Goal: Task Accomplishment & Management: Use online tool/utility

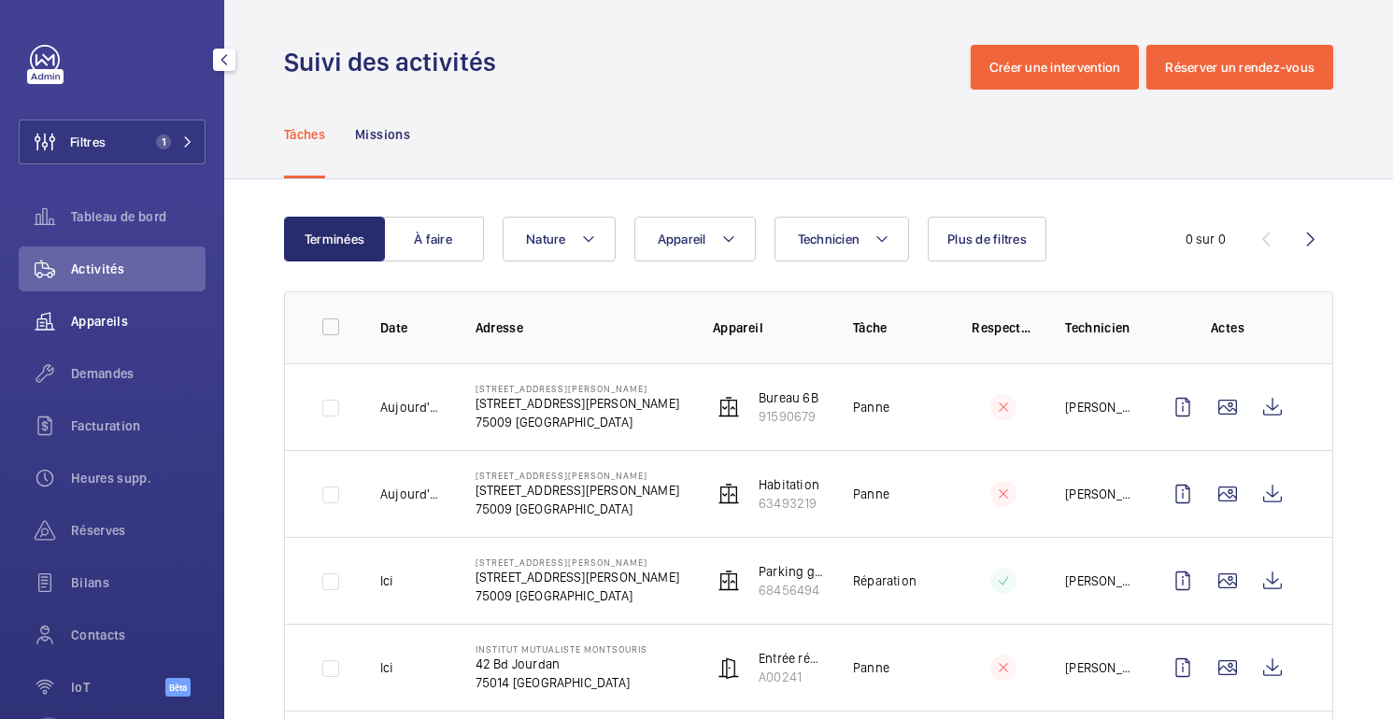
click at [101, 324] on font "Appareils" at bounding box center [99, 321] width 57 height 15
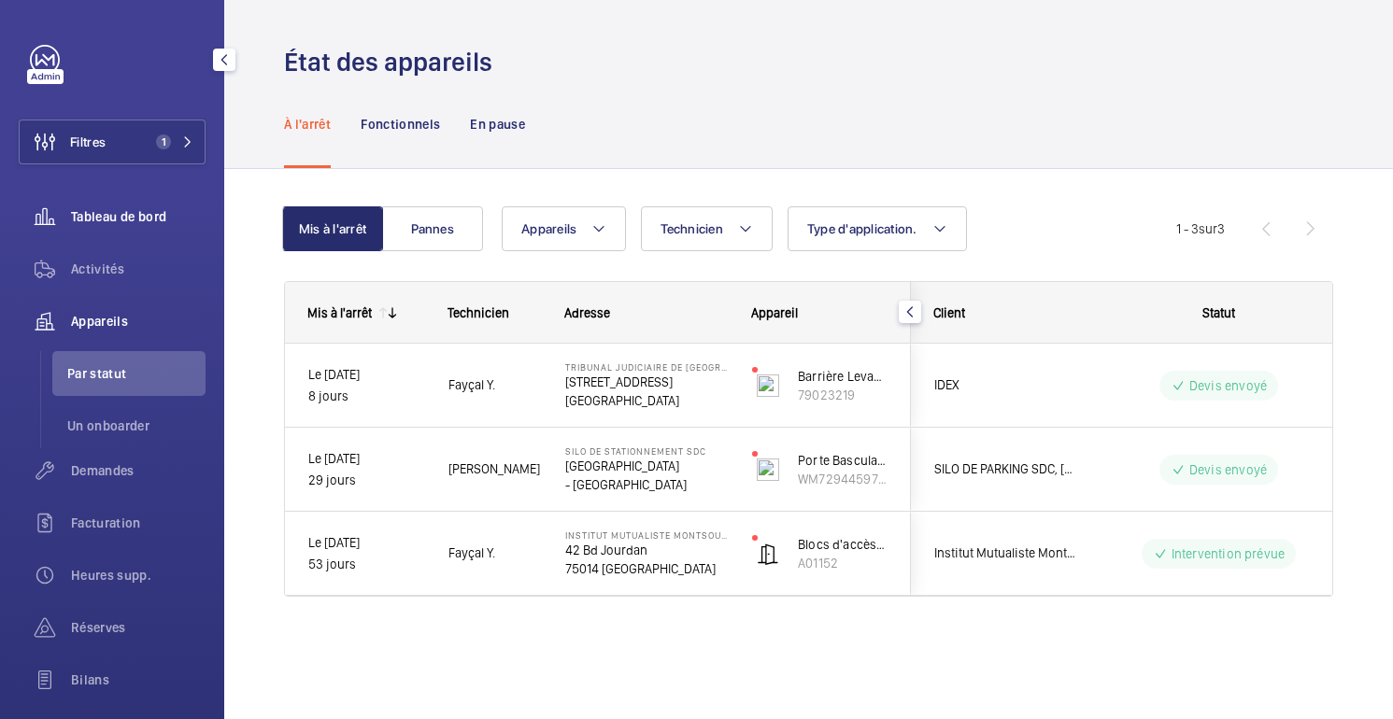
click at [107, 221] on font "Tableau de bord" at bounding box center [118, 216] width 95 height 15
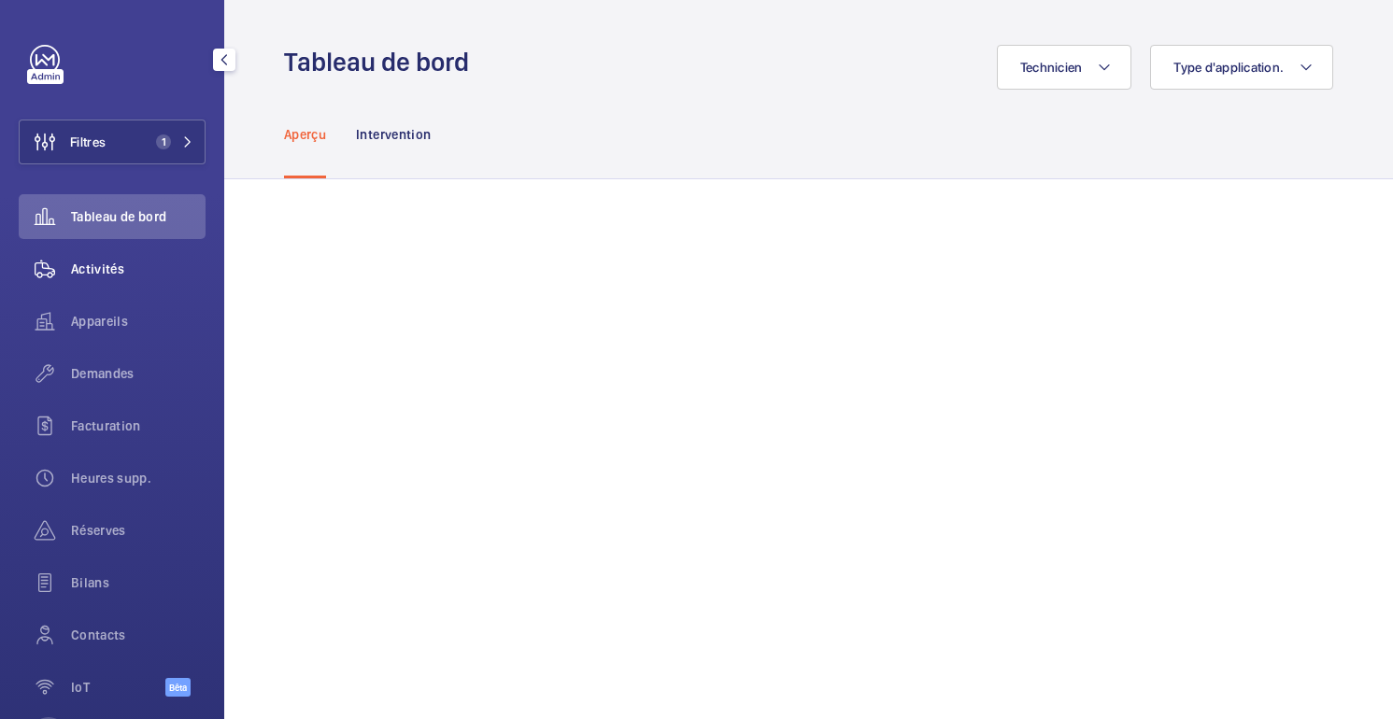
click at [106, 276] on font "Activités" at bounding box center [97, 269] width 53 height 15
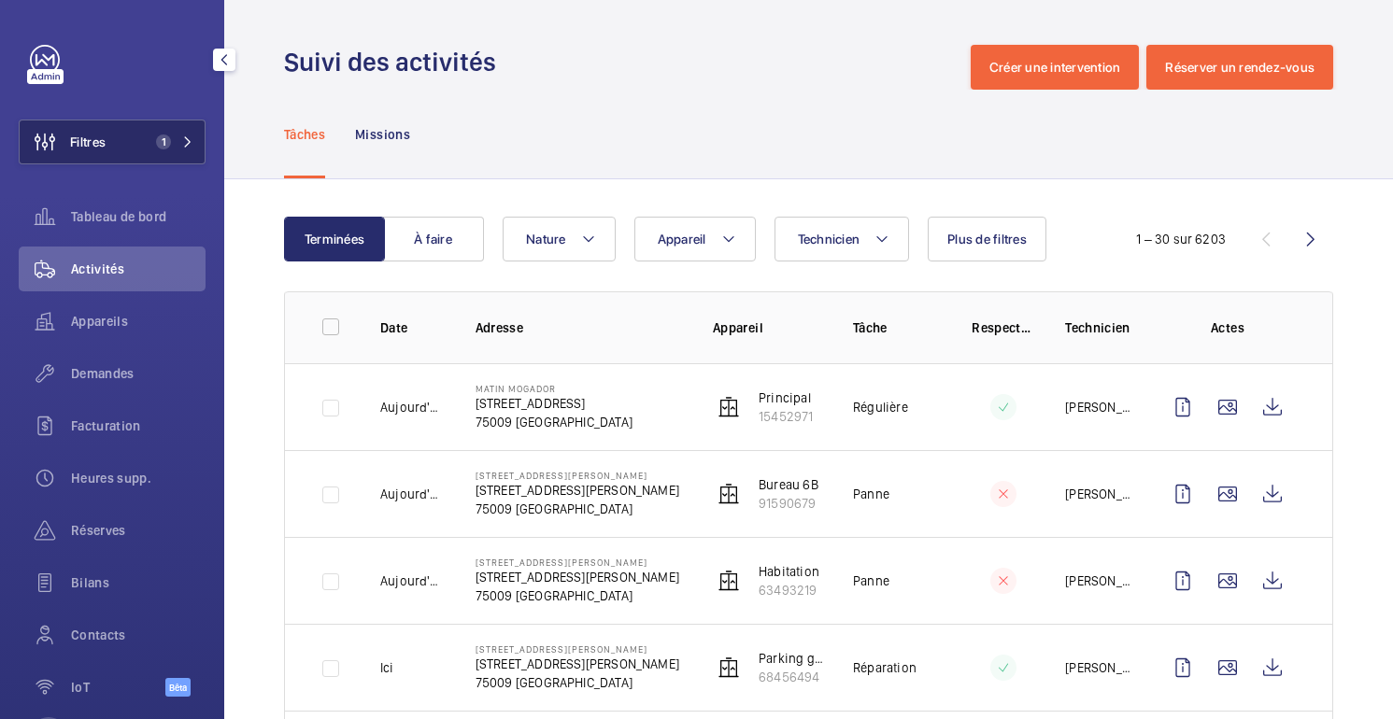
click at [72, 132] on span "Filtres" at bounding box center [63, 142] width 86 height 45
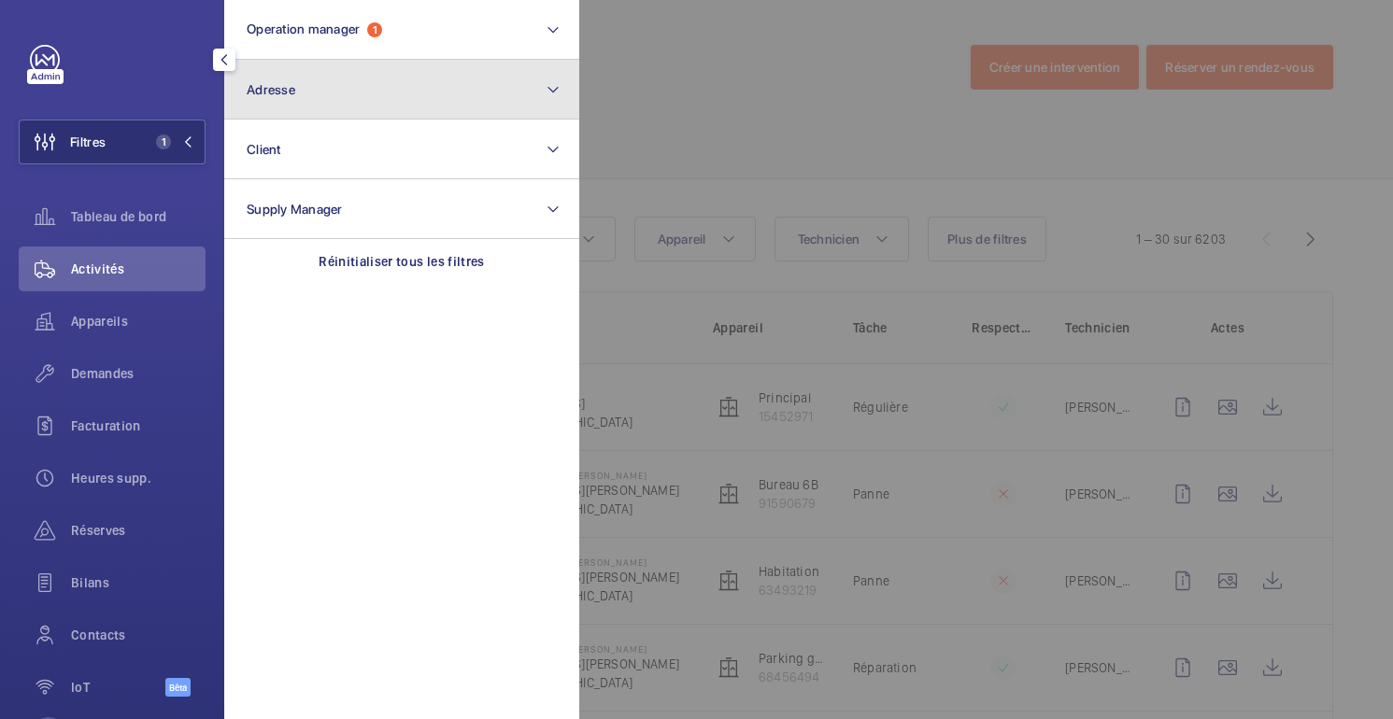
click at [293, 93] on span "Adresse" at bounding box center [271, 89] width 49 height 15
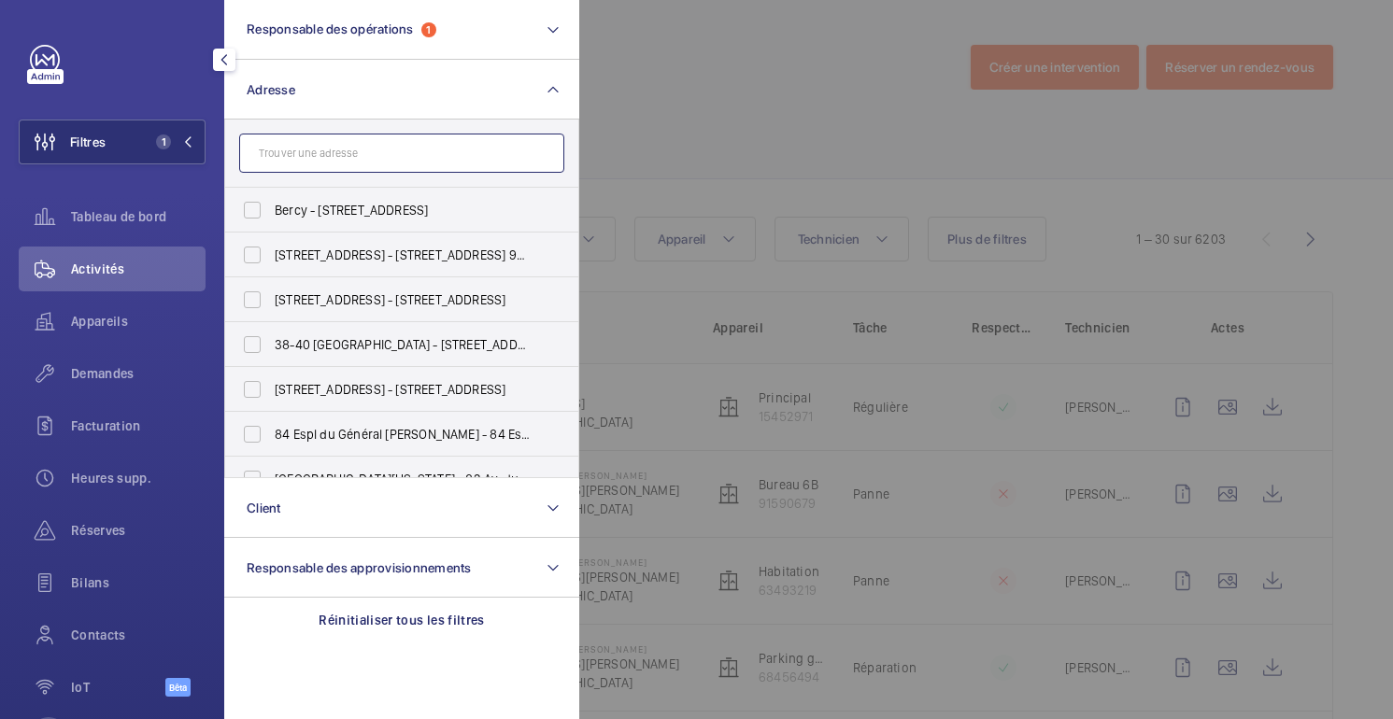
paste input "[STREET_ADDRESS][PERSON_NAME]"
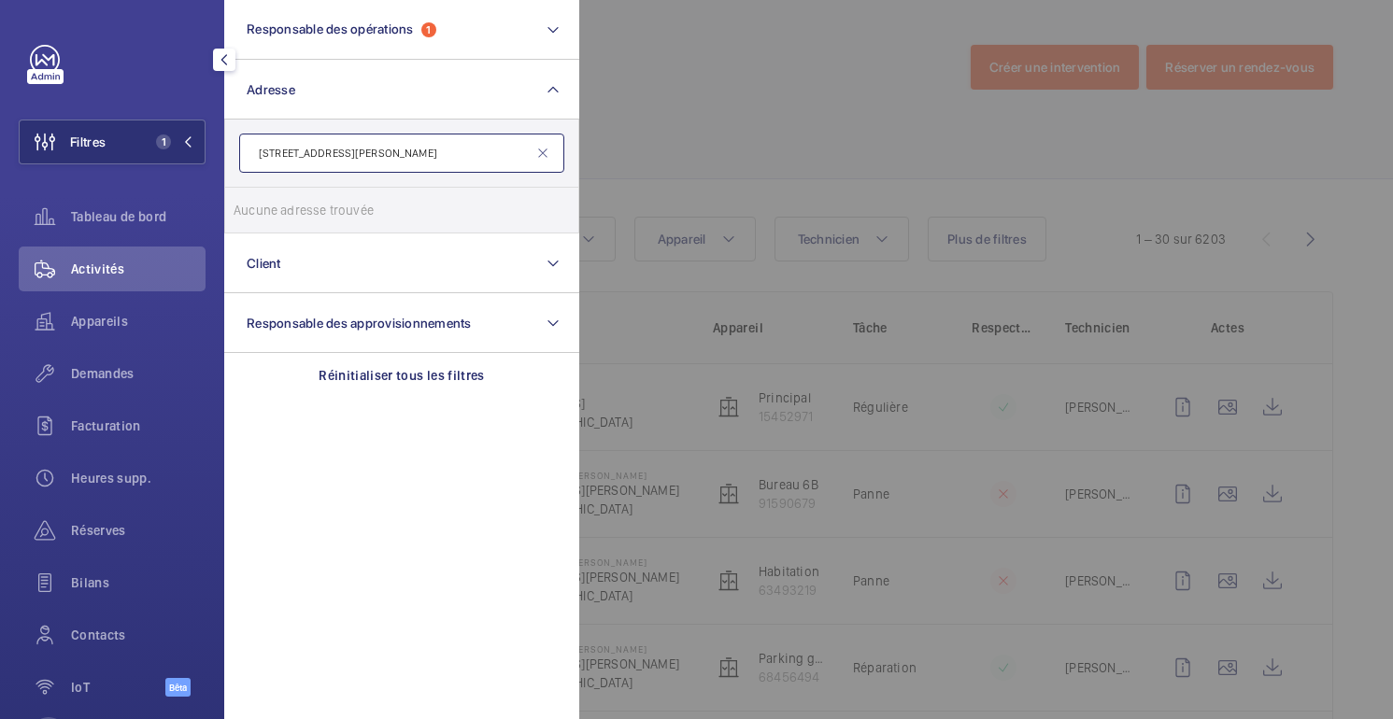
type input "[STREET_ADDRESS][PERSON_NAME]"
click at [705, 106] on div at bounding box center [1275, 359] width 1393 height 719
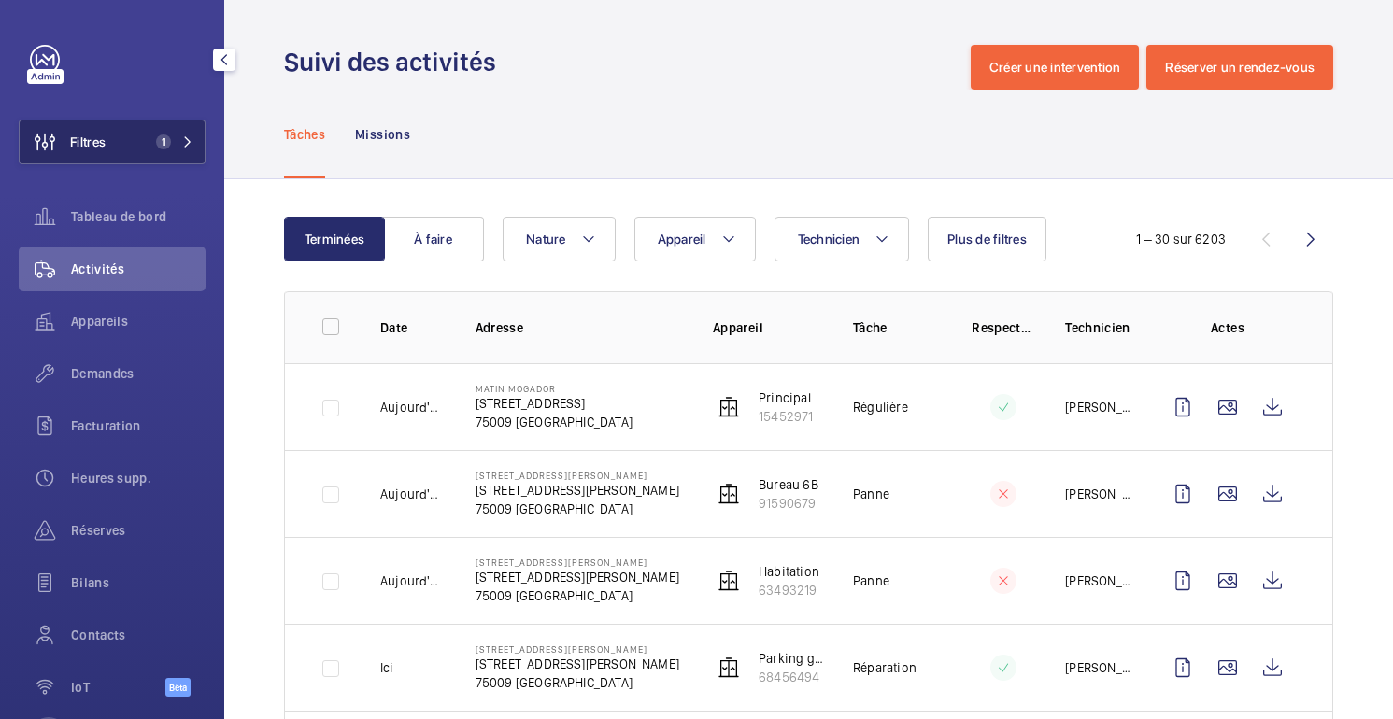
click at [123, 138] on button "Filtres 1" at bounding box center [112, 142] width 187 height 45
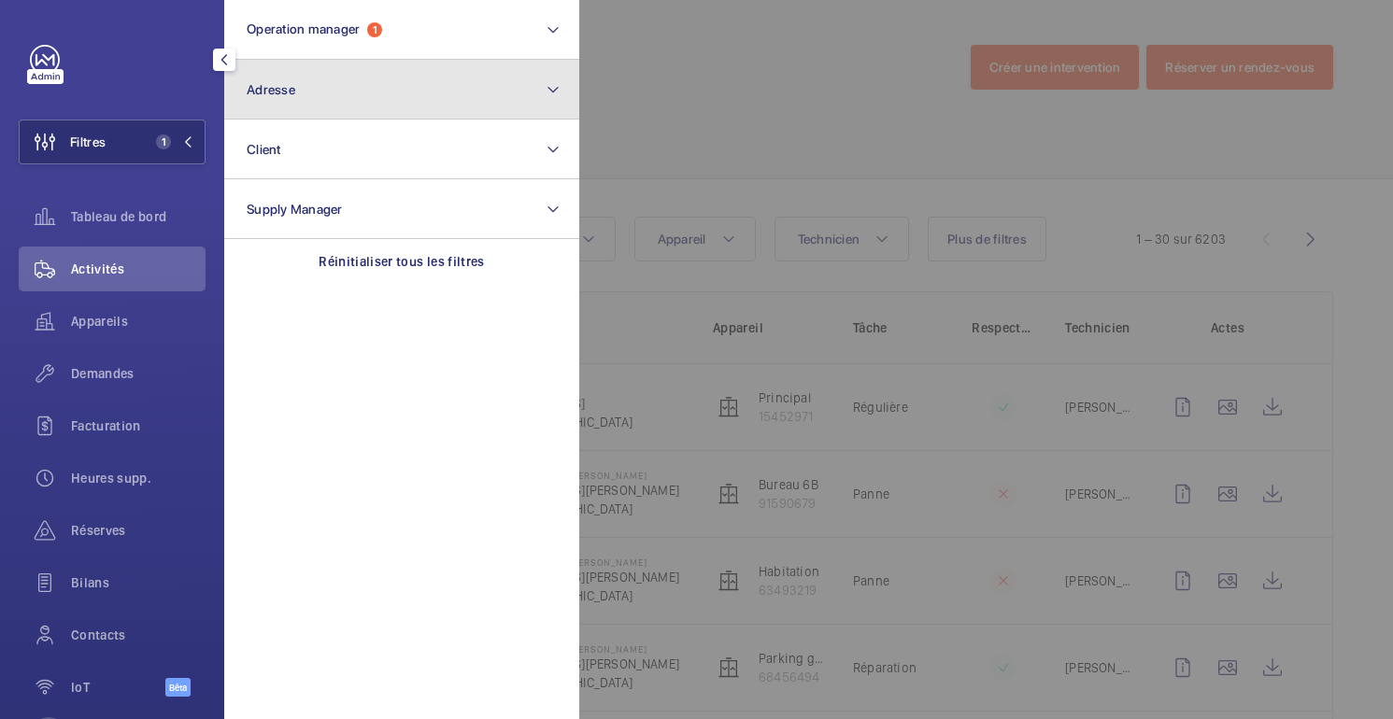
click at [374, 69] on button "Adresse" at bounding box center [401, 90] width 355 height 60
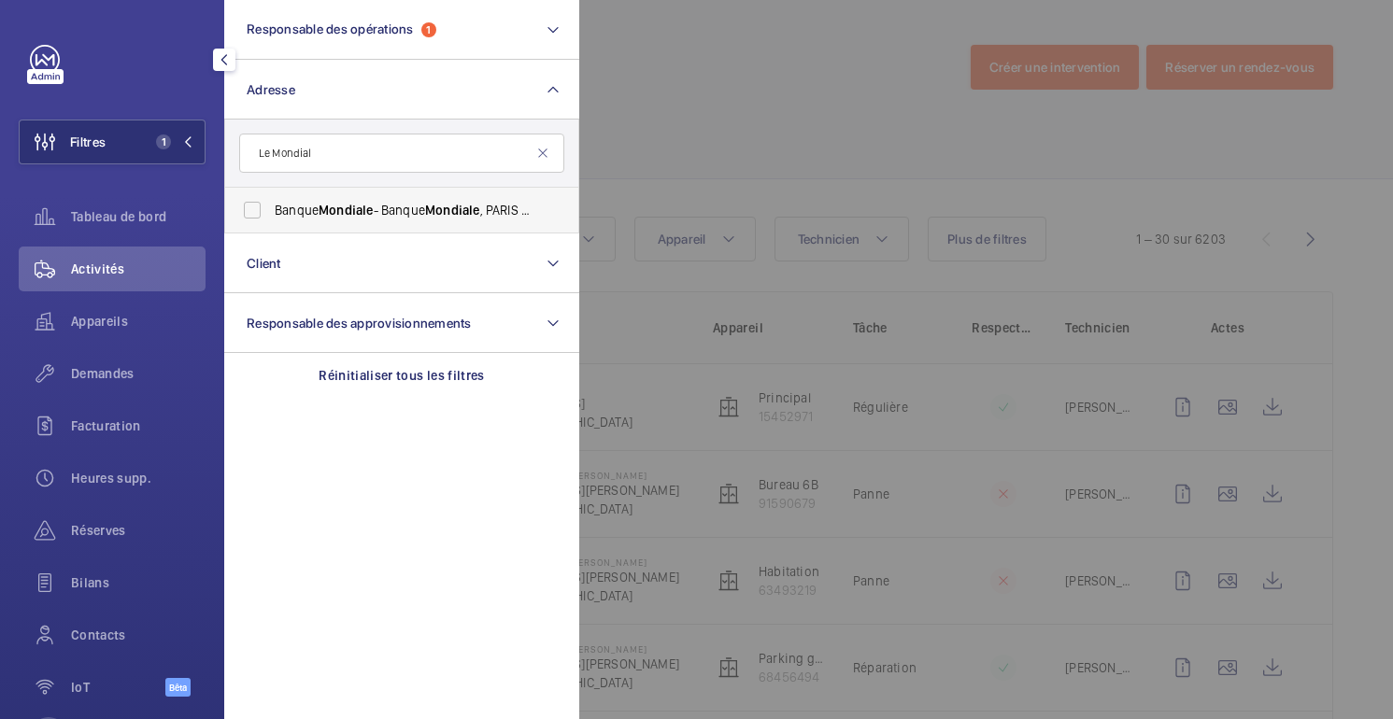
type input "Le Mondial"
click at [443, 211] on font "Mondiale" at bounding box center [452, 210] width 54 height 15
click at [271, 211] on input "Banque Mondiale - Banque Mondiale , PARIS 75116" at bounding box center [252, 210] width 37 height 37
checkbox input "true"
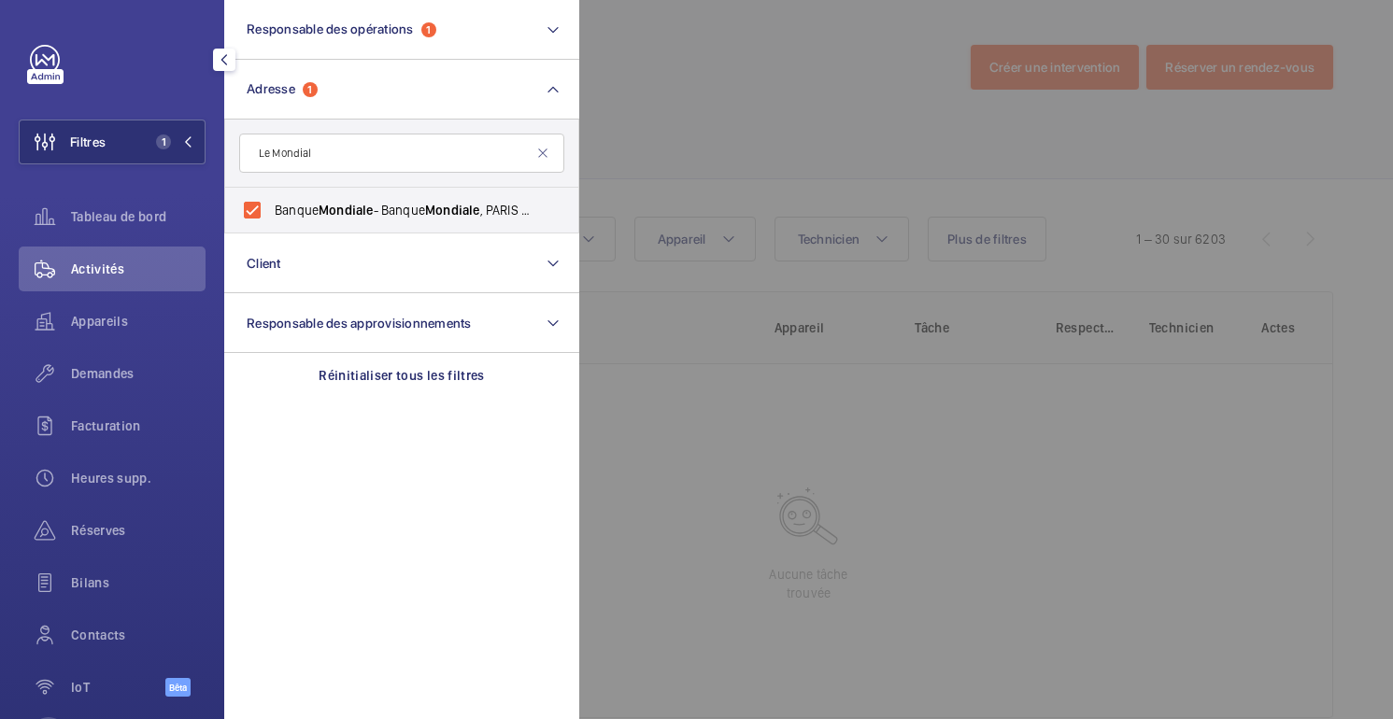
click at [730, 128] on div at bounding box center [1275, 359] width 1393 height 719
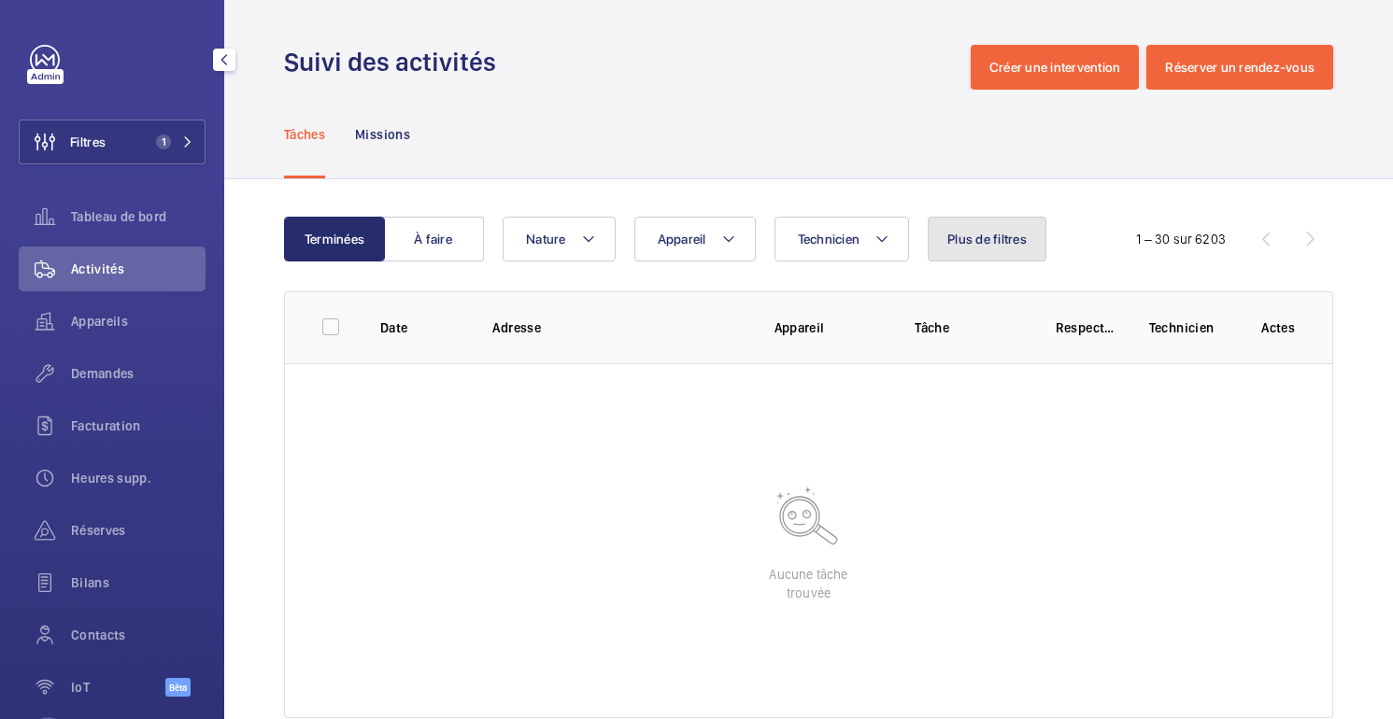
click at [962, 249] on button "Plus de filtres" at bounding box center [987, 239] width 119 height 45
click at [869, 190] on div "Terminées À faire Technicien Appareil Nature Plus de filtres Date Type d'app. R…" at bounding box center [808, 471] width 1169 height 584
click at [432, 225] on button "À faire" at bounding box center [433, 239] width 101 height 45
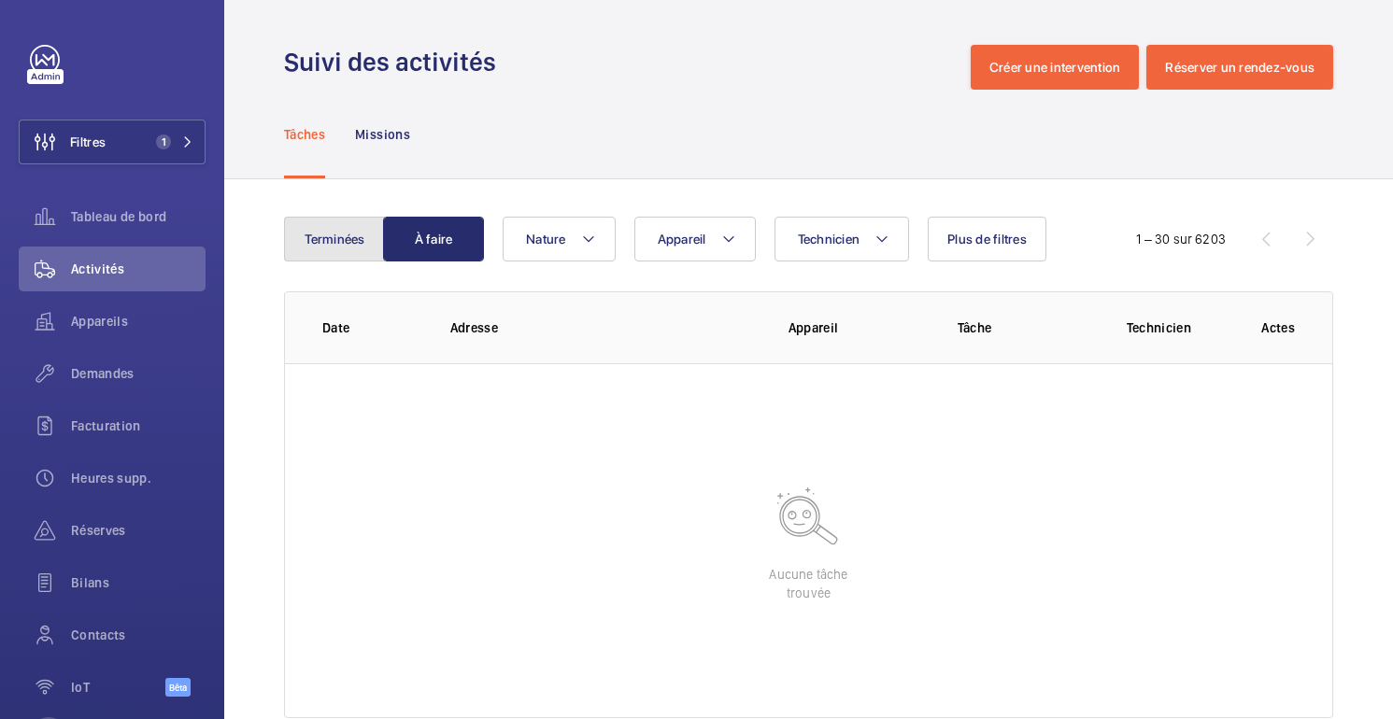
click at [306, 232] on font "Terminées" at bounding box center [335, 239] width 60 height 15
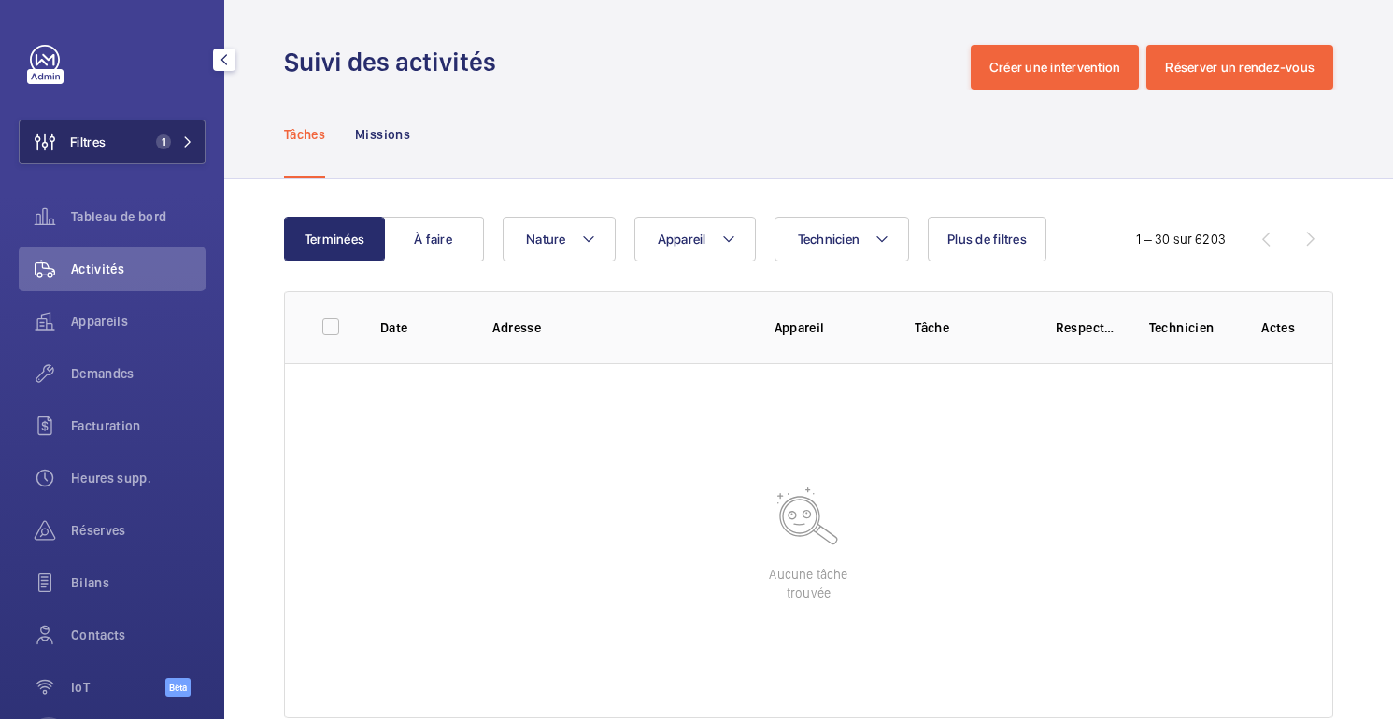
click at [123, 156] on button "Filtres 1" at bounding box center [112, 142] width 187 height 45
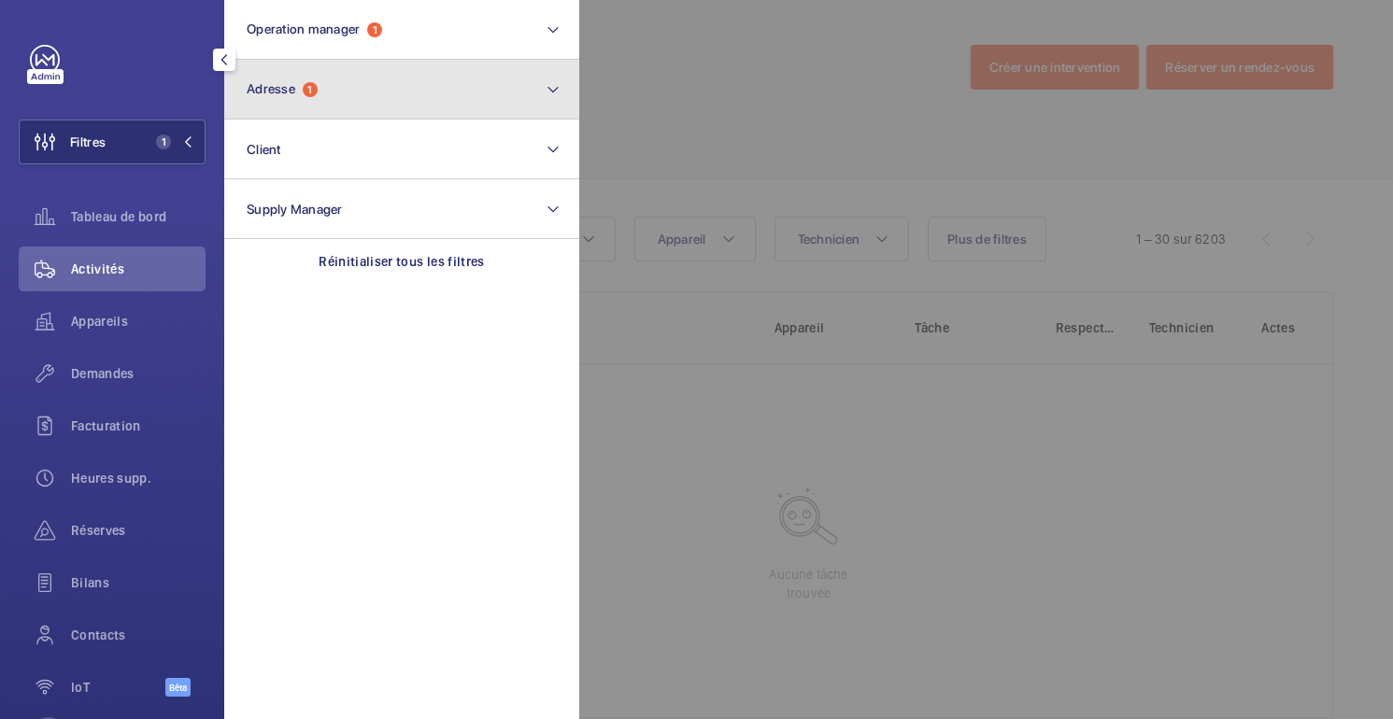
click at [434, 88] on button "Adresse 1" at bounding box center [401, 90] width 355 height 60
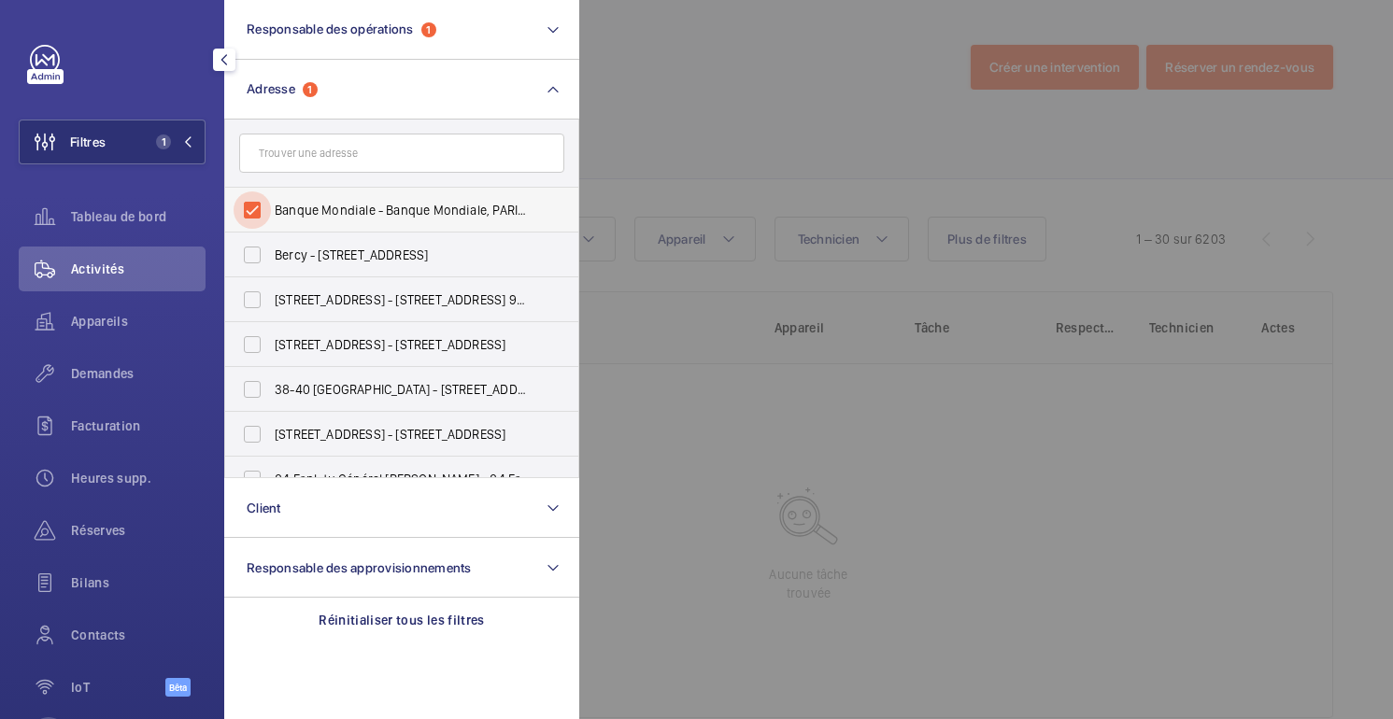
click at [262, 206] on input "Banque Mondiale - Banque Mondiale, PARIS 75116" at bounding box center [252, 210] width 37 height 37
checkbox input "false"
click at [716, 80] on div at bounding box center [1275, 359] width 1393 height 719
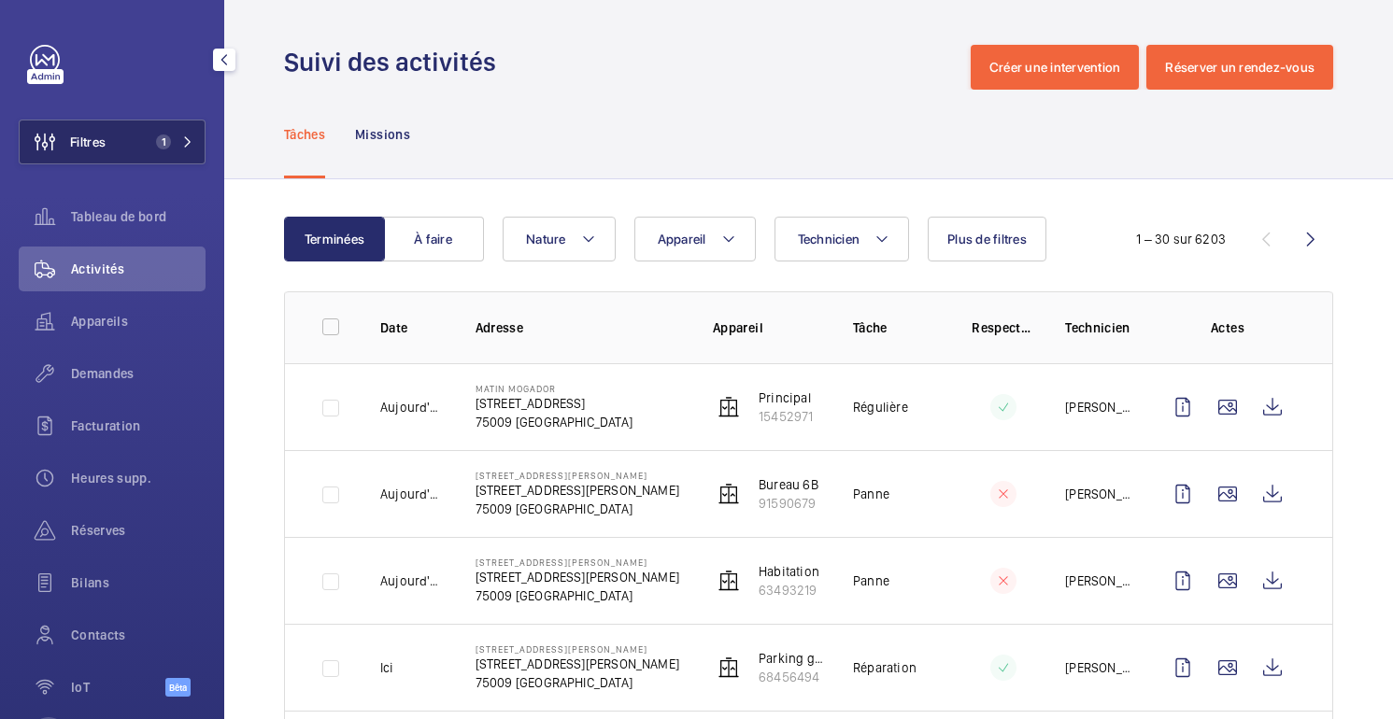
click at [116, 149] on button "Filtres 1" at bounding box center [112, 142] width 187 height 45
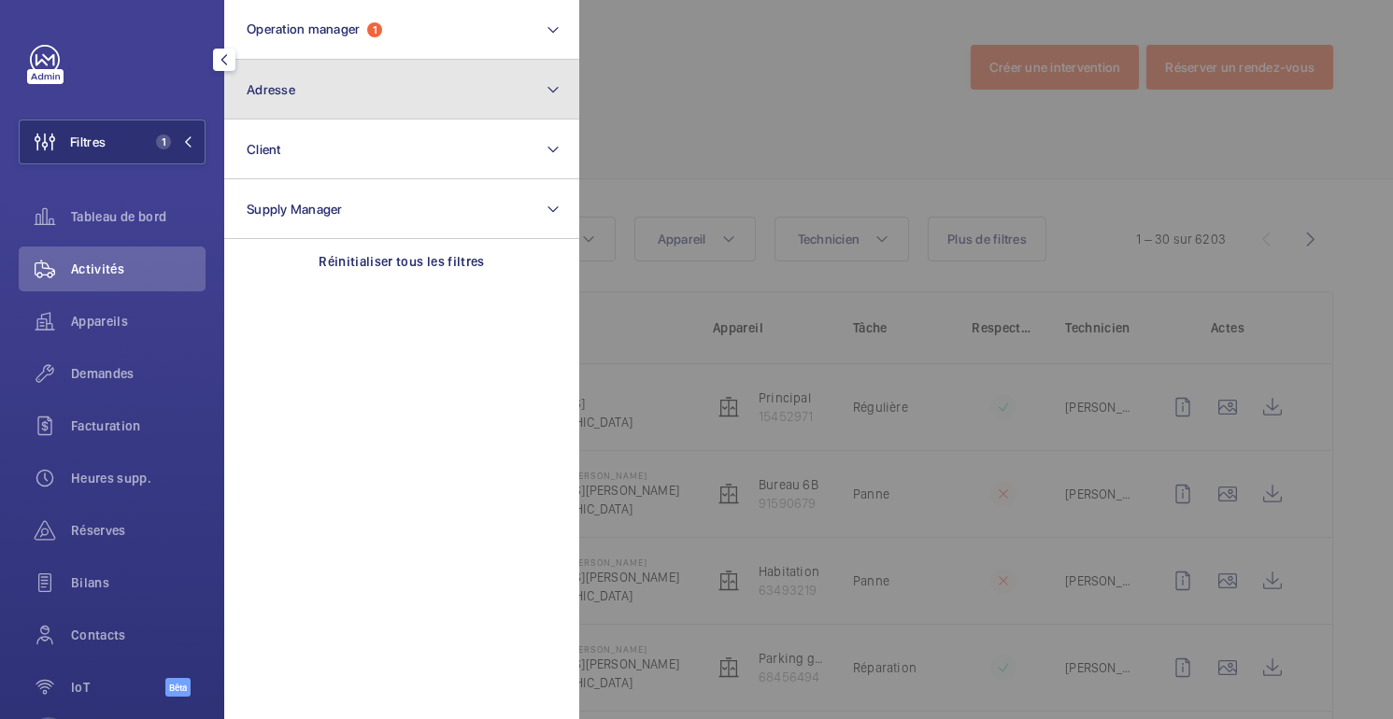
click at [292, 99] on button "Adresse" at bounding box center [401, 90] width 355 height 60
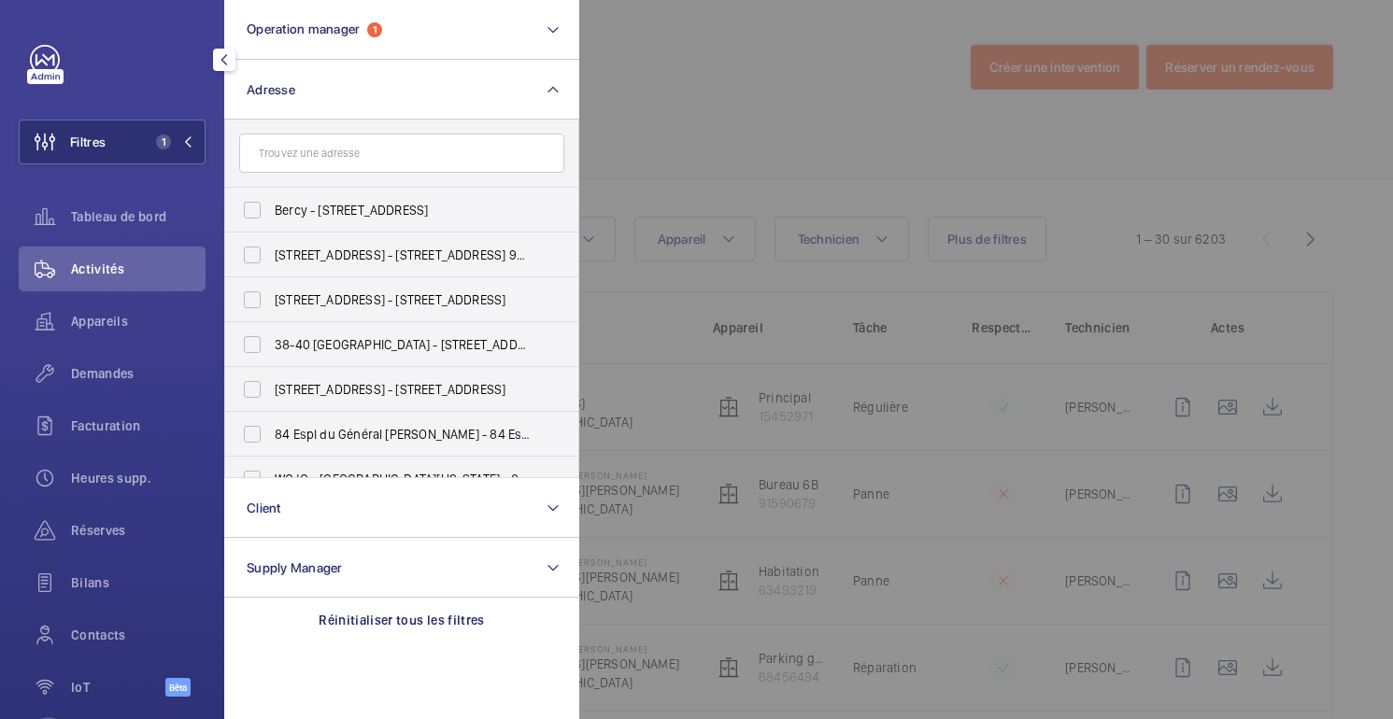
click at [338, 159] on input "text" at bounding box center [401, 153] width 325 height 39
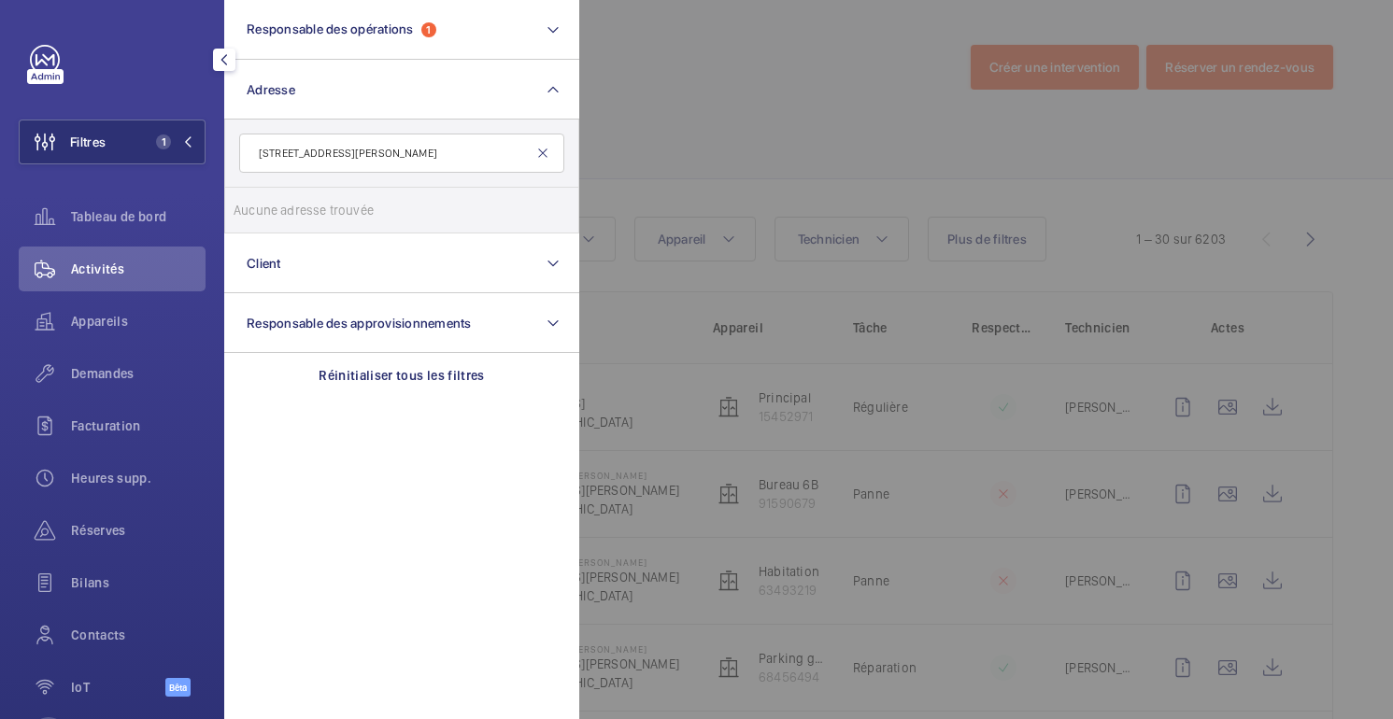
type input "[STREET_ADDRESS][PERSON_NAME]"
click at [544, 152] on mat-icon at bounding box center [542, 153] width 15 height 15
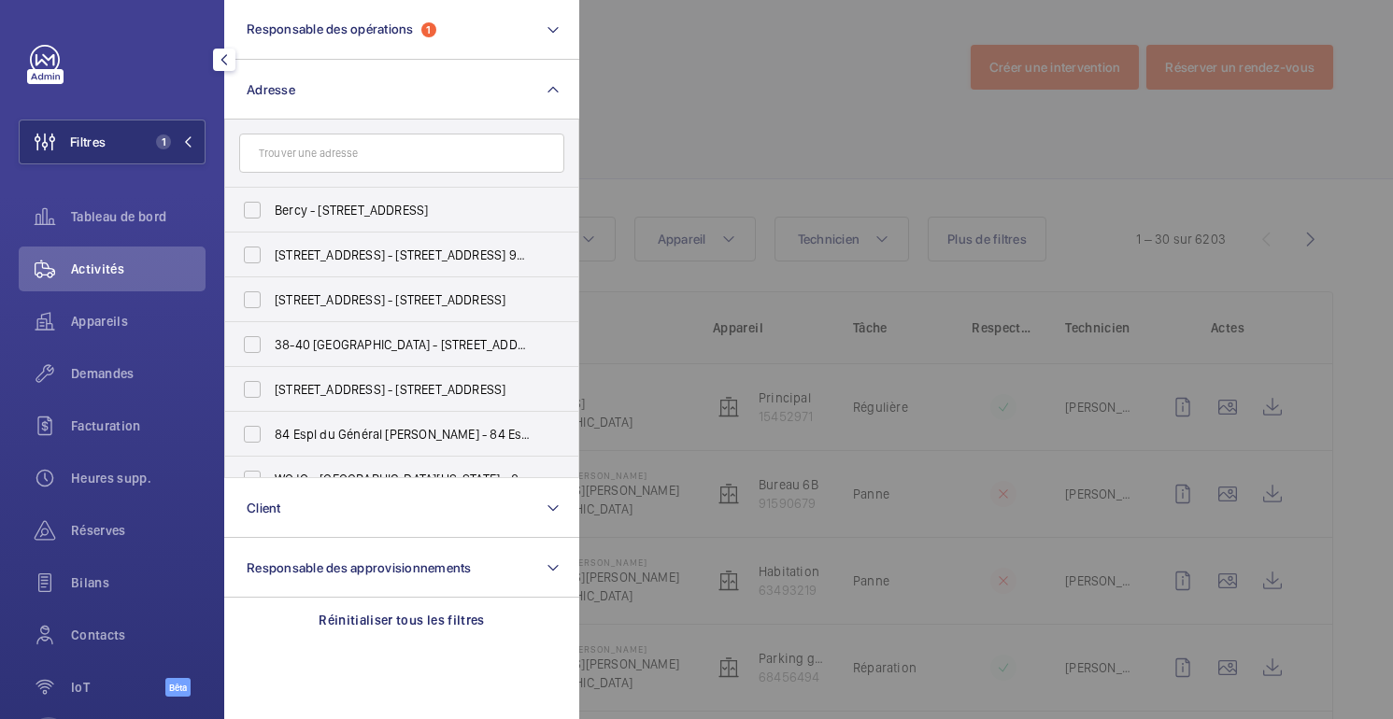
click at [750, 120] on div at bounding box center [1275, 359] width 1393 height 719
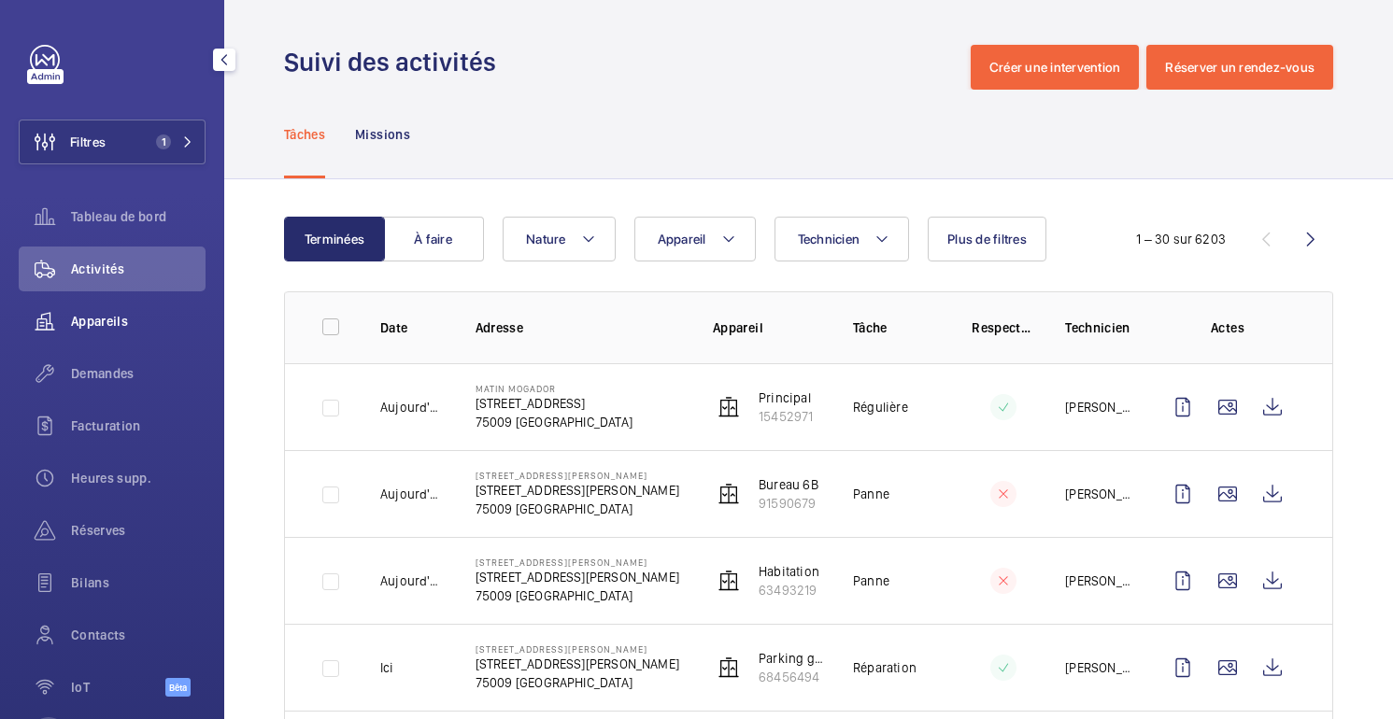
click at [103, 342] on div "Appareils" at bounding box center [112, 321] width 187 height 45
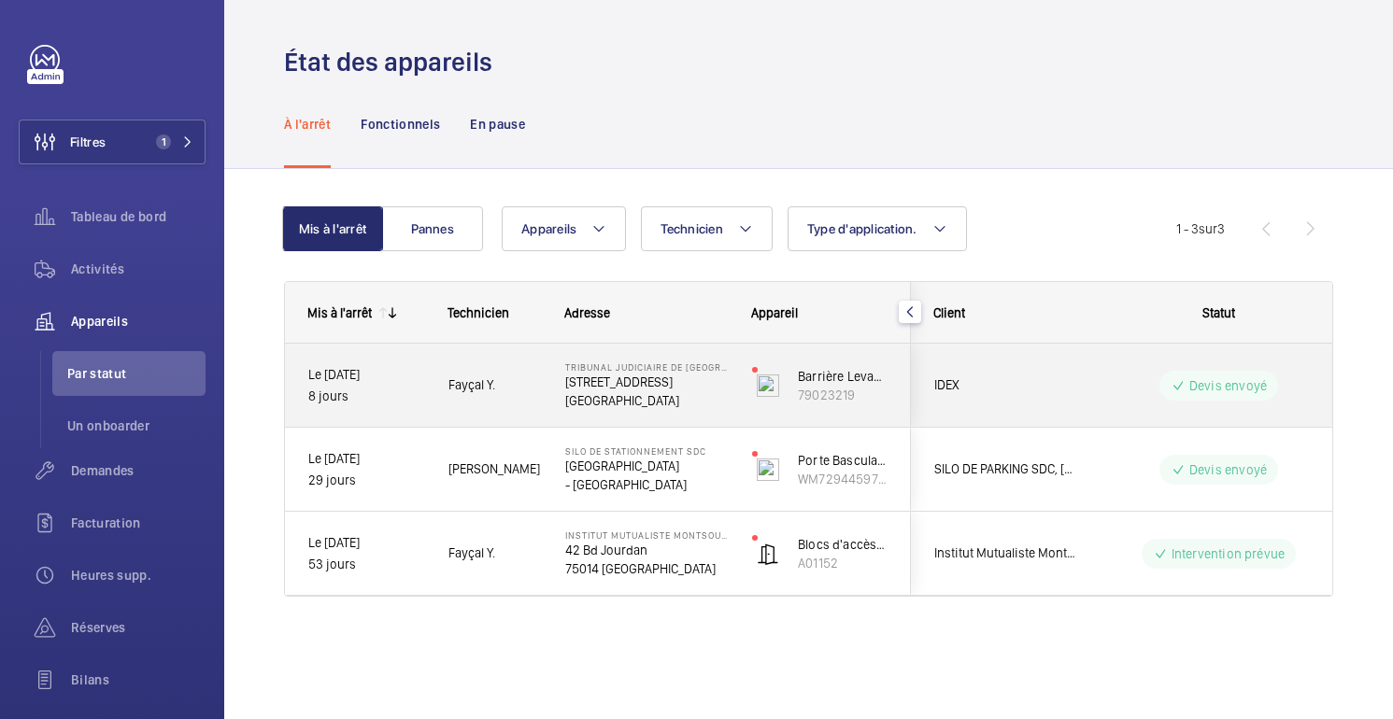
click at [1109, 374] on wm-front-pills-cell "Devis envoyé" at bounding box center [1219, 386] width 233 height 30
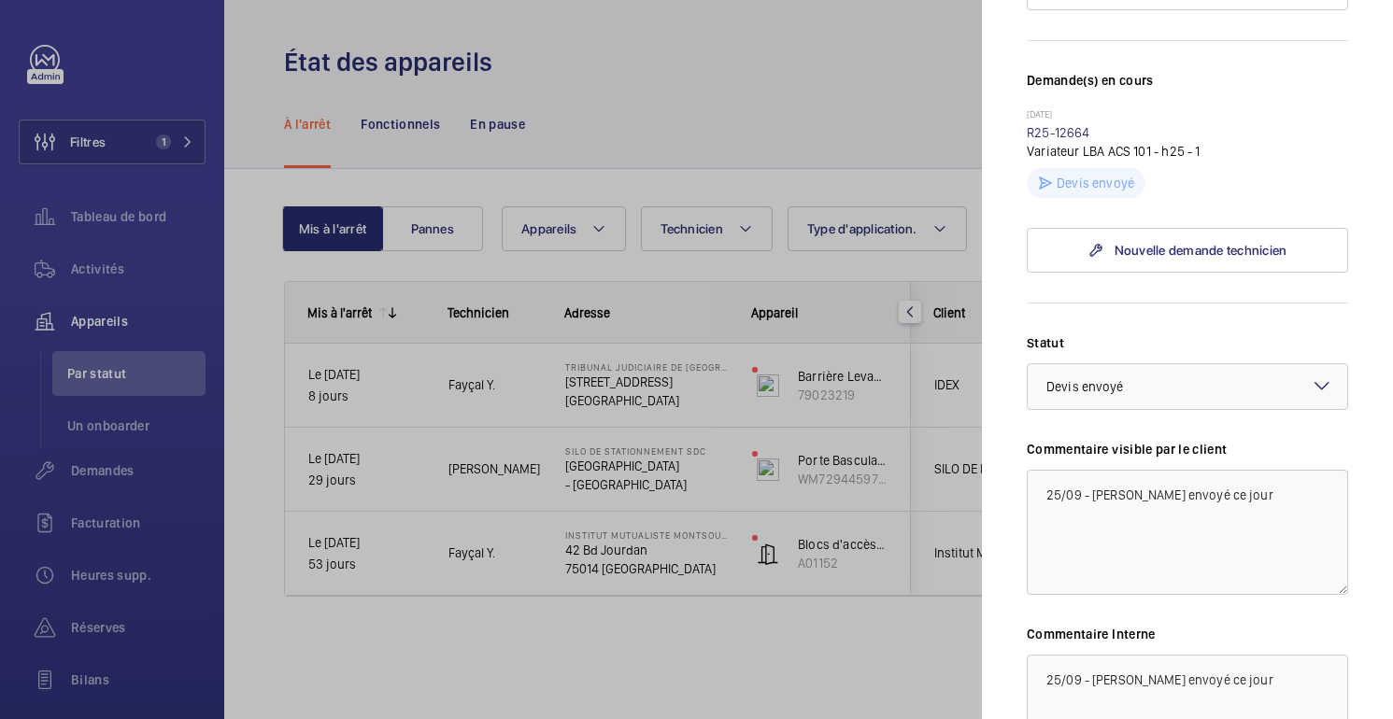
scroll to position [724, 0]
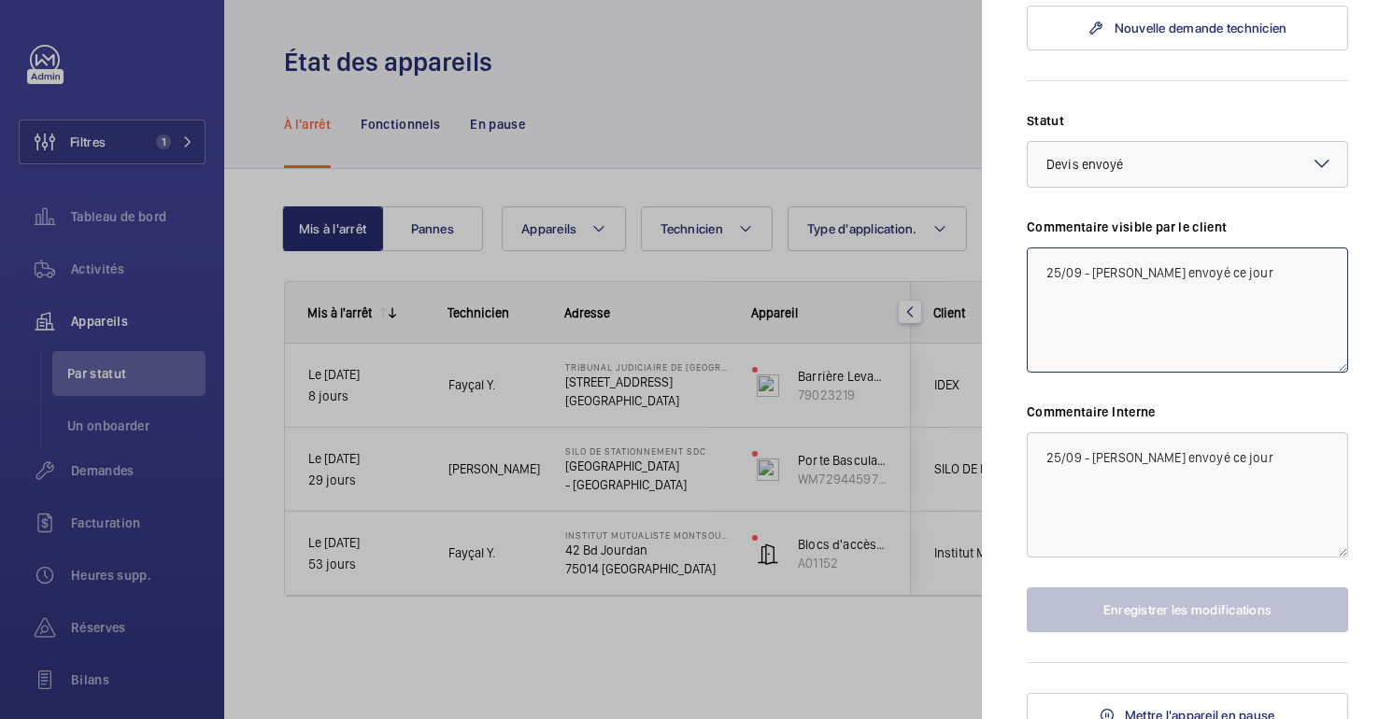
click at [1039, 275] on textarea "25/09 - [PERSON_NAME] envoyé ce jour" at bounding box center [1187, 310] width 321 height 125
click at [1037, 448] on textarea "25/09 - [PERSON_NAME] envoyé ce jour" at bounding box center [1187, 495] width 321 height 125
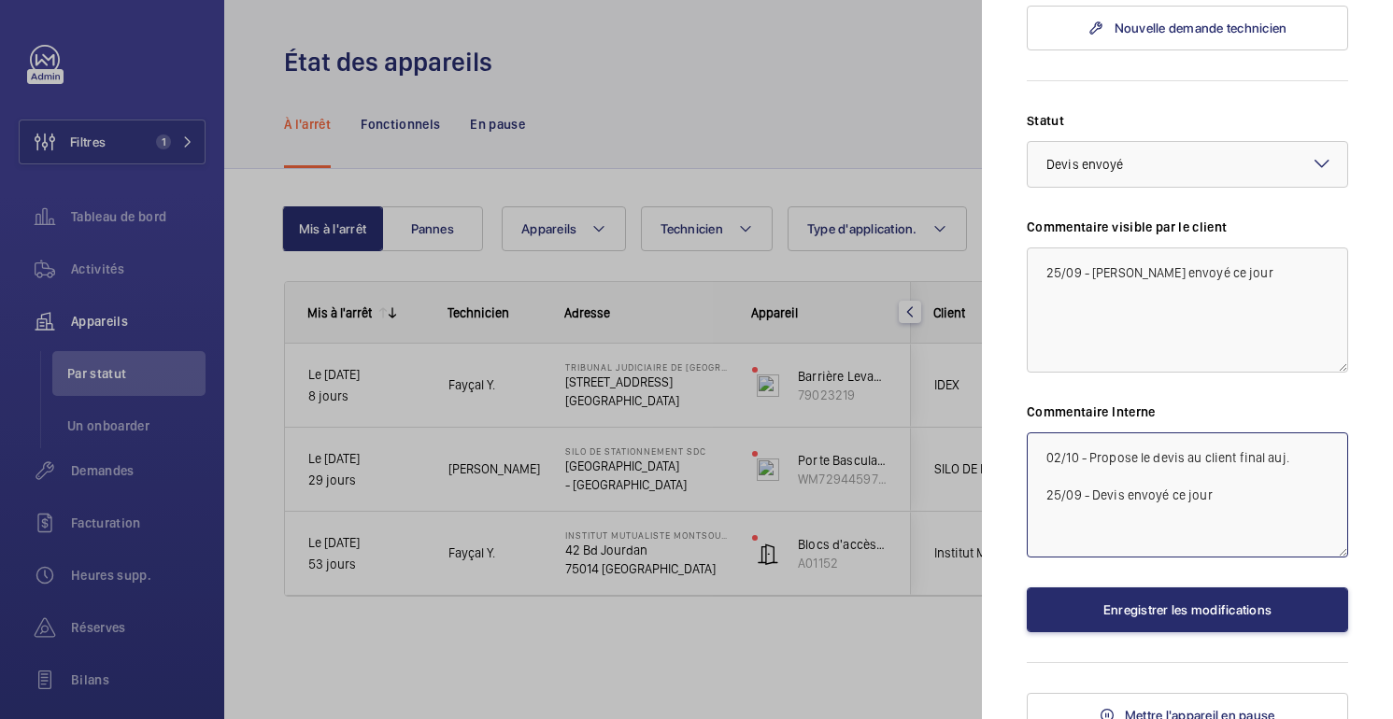
click at [1174, 456] on textarea "02/10 - Propose le devis au client final auj. 25/09 - Devis envoyé ce jour" at bounding box center [1187, 495] width 321 height 125
type textarea "02/10 - Propose le devis au client final auj. 25/09 - Devis envoyé ce jour"
click at [1035, 276] on textarea "25/09 - [PERSON_NAME] envoyé ce jour" at bounding box center [1187, 310] width 321 height 125
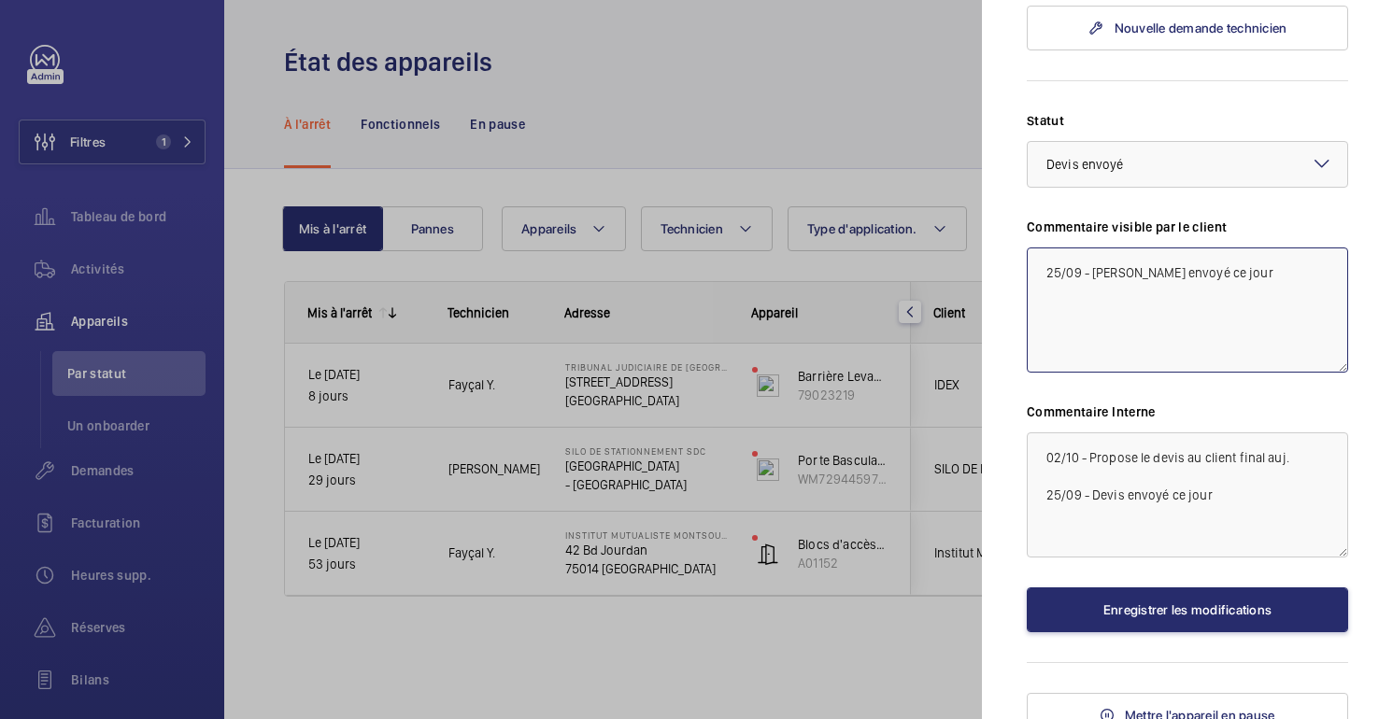
paste textarea "02/10 - Propose le devis au client final auj."
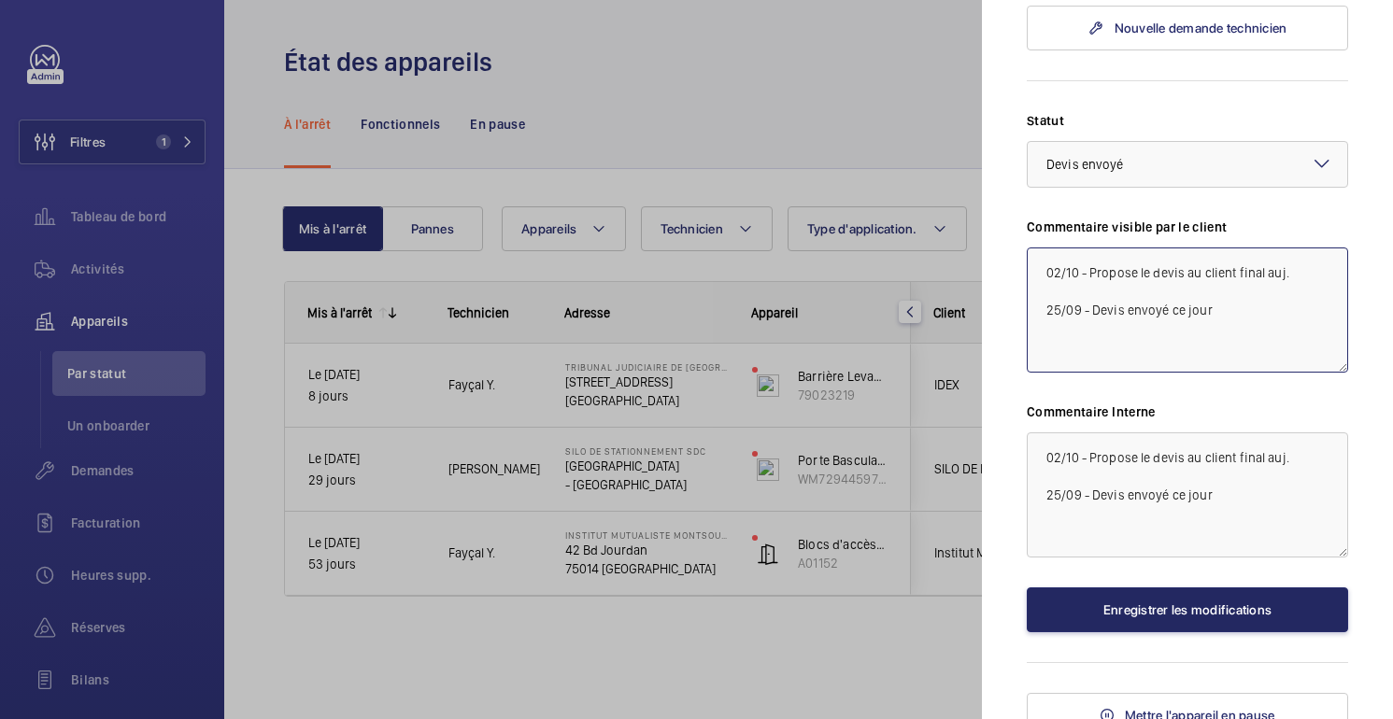
type textarea "02/10 - Propose le devis au client final auj. 25/09 - Devis envoyé ce jour"
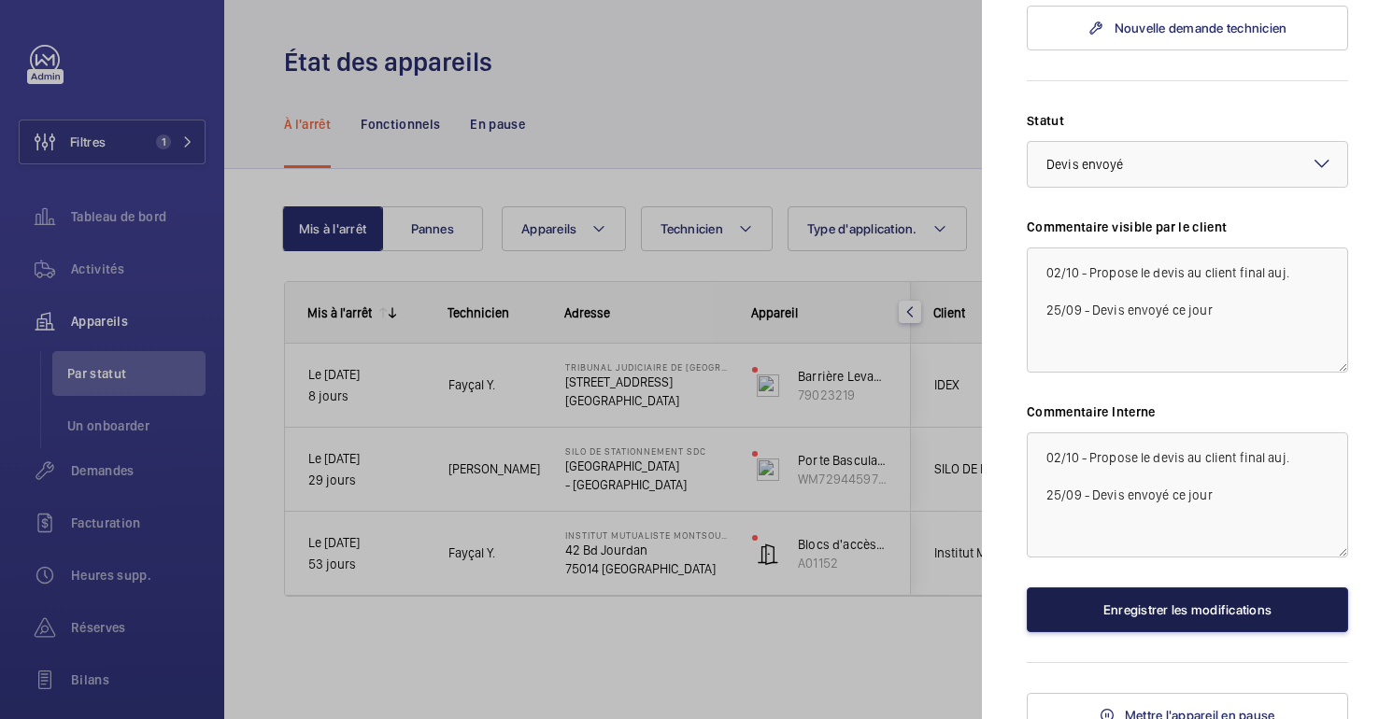
click at [1197, 623] on button "Enregistrer les modifications" at bounding box center [1187, 610] width 321 height 45
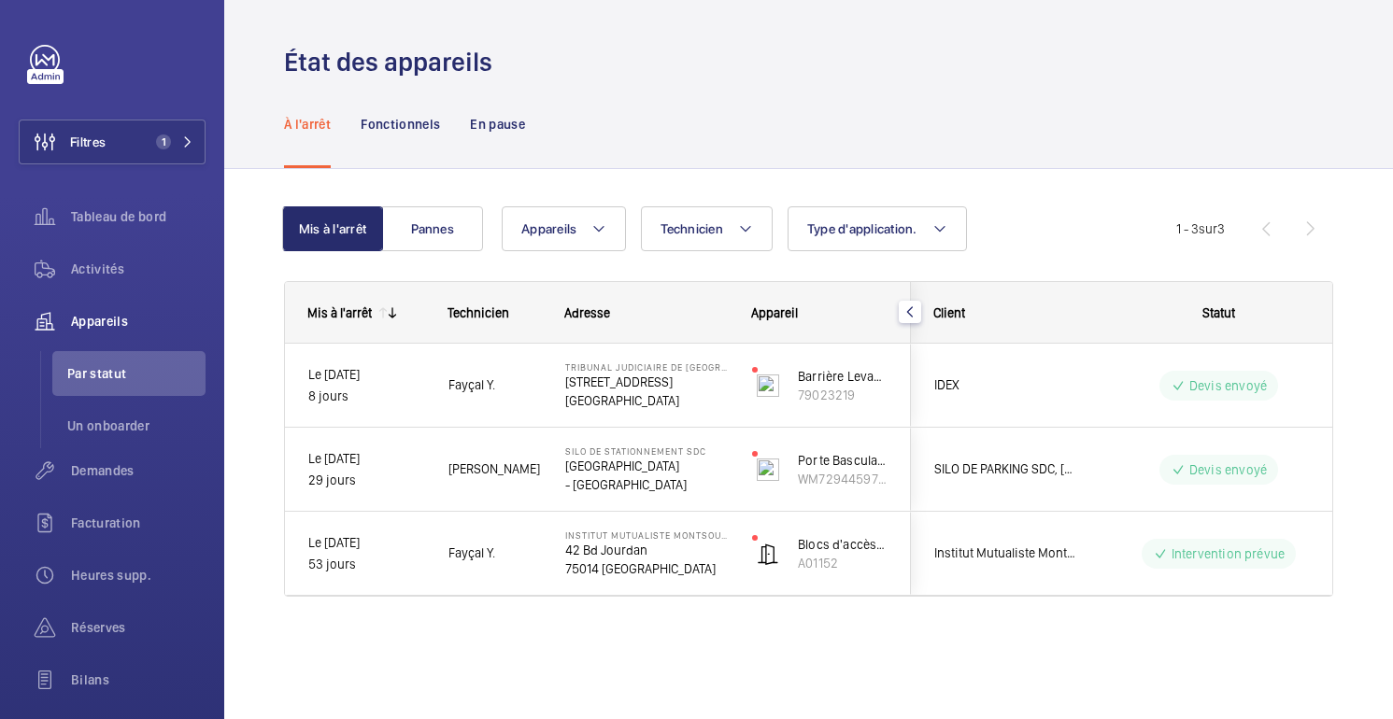
scroll to position [0, 0]
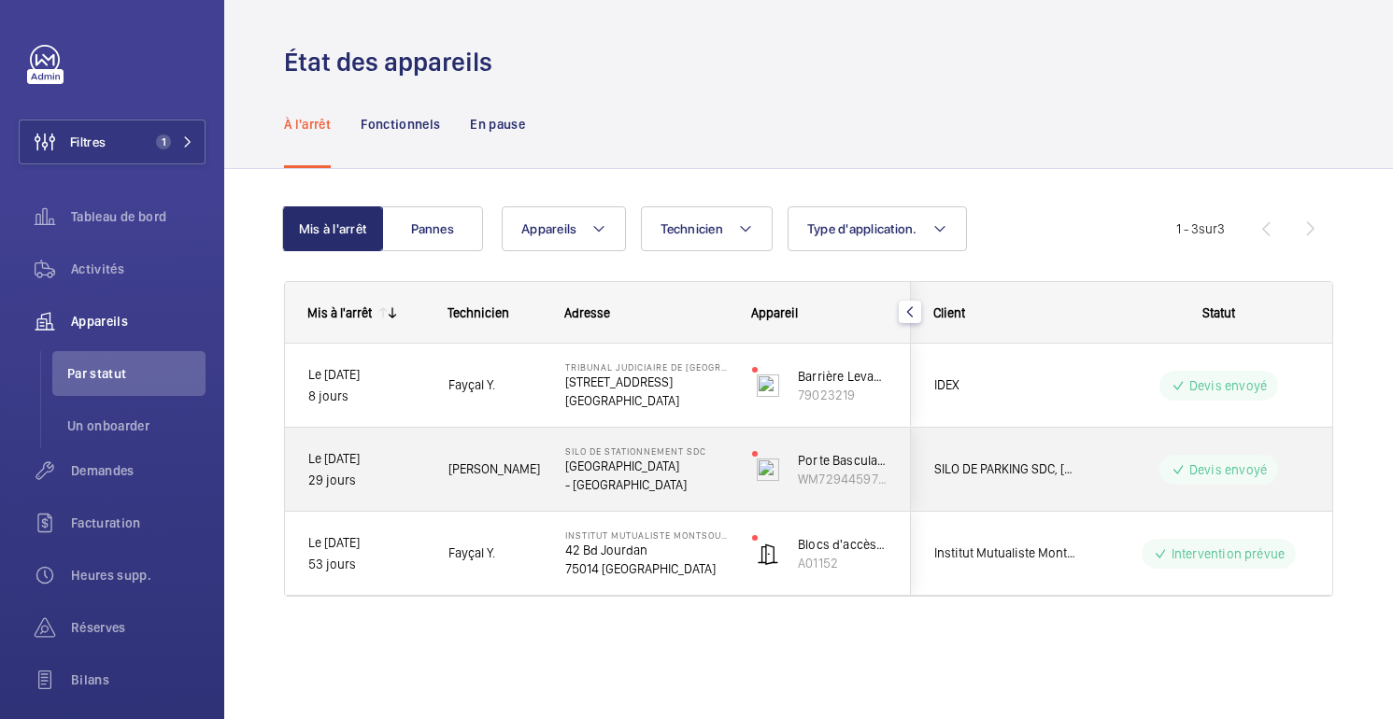
click at [1120, 480] on wm-front-pills-cell "Devis envoyé" at bounding box center [1219, 470] width 233 height 30
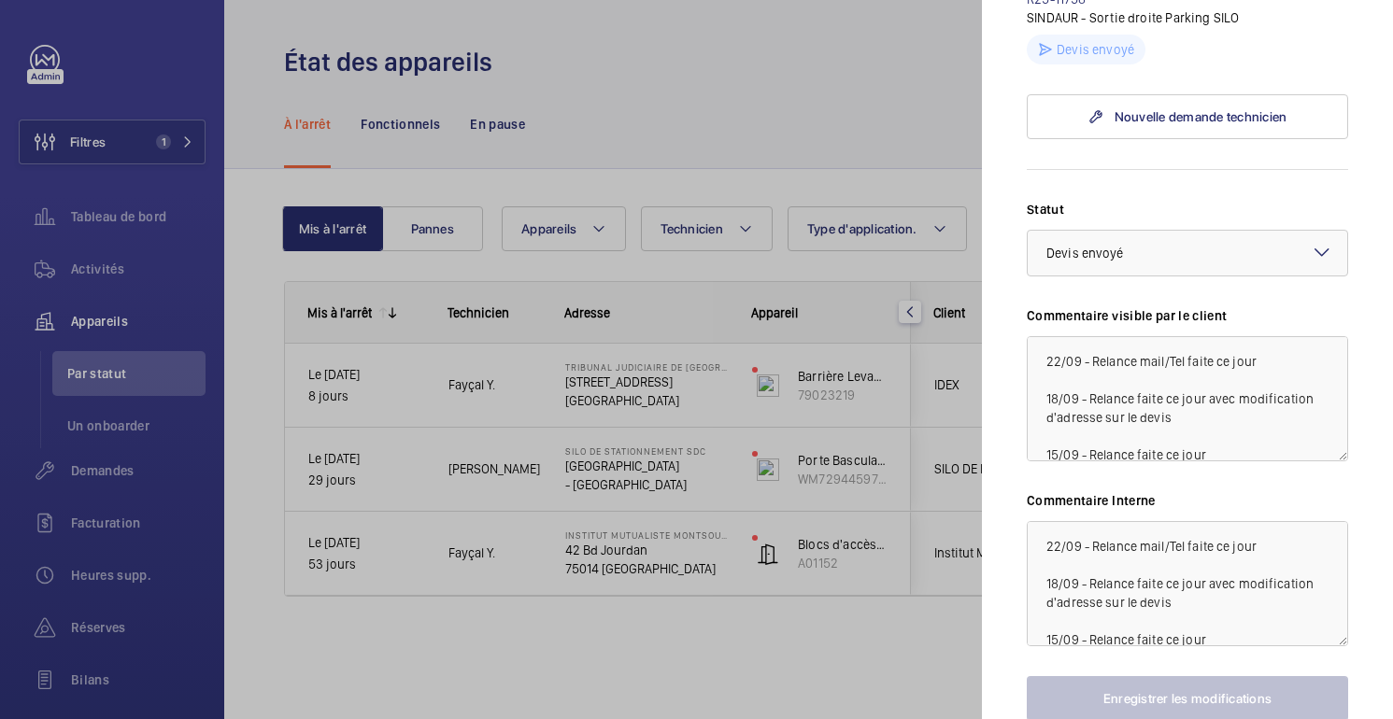
scroll to position [655, 0]
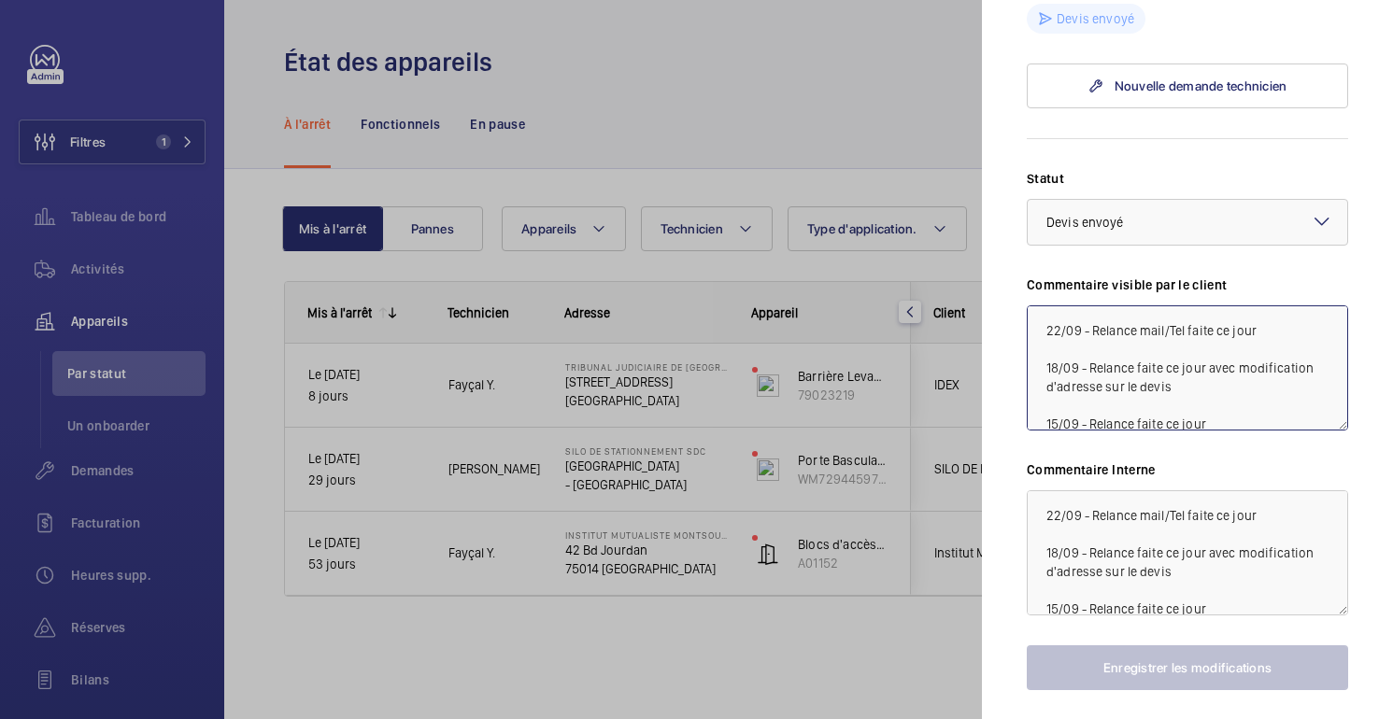
click at [1041, 391] on textarea "22/09 - Relance mail/Tel faite ce jour 18/09 - Relance faite ce jour avec modif…" at bounding box center [1187, 368] width 321 height 125
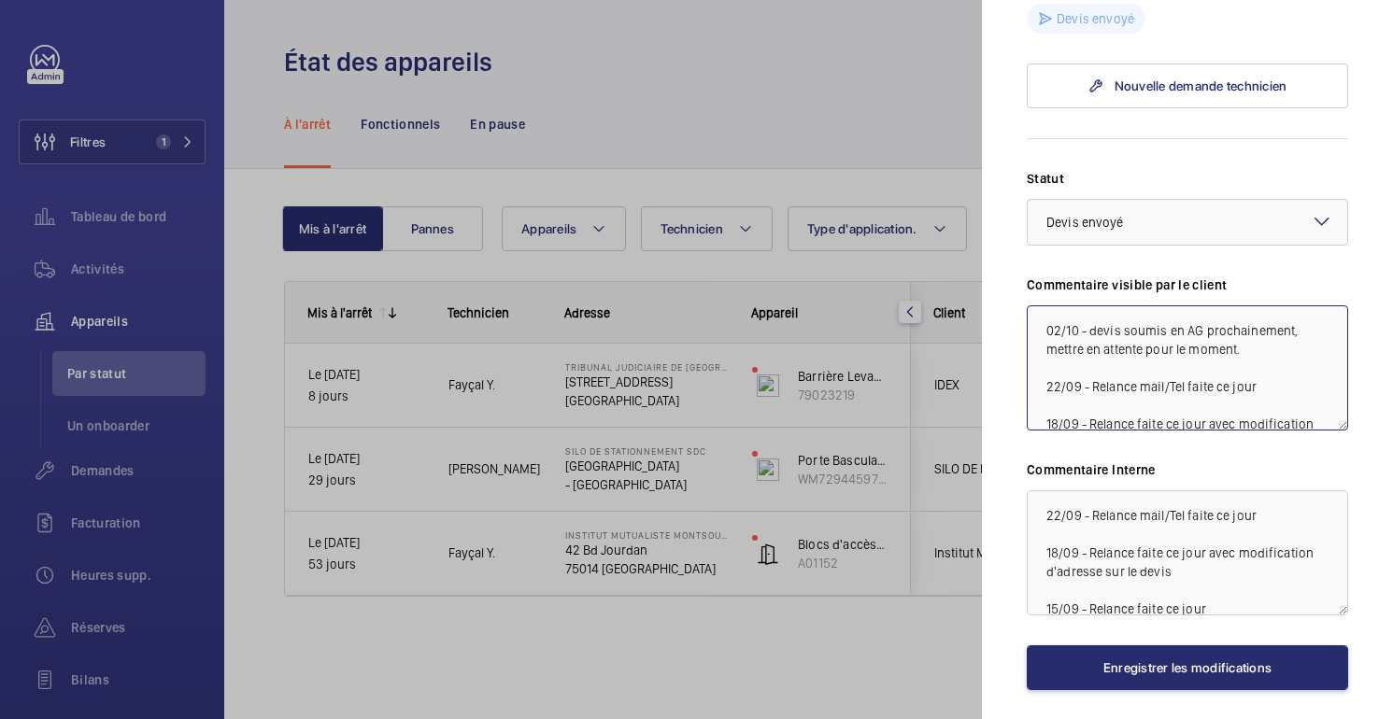
drag, startPoint x: 1046, startPoint y: 387, endPoint x: 1259, endPoint y: 412, distance: 214.5
click at [1259, 412] on textarea "02/10 - devis soumis en AG prochainement, mettre en attente pour le moment. 22/…" at bounding box center [1187, 368] width 321 height 125
type textarea "02/10 - devis soumis en AG prochainement, mettre en attente pour le moment. 22/…"
click at [1035, 579] on textarea "22/09 - Relance mail/Tel faite ce jour 18/09 - Relance faite ce jour avec modif…" at bounding box center [1187, 553] width 321 height 125
paste textarea "02/10 - devis soumis en AG prochainement, mettre en attente pour le moment."
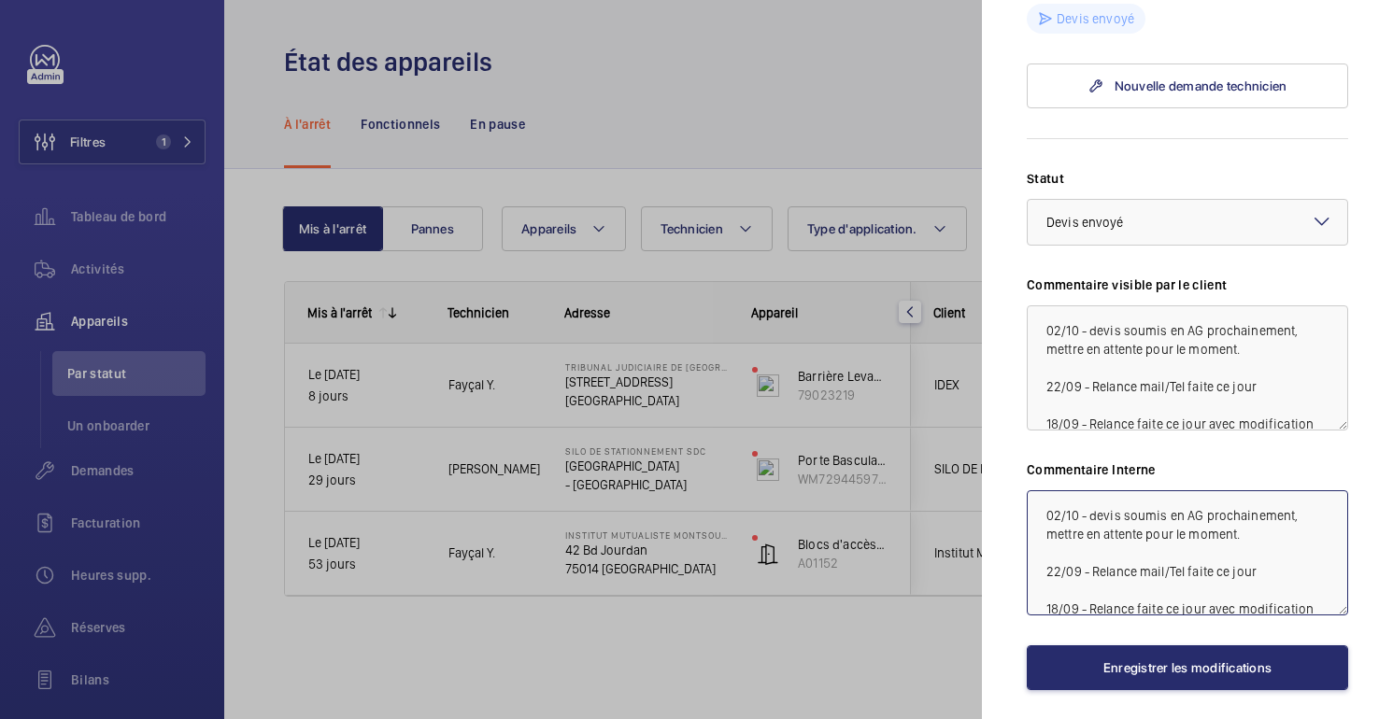
click at [1098, 577] on textarea "02/10 - devis soumis en AG prochainement, mettre en attente pour le moment. 22/…" at bounding box center [1187, 553] width 321 height 125
type textarea "02/10 - Devis soumis en AG prochainement, mettre en attente pour le moment. 22/…"
click at [1097, 389] on textarea "02/10 - devis soumis en AG prochainement, mettre en attente pour le moment. 22/…" at bounding box center [1187, 368] width 321 height 125
type textarea "02/10 - Devis soumis en AG prochainement, mettre en attente pour le moment. 22/…"
click at [944, 106] on div at bounding box center [696, 359] width 1393 height 719
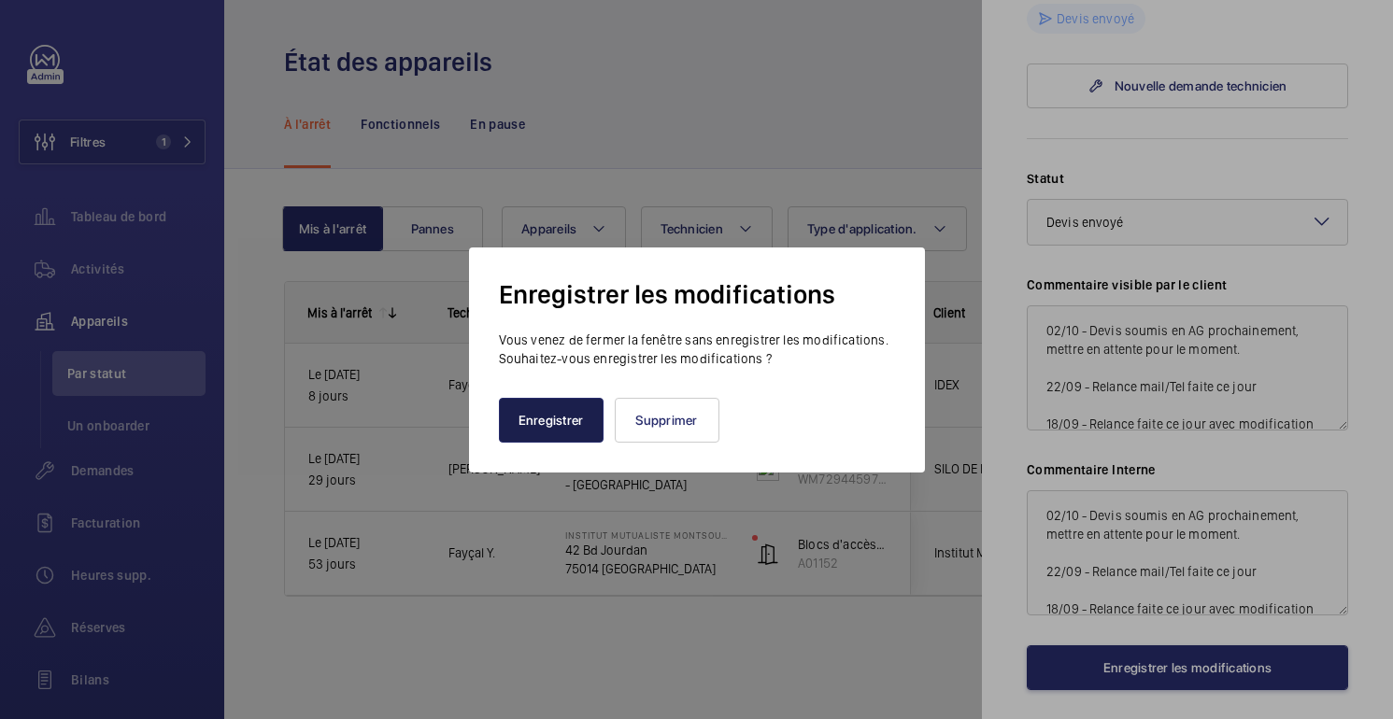
click at [552, 427] on font "Enregistrer" at bounding box center [551, 420] width 65 height 15
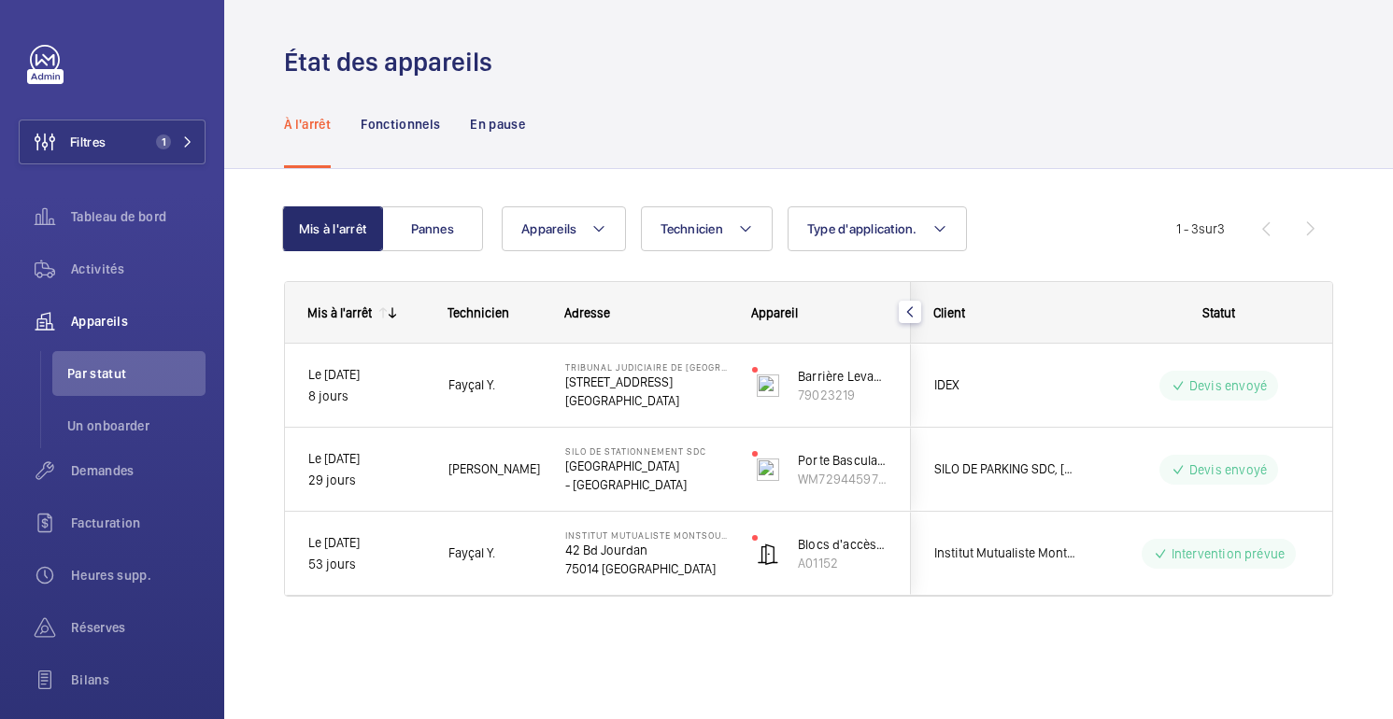
scroll to position [0, 0]
click at [86, 269] on font "Activités" at bounding box center [97, 269] width 53 height 15
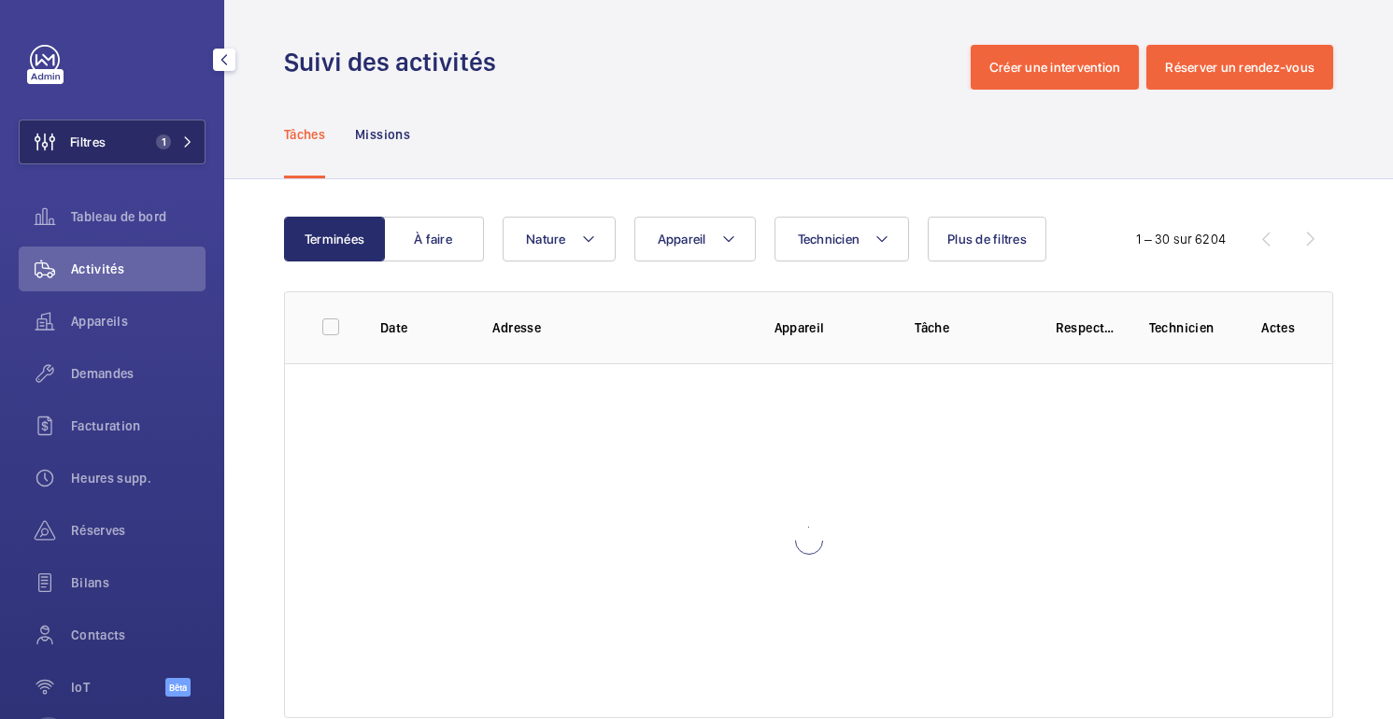
click at [99, 147] on font "Filtres" at bounding box center [88, 142] width 36 height 15
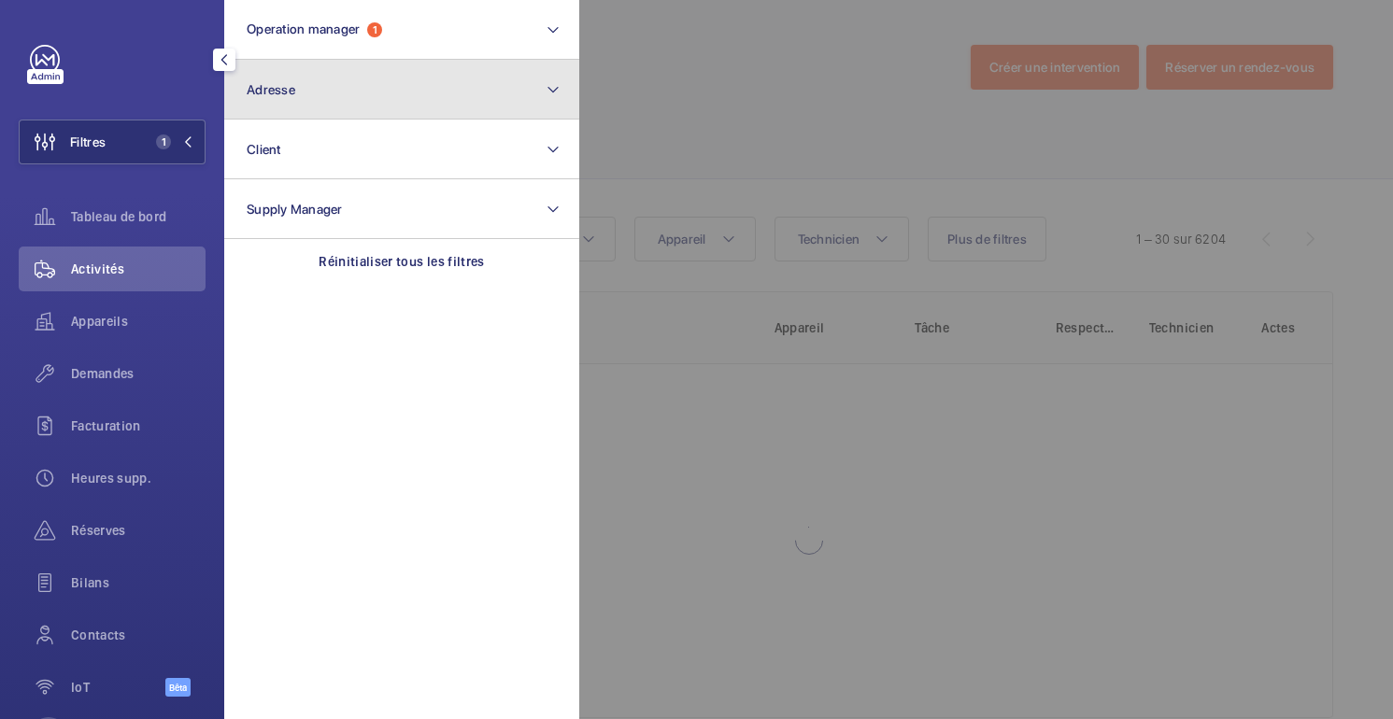
click at [269, 98] on button "Adresse" at bounding box center [401, 90] width 355 height 60
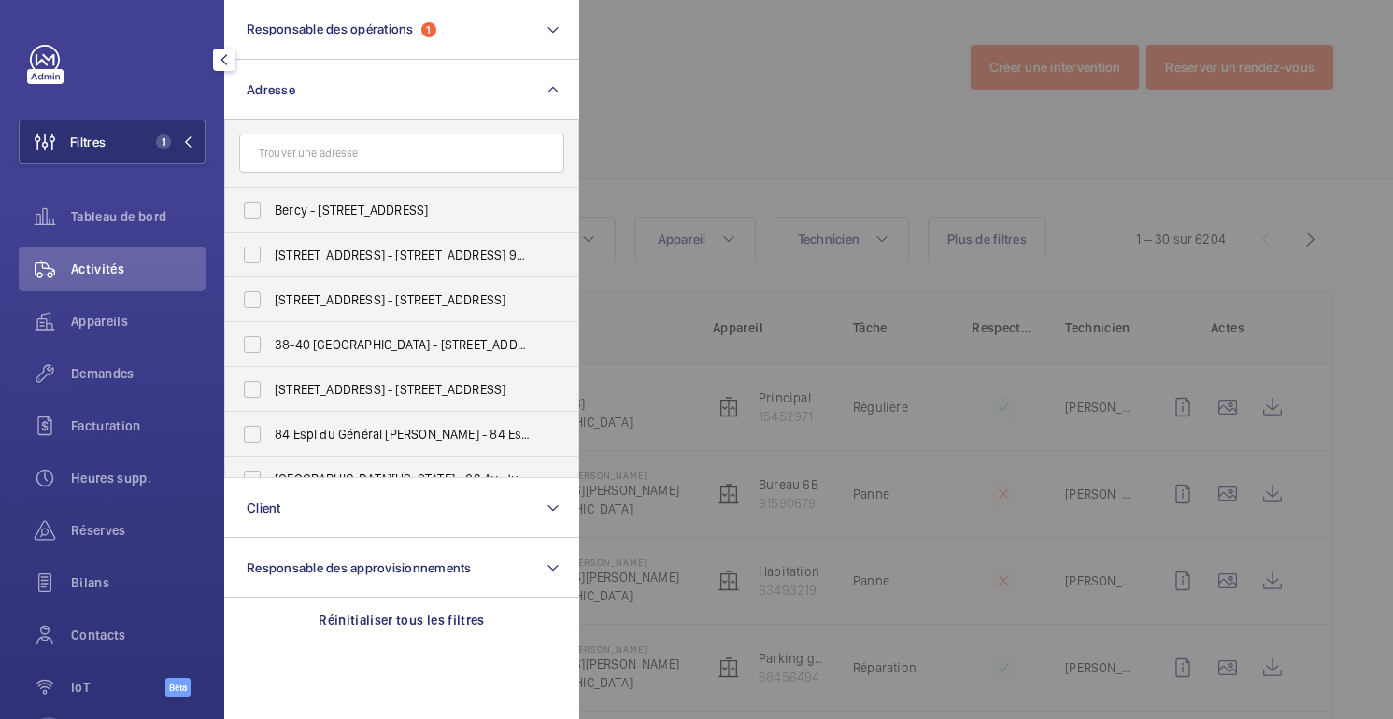
click at [362, 159] on input "text" at bounding box center [401, 153] width 325 height 39
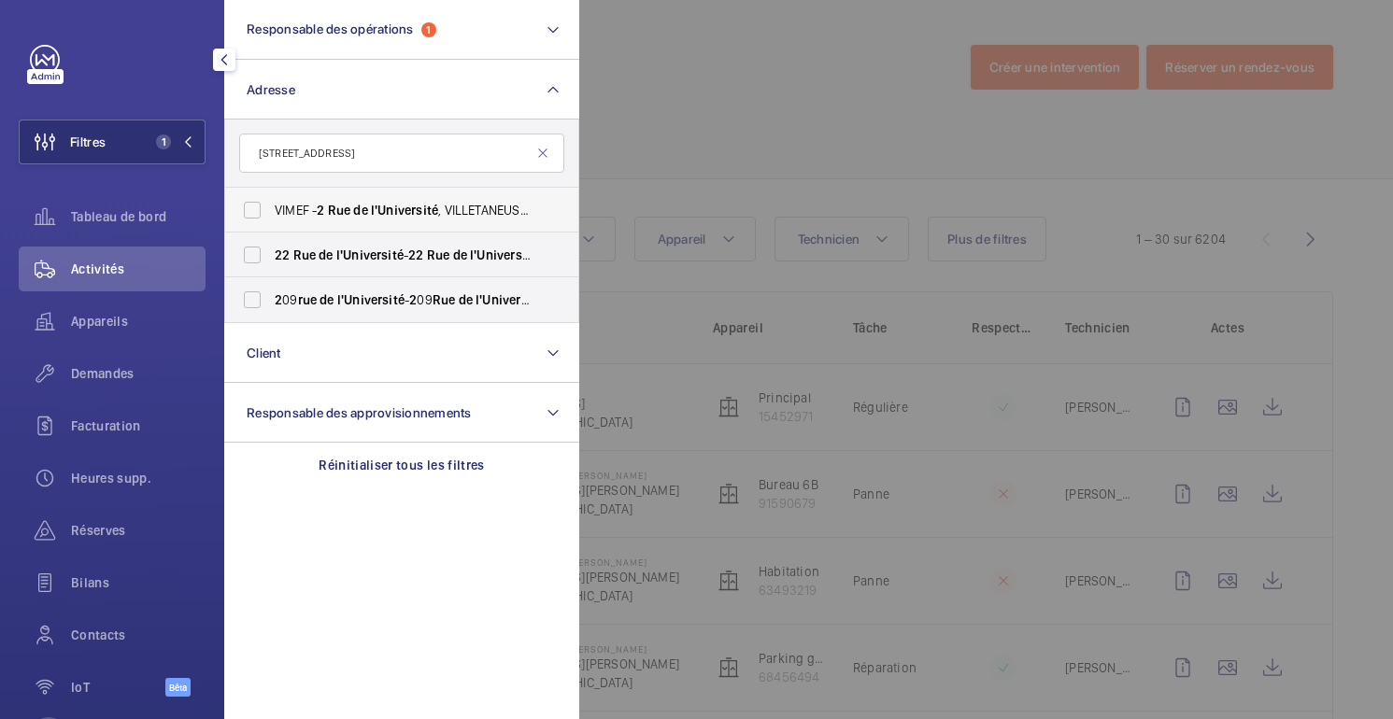
type input "[STREET_ADDRESS]"
click at [470, 212] on font ", VILLETANEUSE 93430" at bounding box center [503, 210] width 130 height 15
click at [271, 212] on input "VIMEF - [STREET_ADDRESS]" at bounding box center [252, 210] width 37 height 37
checkbox input "true"
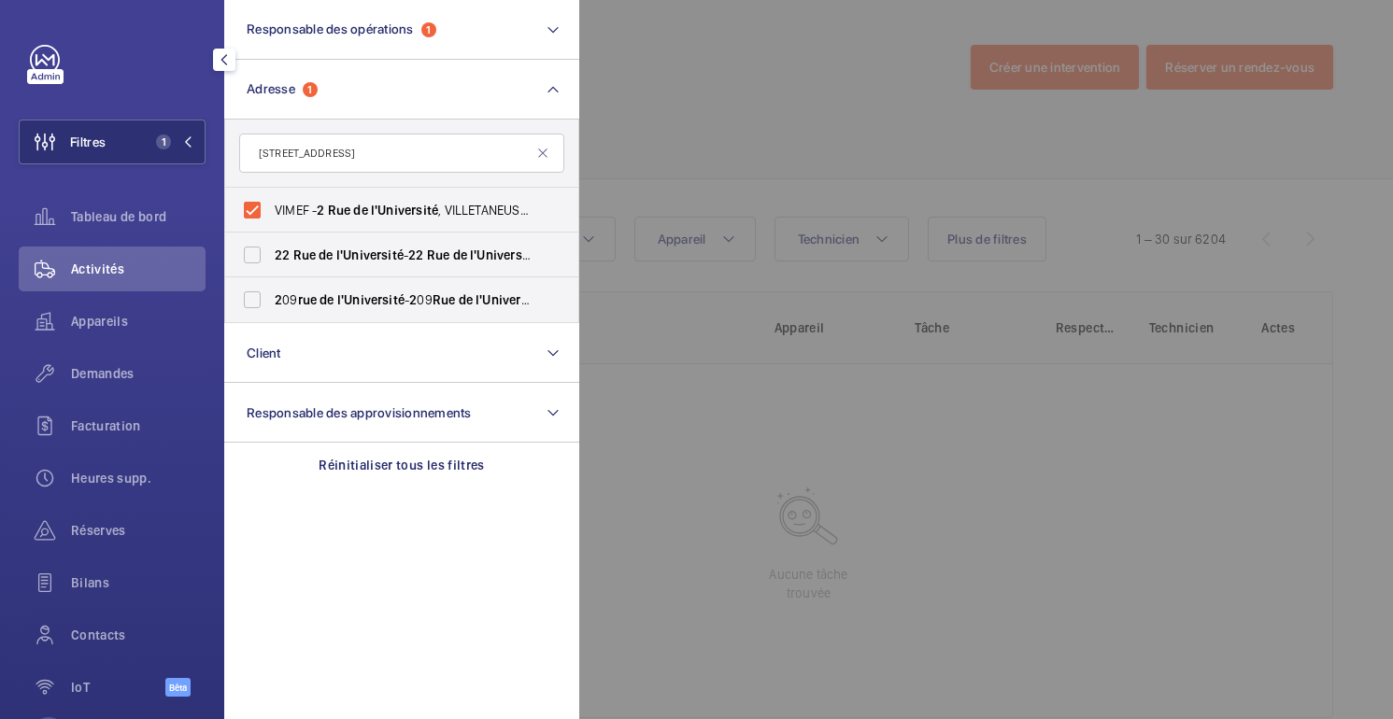
click at [847, 151] on div at bounding box center [1275, 359] width 1393 height 719
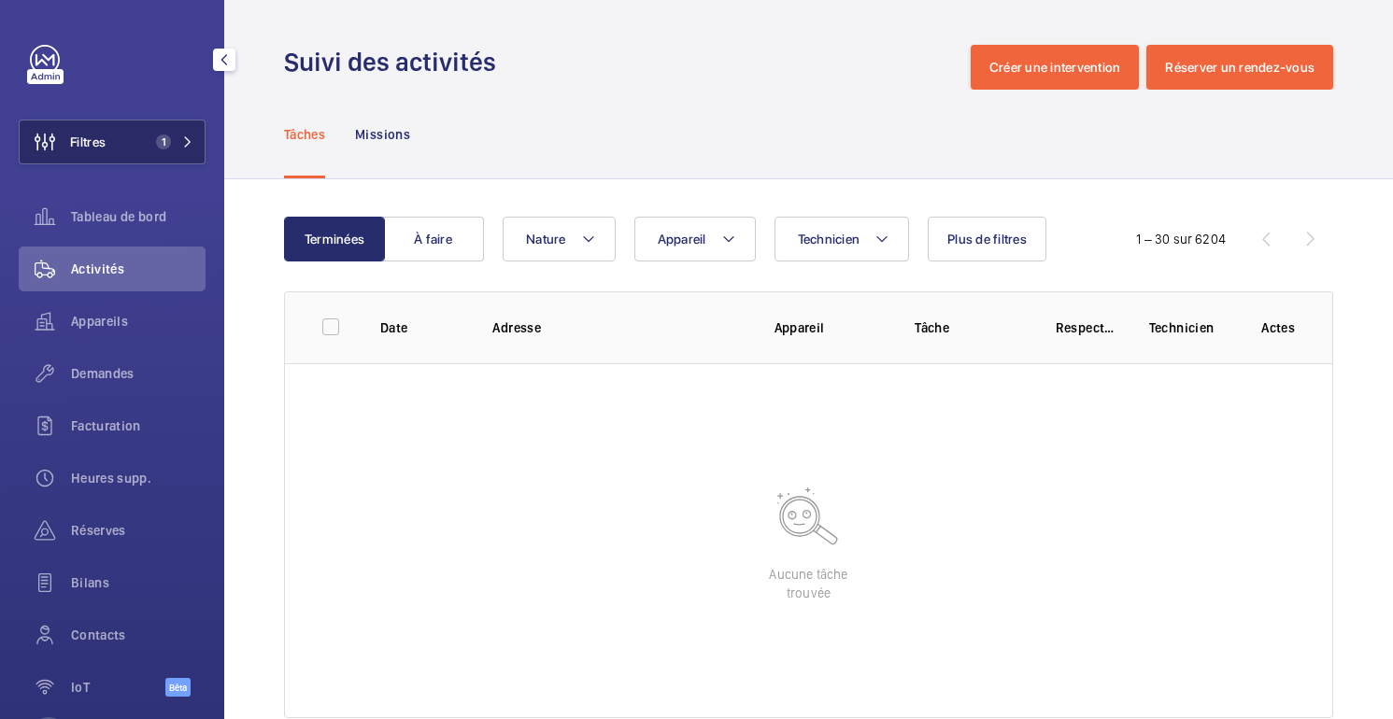
click at [115, 124] on button "Filtres 1" at bounding box center [112, 142] width 187 height 45
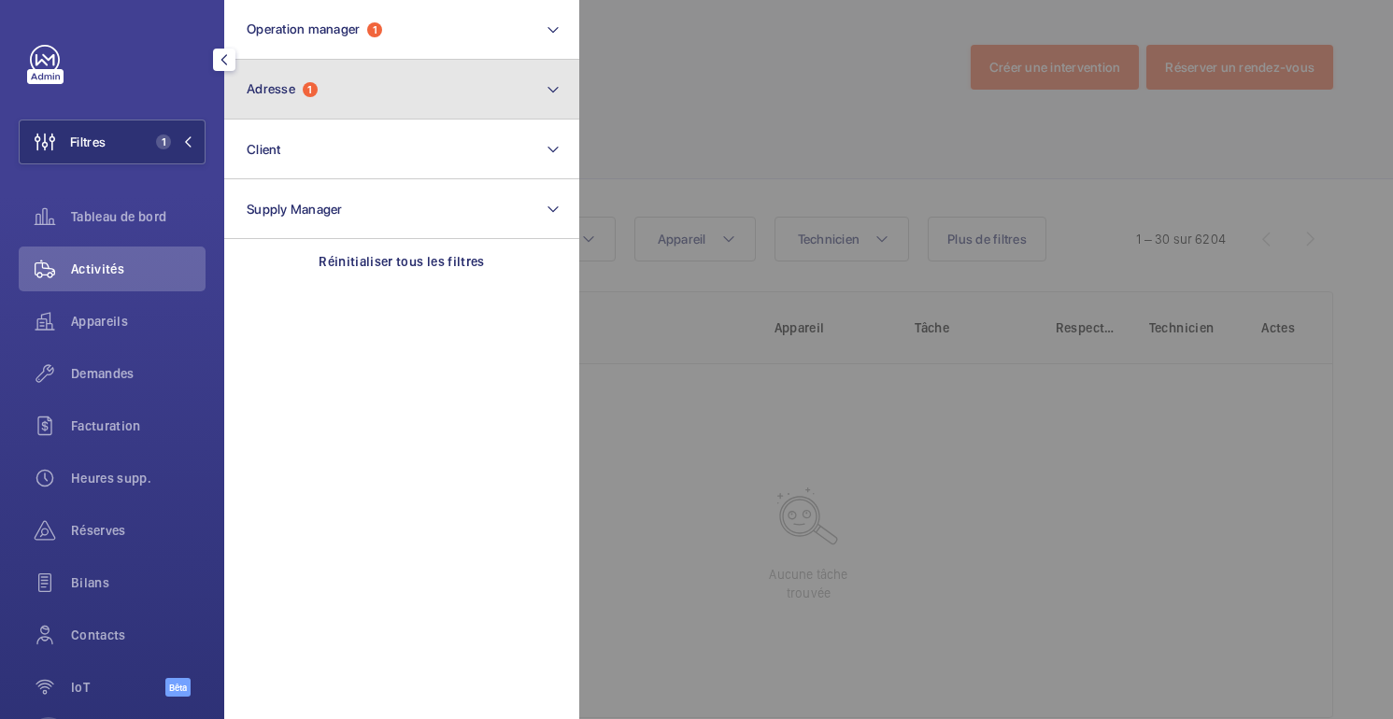
click at [356, 108] on button "Adresse 1" at bounding box center [401, 90] width 355 height 60
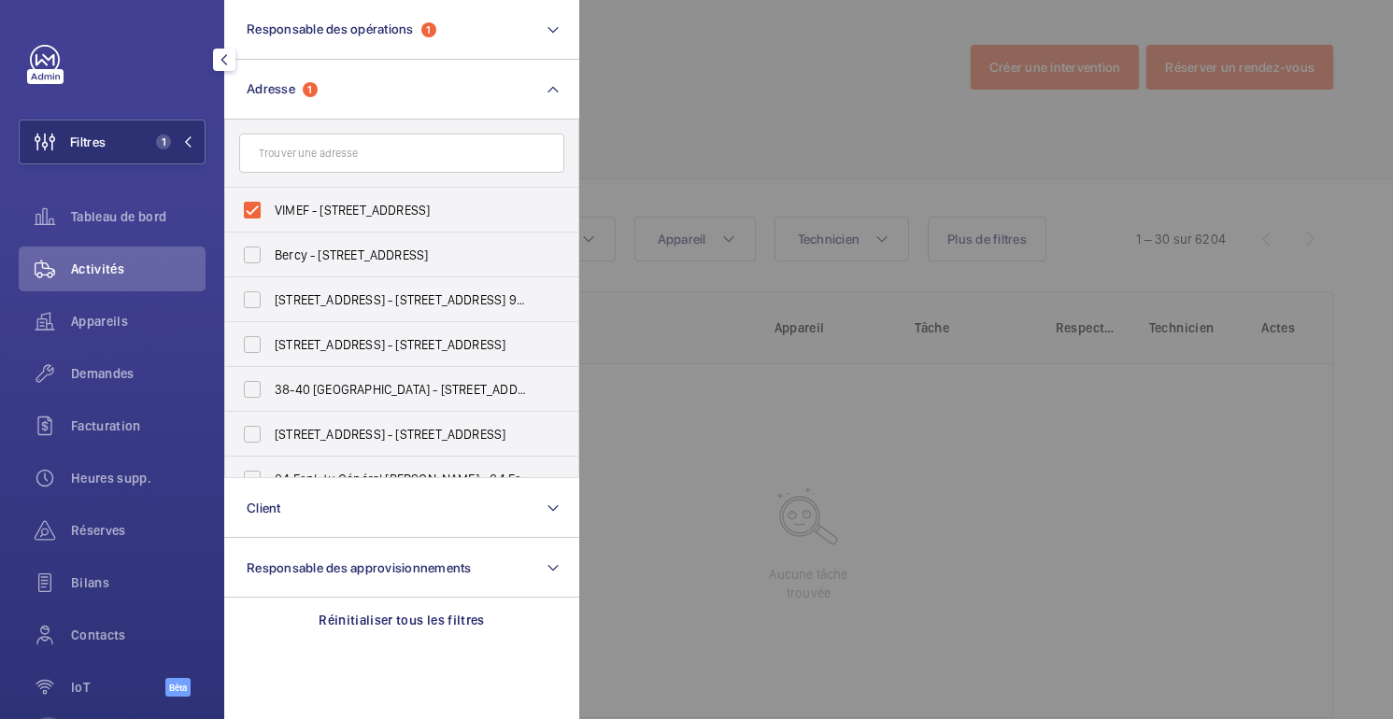
click at [357, 166] on input "text" at bounding box center [401, 153] width 325 height 39
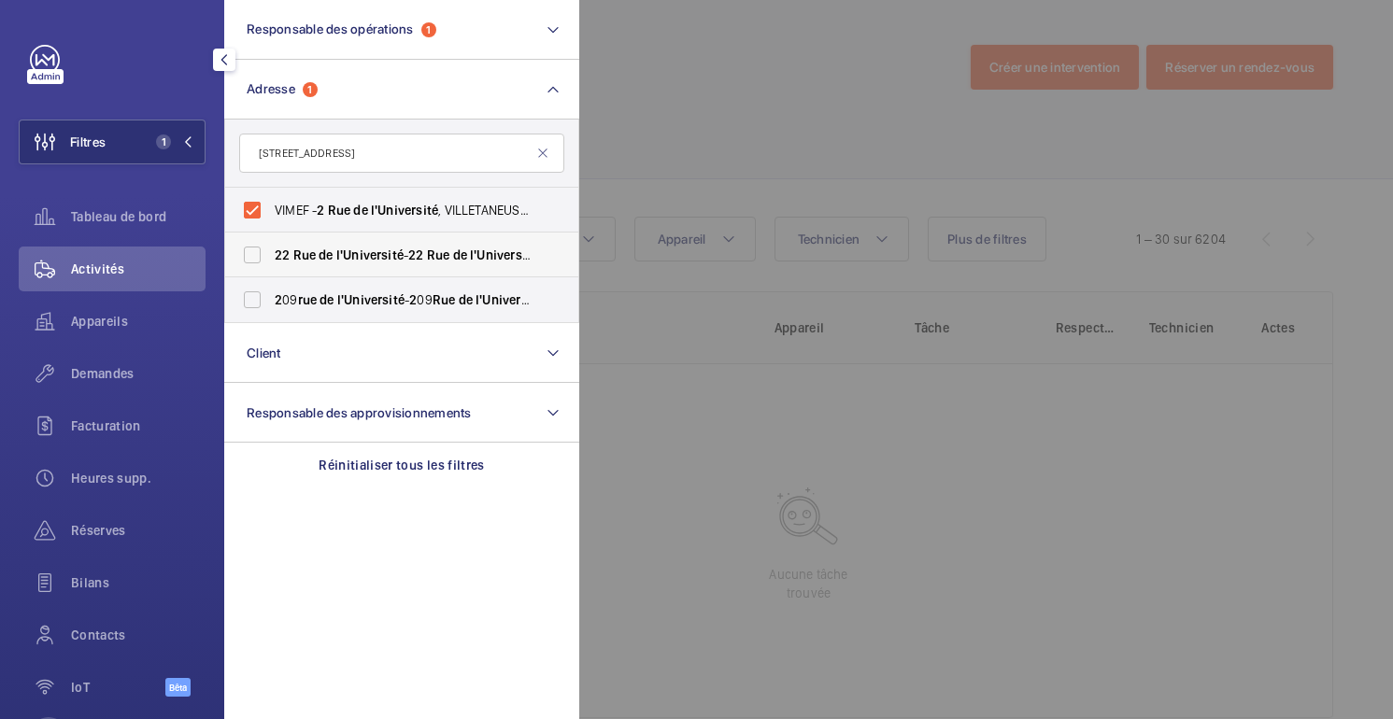
type input "[STREET_ADDRESS]"
click at [478, 264] on label "2 [STREET_ADDRESS][GEOGRAPHIC_DATA][STREET_ADDRESS]" at bounding box center [387, 255] width 325 height 45
click at [271, 264] on input "2 [STREET_ADDRESS][GEOGRAPHIC_DATA][STREET_ADDRESS]" at bounding box center [252, 254] width 37 height 37
checkbox input "true"
click at [693, 107] on div at bounding box center [1275, 359] width 1393 height 719
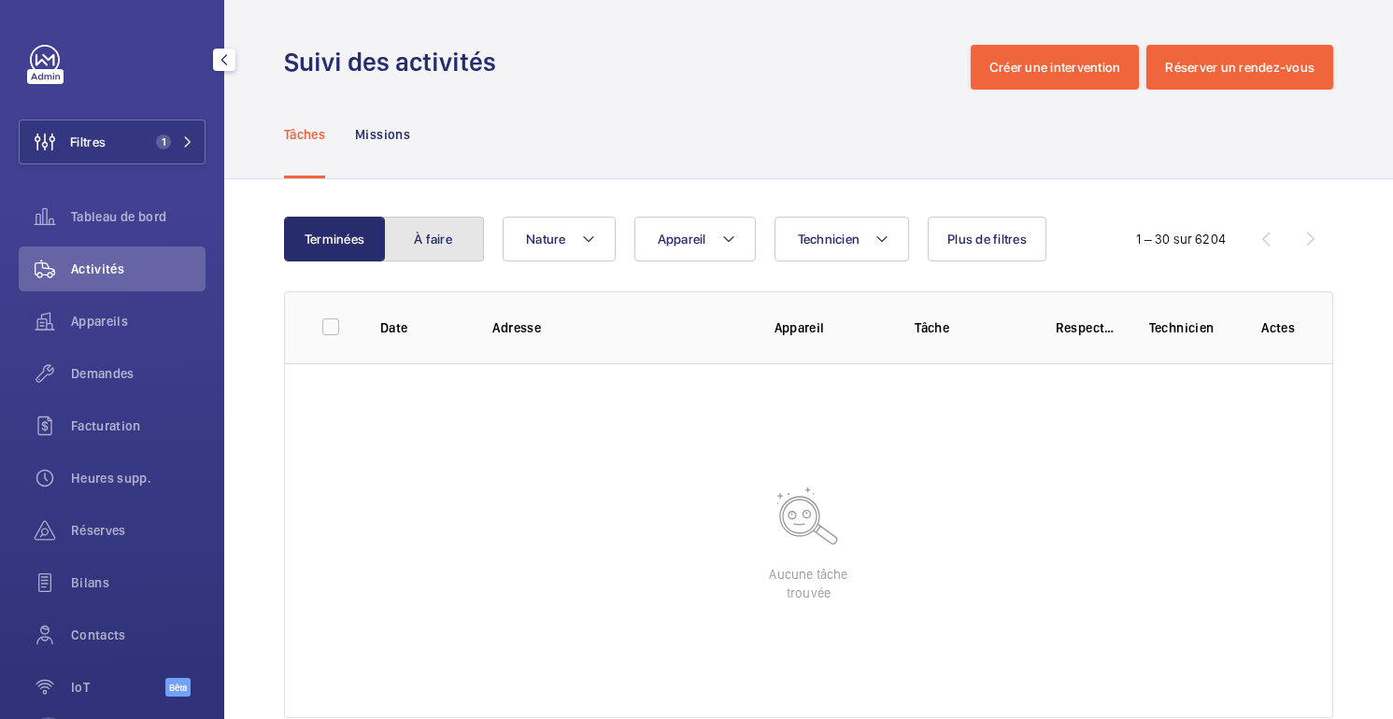
click at [440, 236] on font "À faire" at bounding box center [433, 239] width 38 height 15
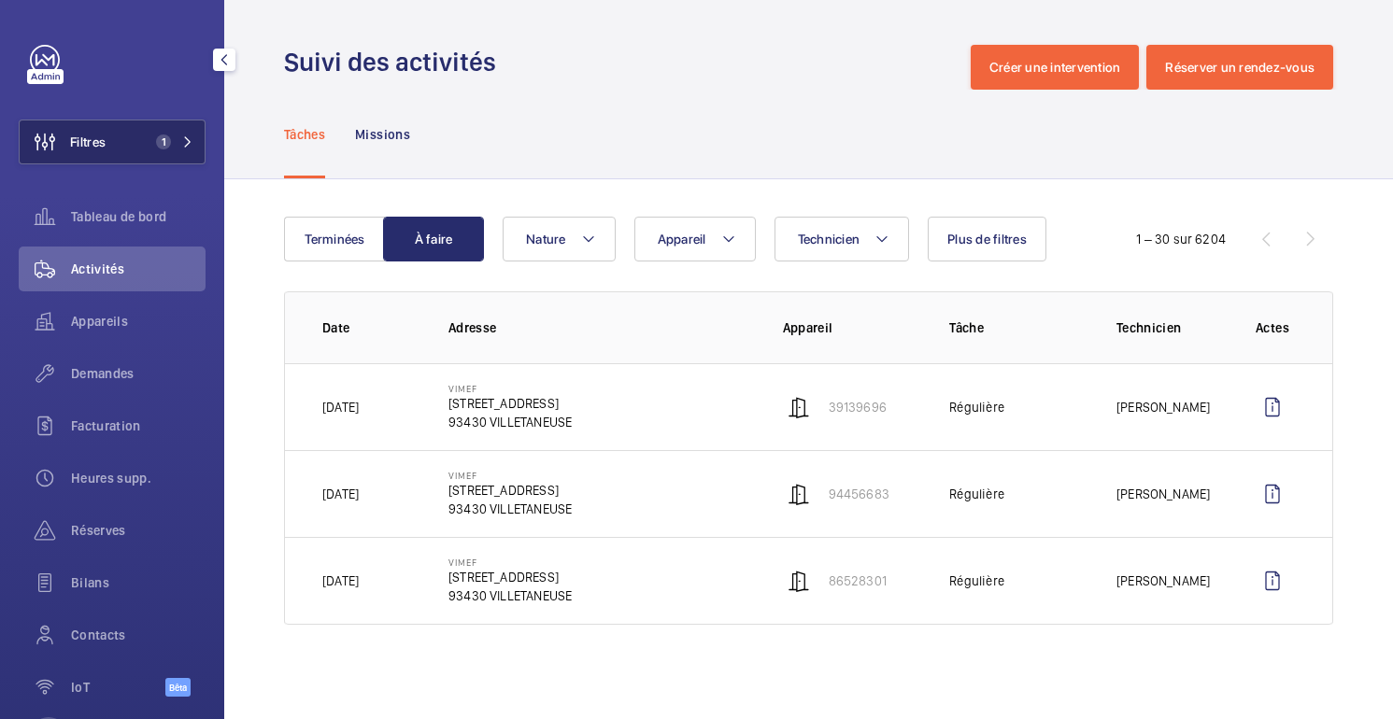
click at [135, 145] on button "Filtres 1" at bounding box center [112, 142] width 187 height 45
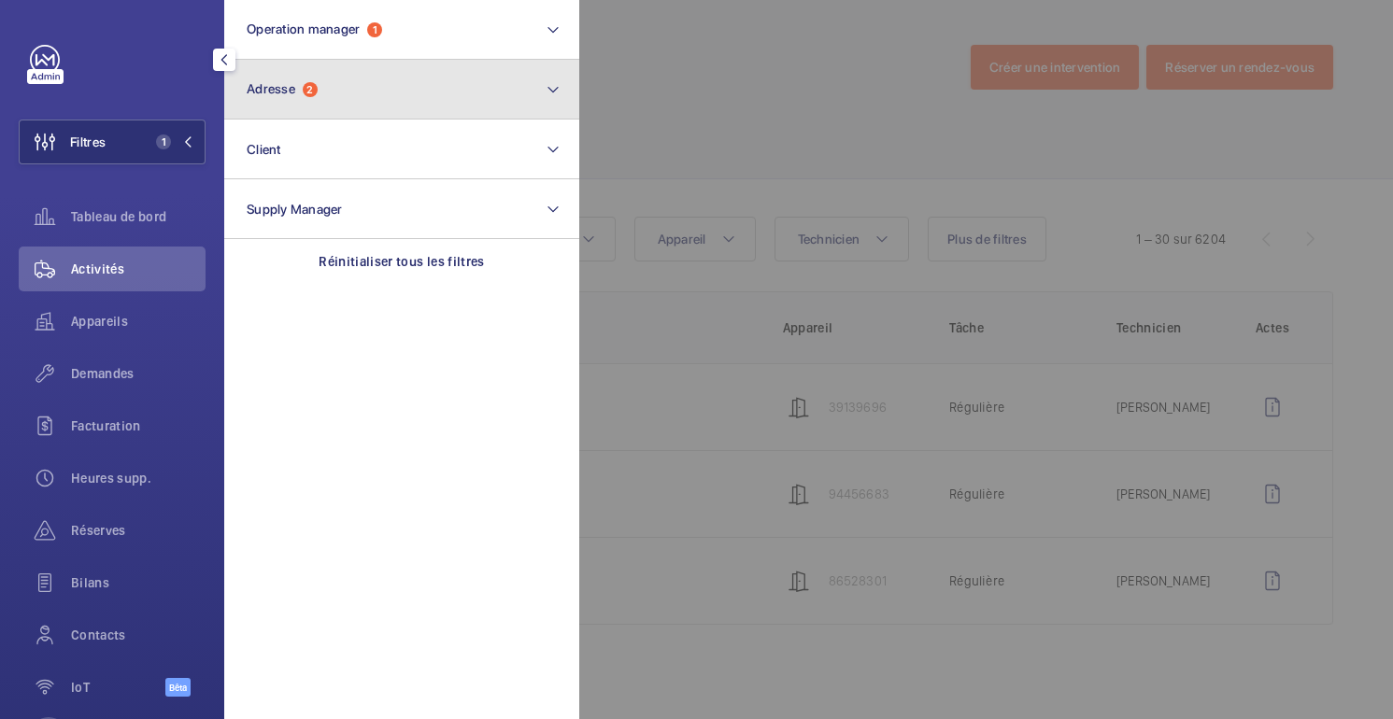
click at [367, 98] on button "Adresse 2" at bounding box center [401, 90] width 355 height 60
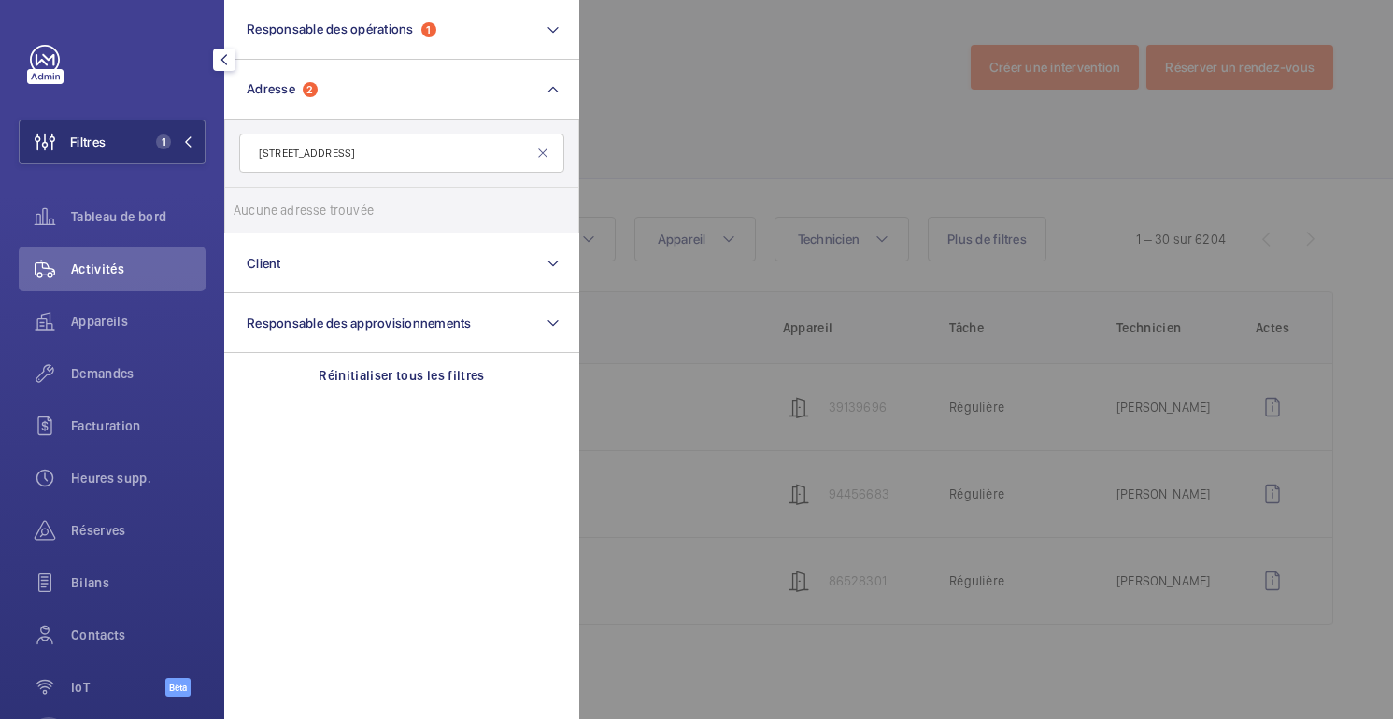
type input "[STREET_ADDRESS]"
click at [622, 109] on div at bounding box center [1275, 359] width 1393 height 719
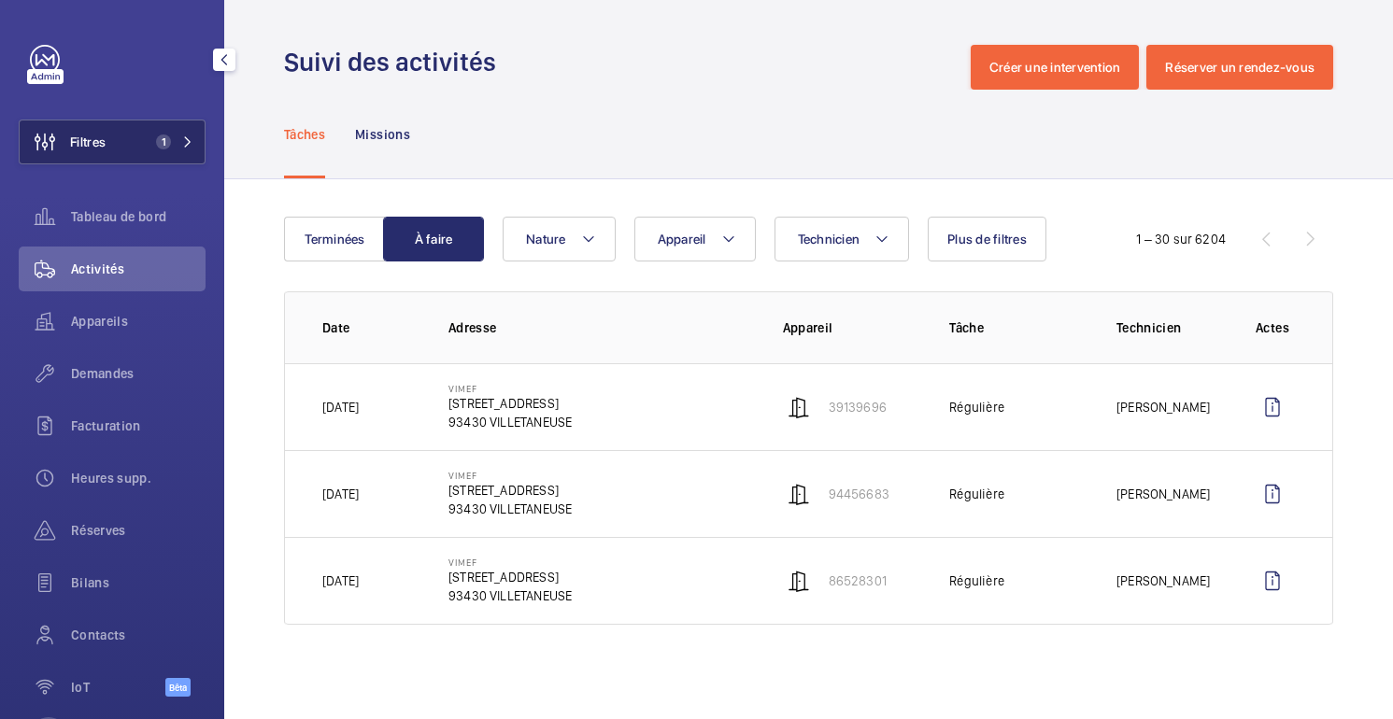
click at [130, 155] on button "Filtres 1" at bounding box center [112, 142] width 187 height 45
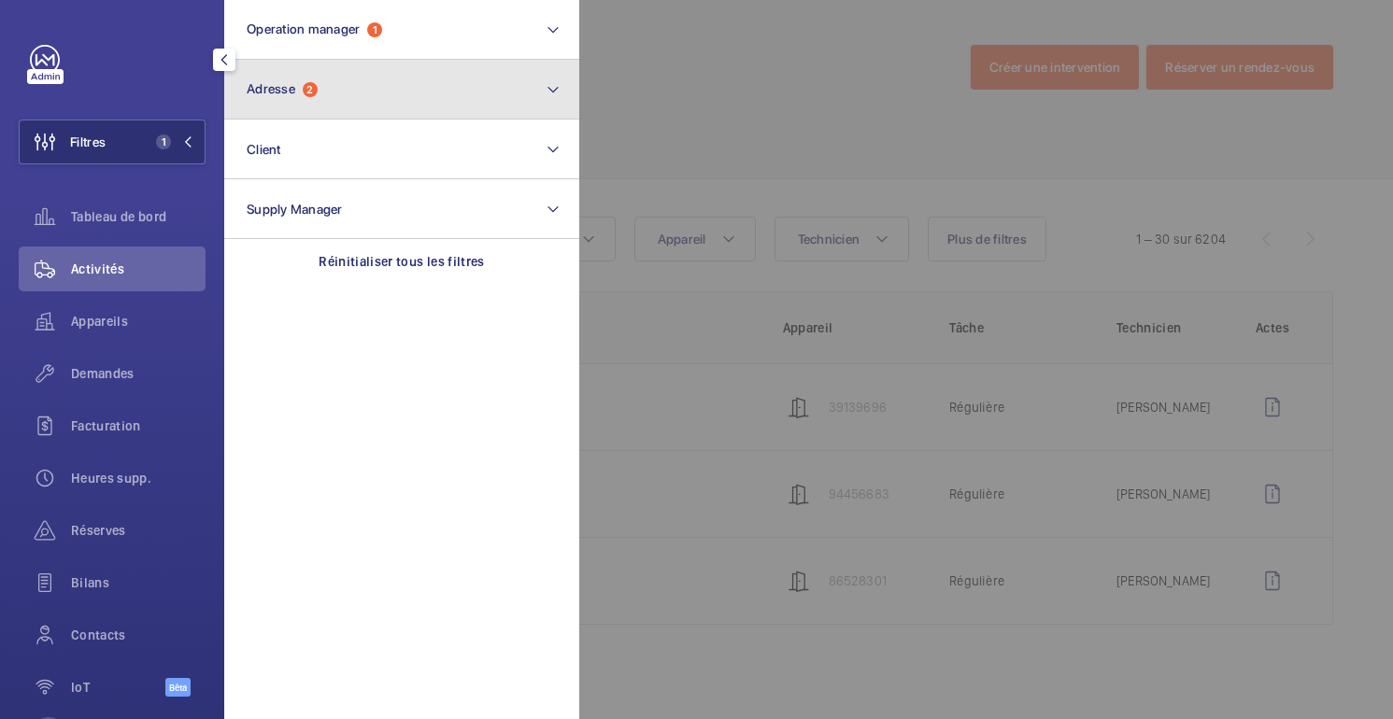
click at [373, 93] on button "Adresse 2" at bounding box center [401, 90] width 355 height 60
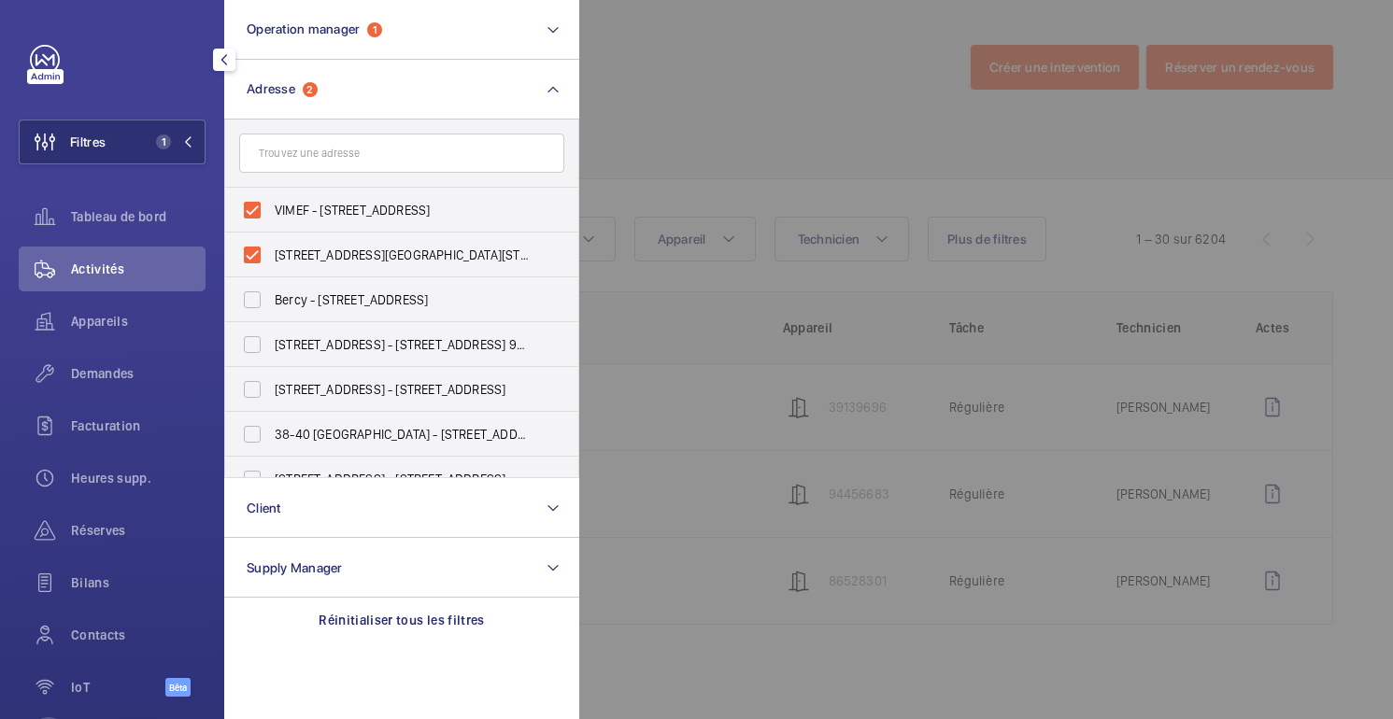
click at [763, 123] on div at bounding box center [1275, 359] width 1393 height 719
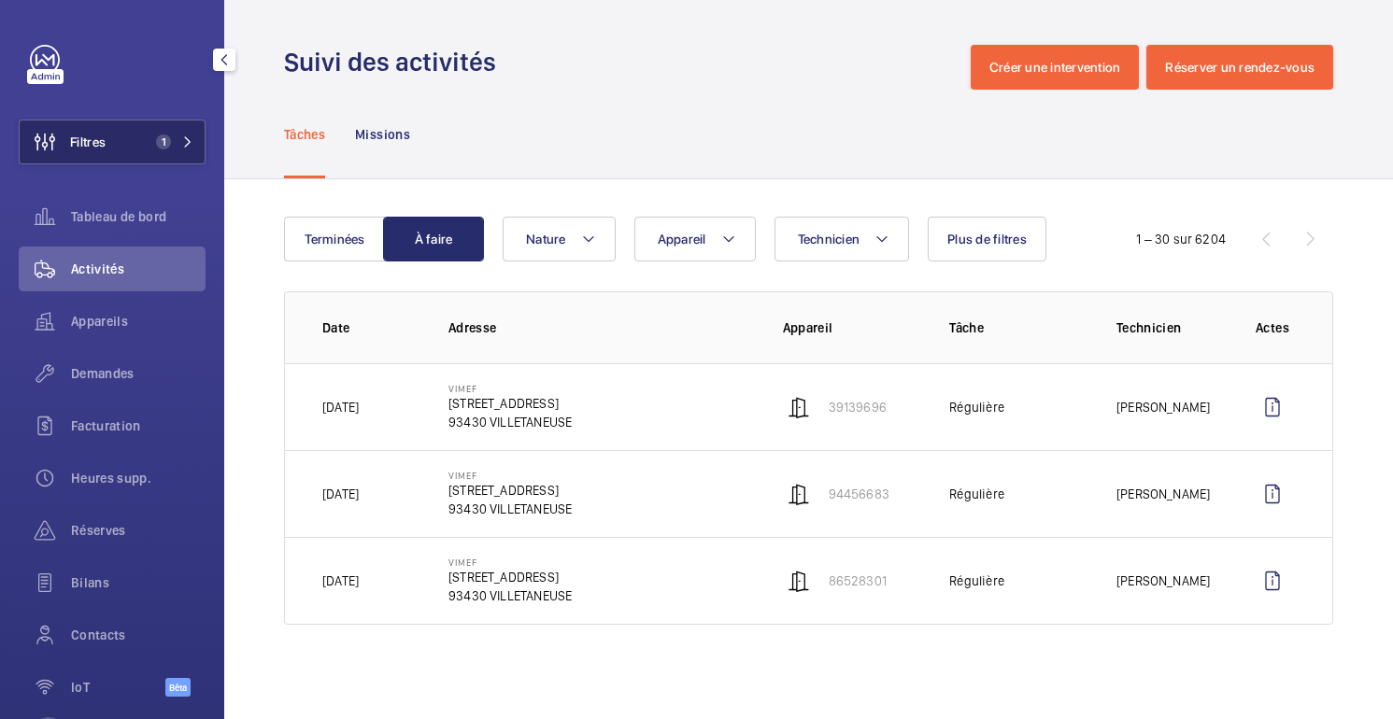
click at [122, 150] on button "Filtres 1" at bounding box center [112, 142] width 187 height 45
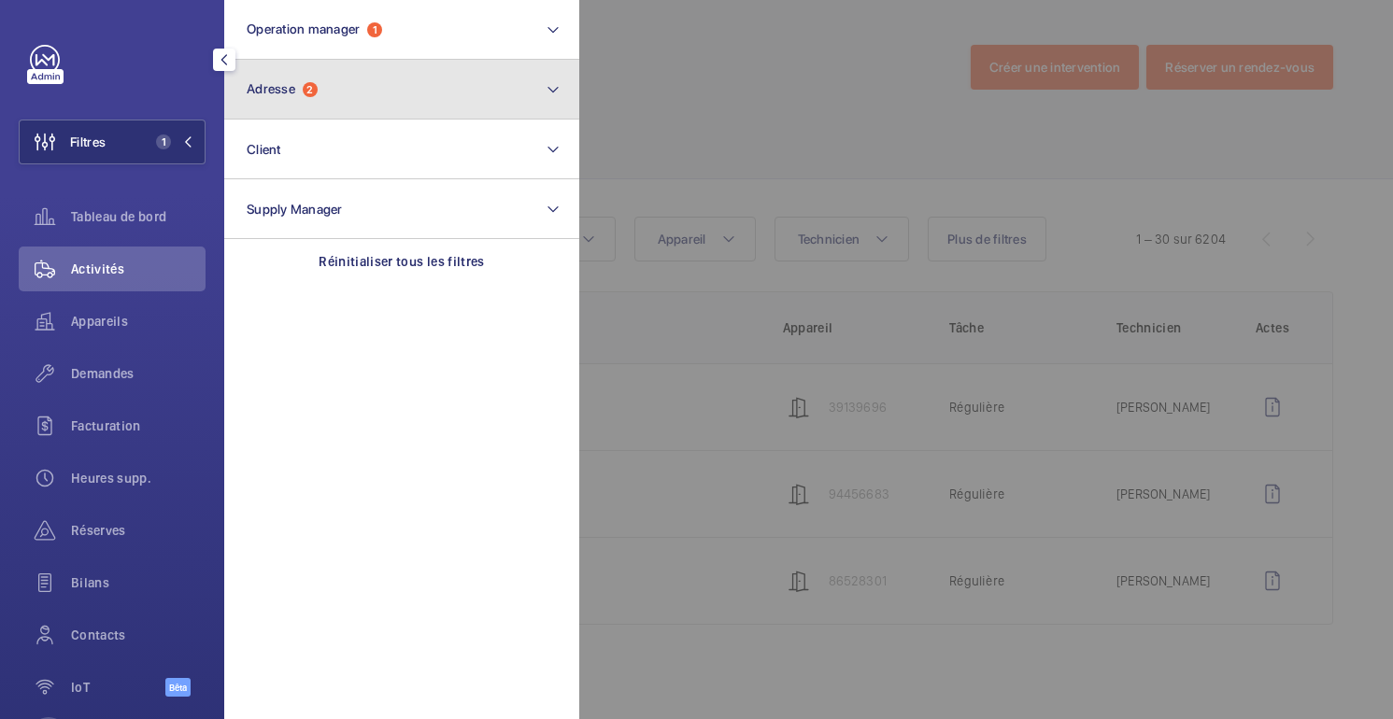
click at [278, 93] on span "Adresse" at bounding box center [271, 88] width 49 height 15
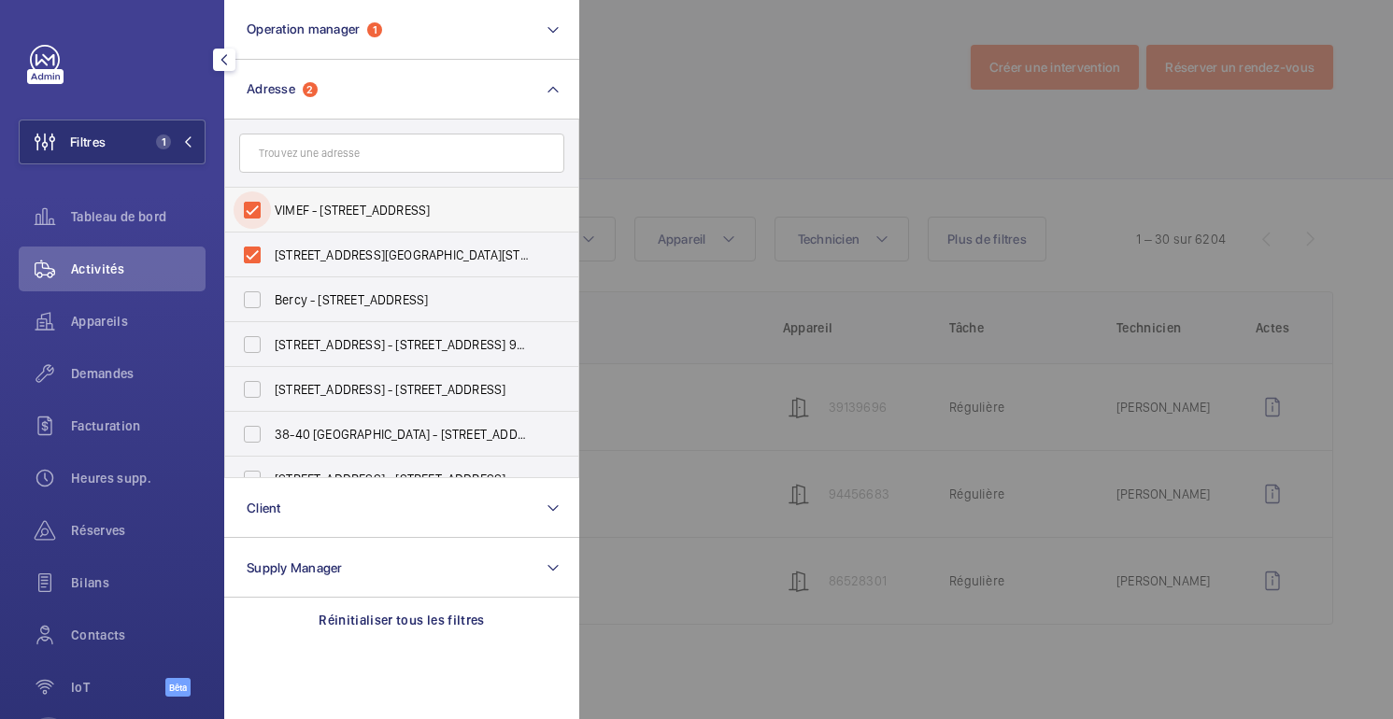
click at [255, 214] on input "VIMEF - [STREET_ADDRESS]" at bounding box center [252, 210] width 37 height 37
checkbox input "false"
click at [255, 242] on input "[STREET_ADDRESS][GEOGRAPHIC_DATA][STREET_ADDRESS]" at bounding box center [252, 254] width 37 height 37
checkbox input "false"
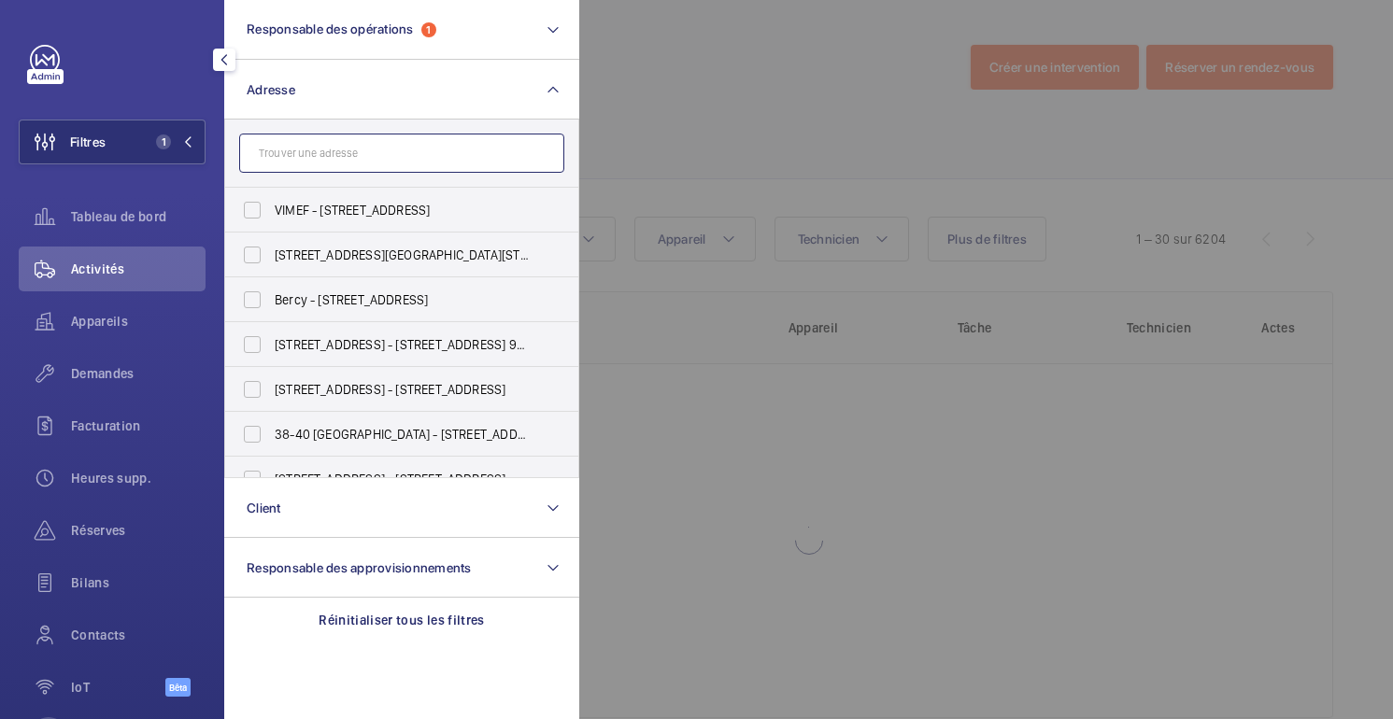
click at [276, 160] on input "text" at bounding box center [401, 153] width 325 height 39
paste input "GSH GROUP"
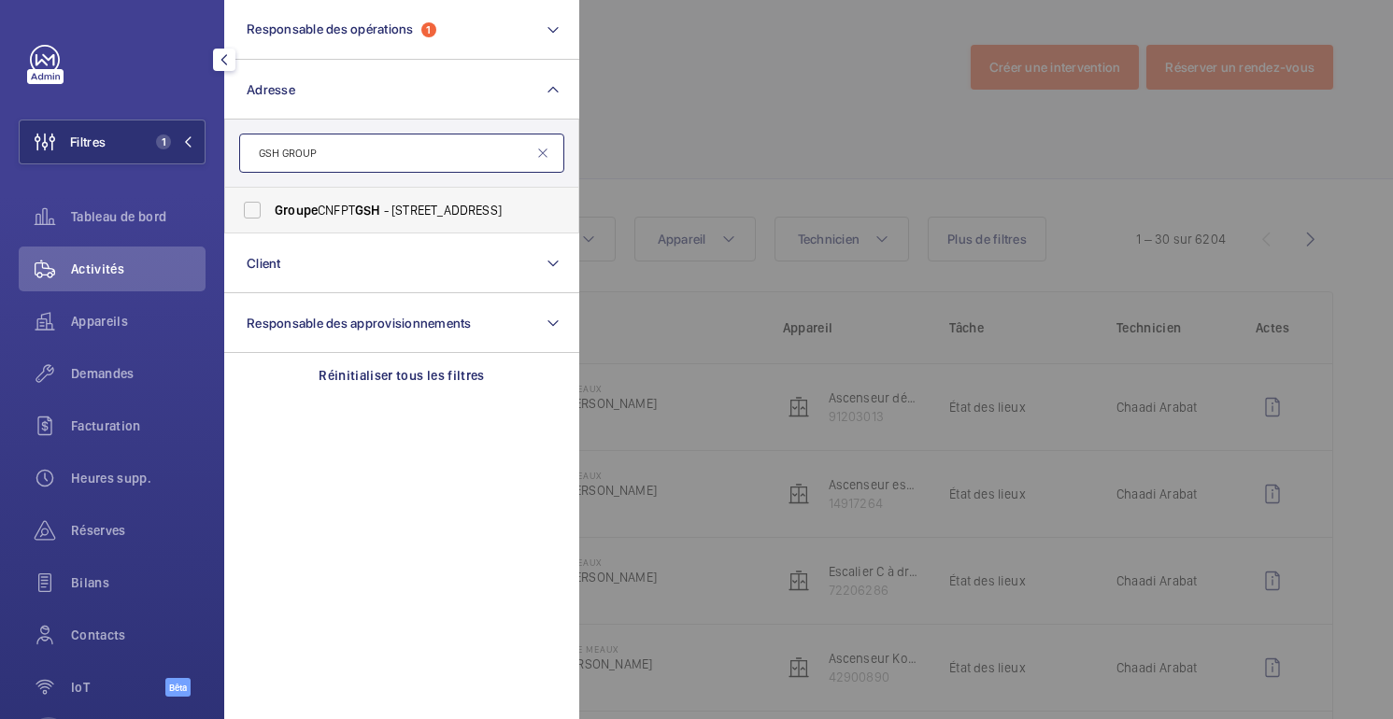
type input "GSH GROUP"
click at [347, 201] on span "Groupe CNFPT GSH - [STREET_ADDRESS]" at bounding box center [403, 210] width 257 height 19
click at [271, 201] on input "Groupe CNFPT GSH - [STREET_ADDRESS]" at bounding box center [252, 210] width 37 height 37
checkbox input "true"
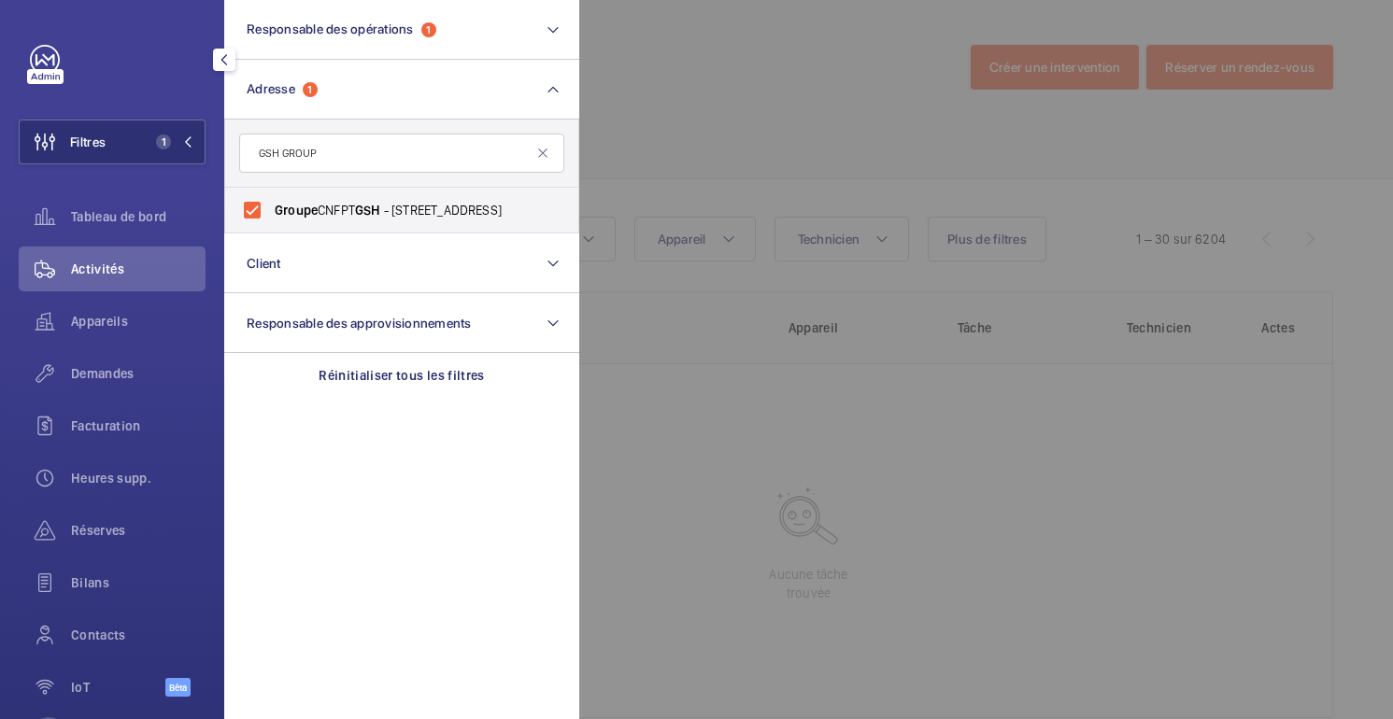
click at [713, 110] on div at bounding box center [1275, 359] width 1393 height 719
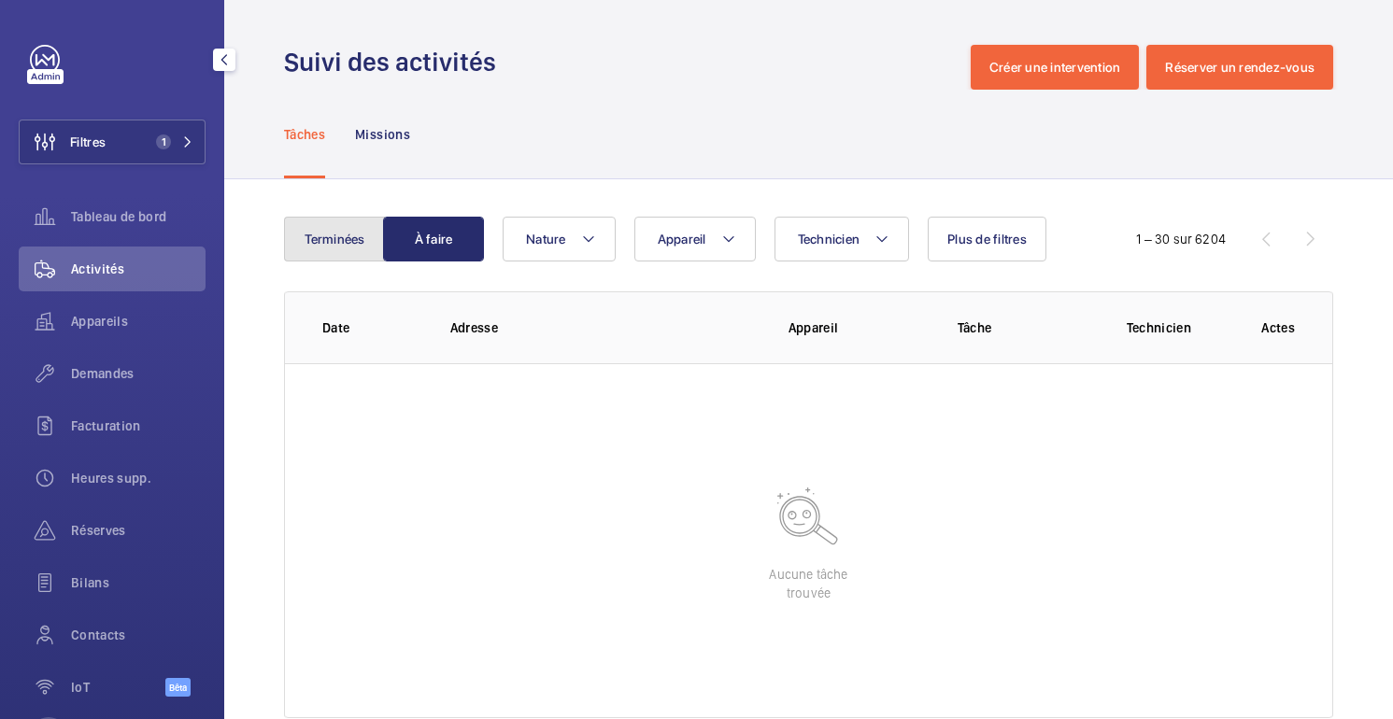
click at [338, 248] on button "Terminées" at bounding box center [334, 239] width 101 height 45
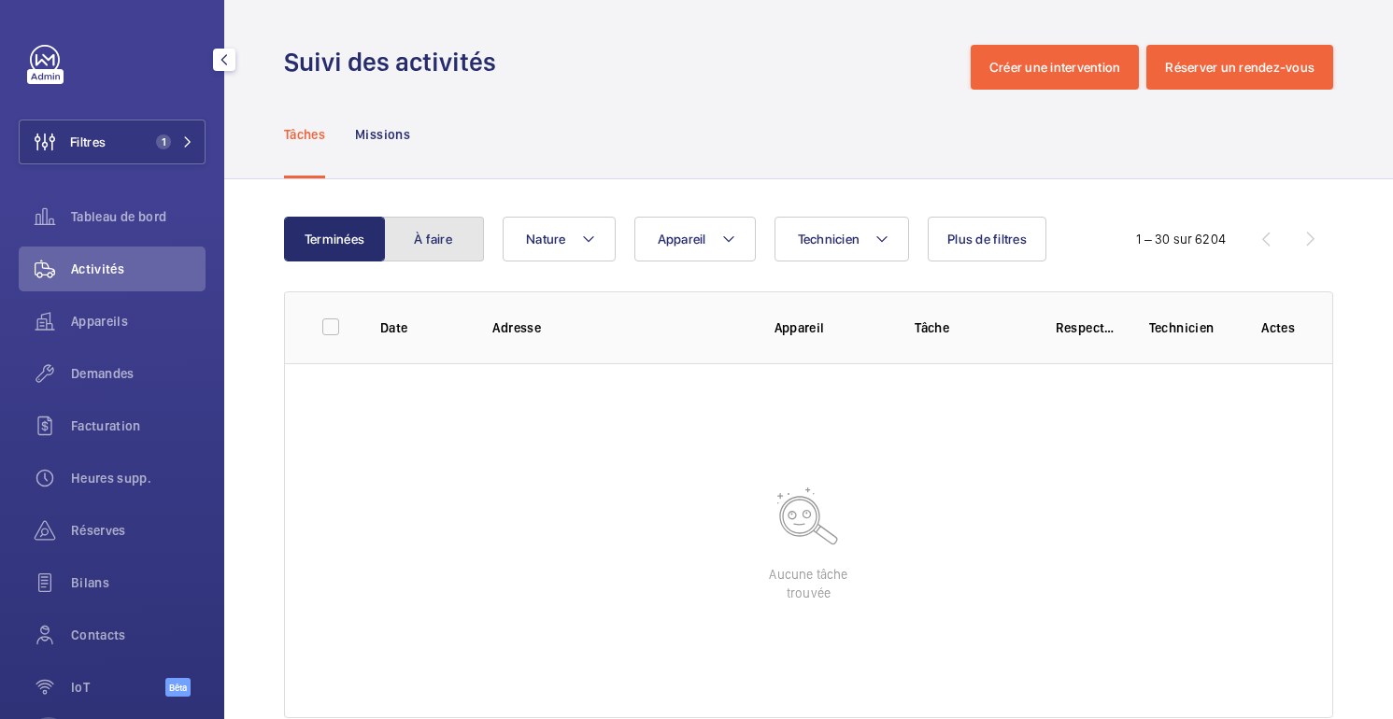
click at [427, 240] on font "À faire" at bounding box center [433, 239] width 38 height 15
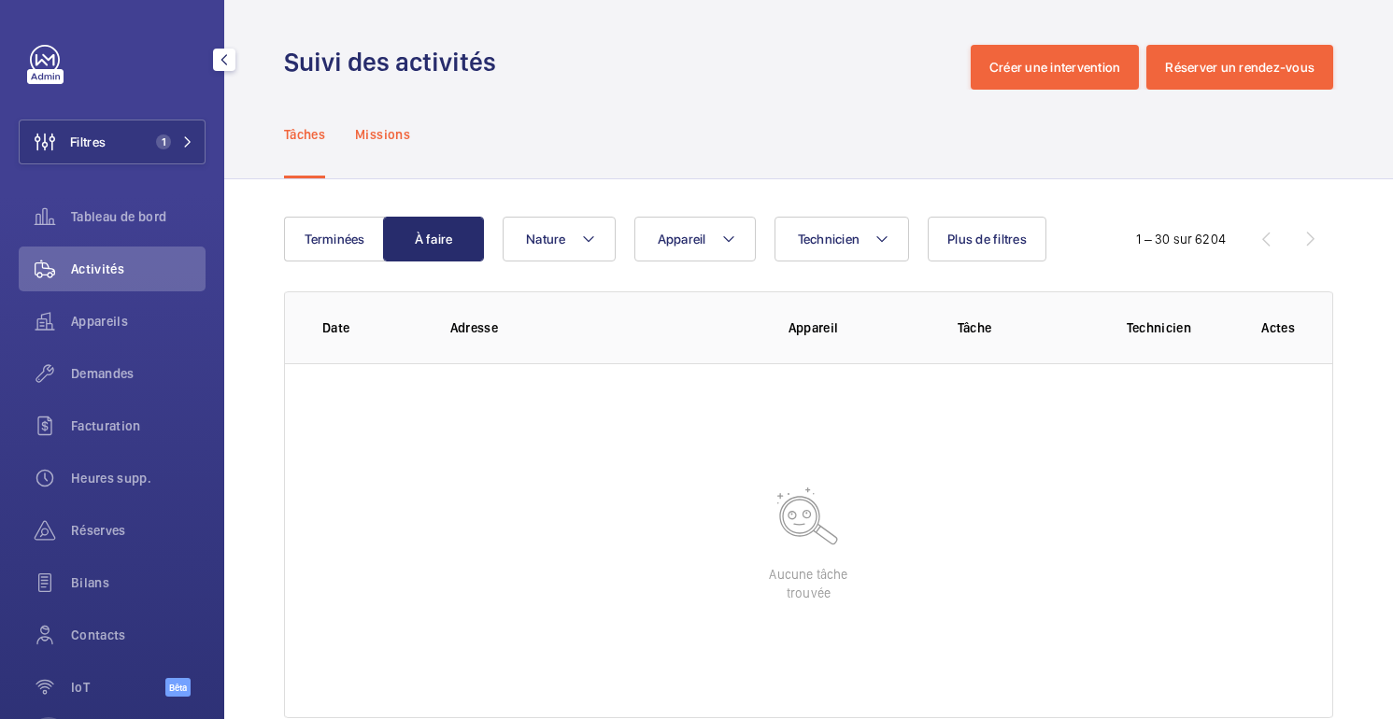
click at [388, 132] on font "Missions" at bounding box center [382, 134] width 55 height 15
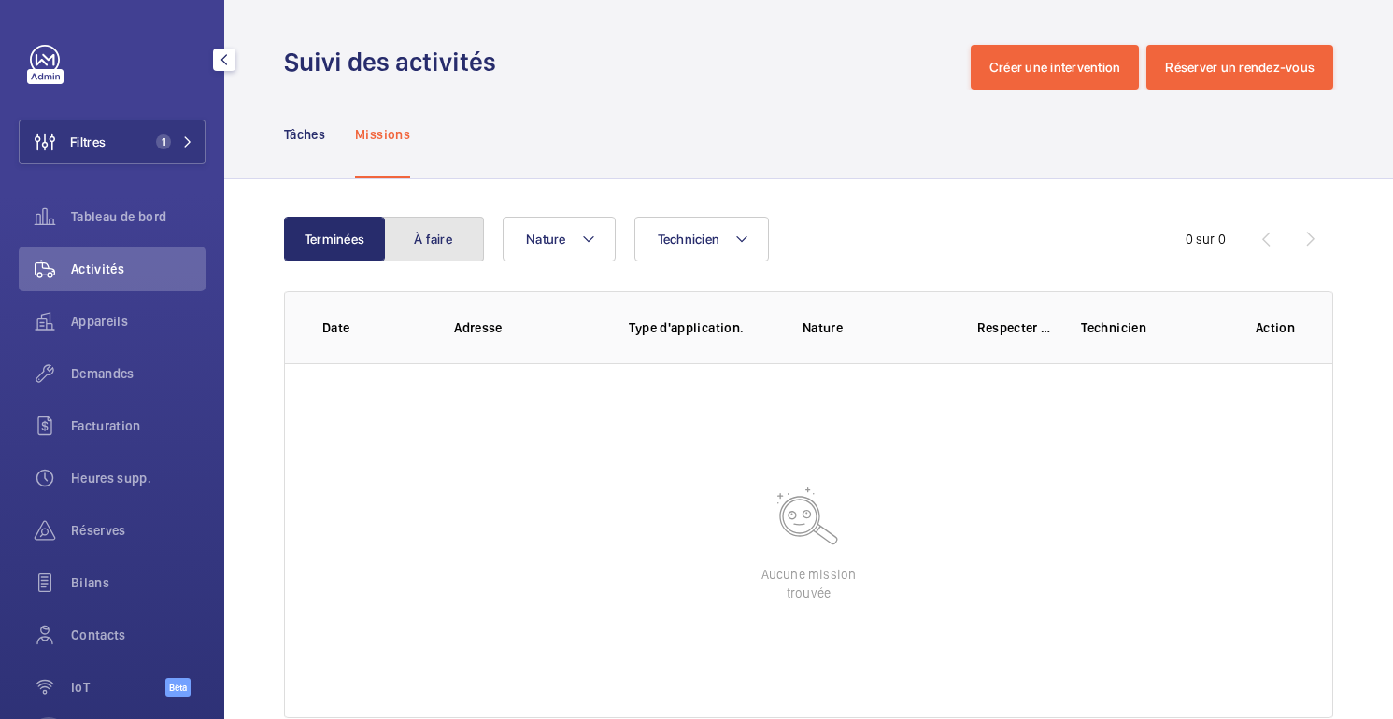
click at [416, 238] on font "À faire" at bounding box center [433, 239] width 38 height 15
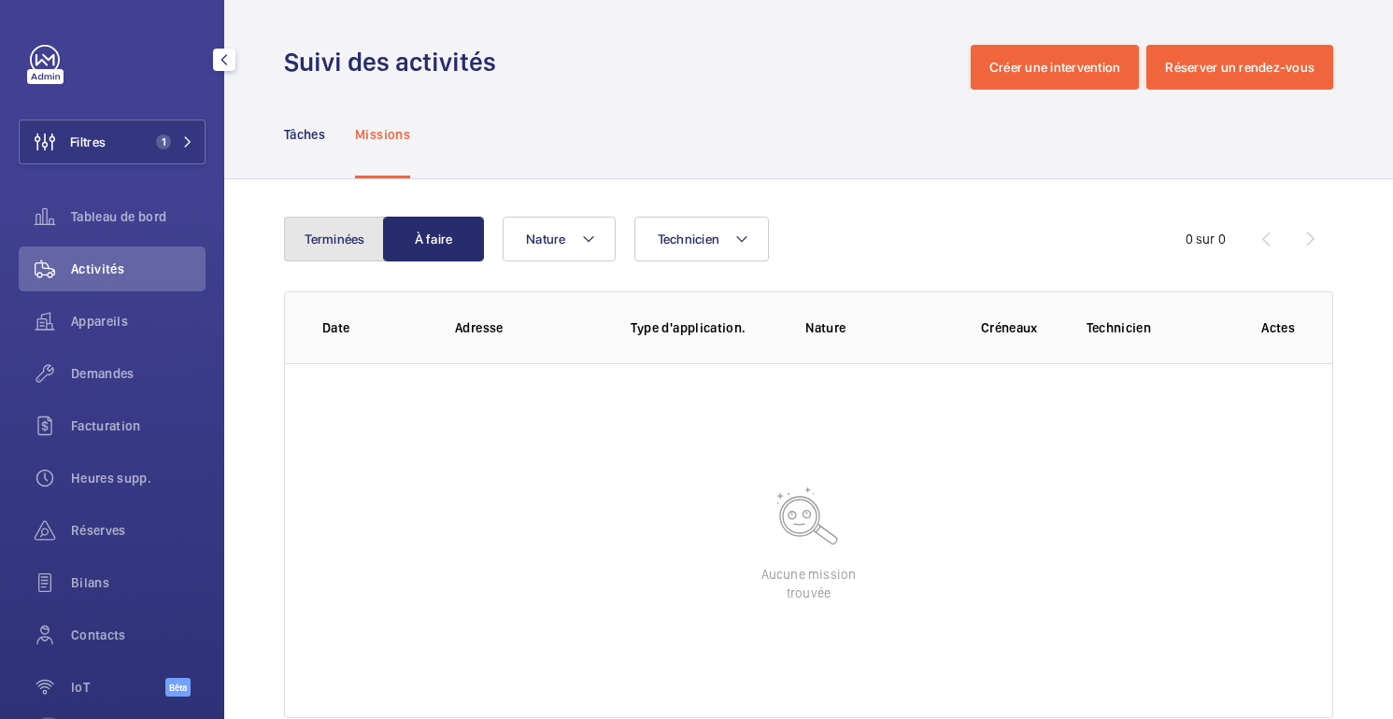
click at [324, 241] on font "Terminées" at bounding box center [335, 239] width 60 height 15
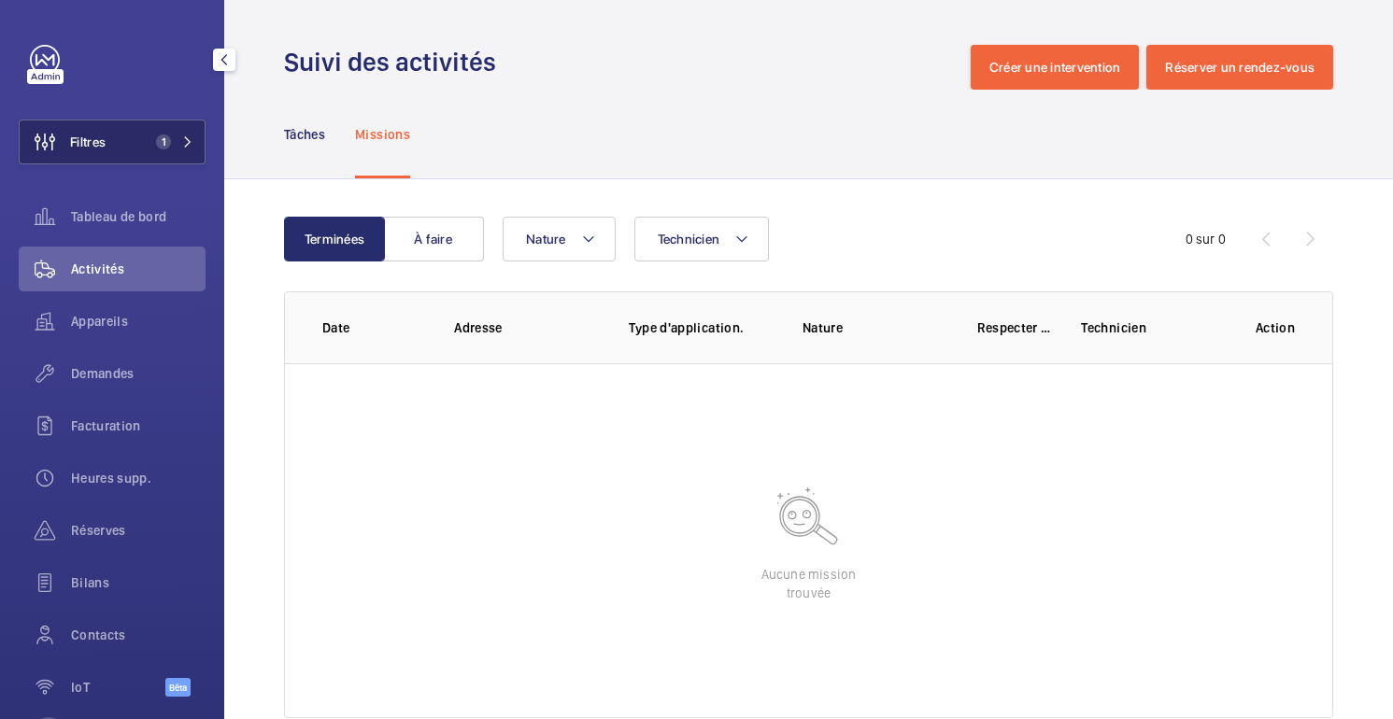
click at [152, 156] on button "Filtres 1" at bounding box center [112, 142] width 187 height 45
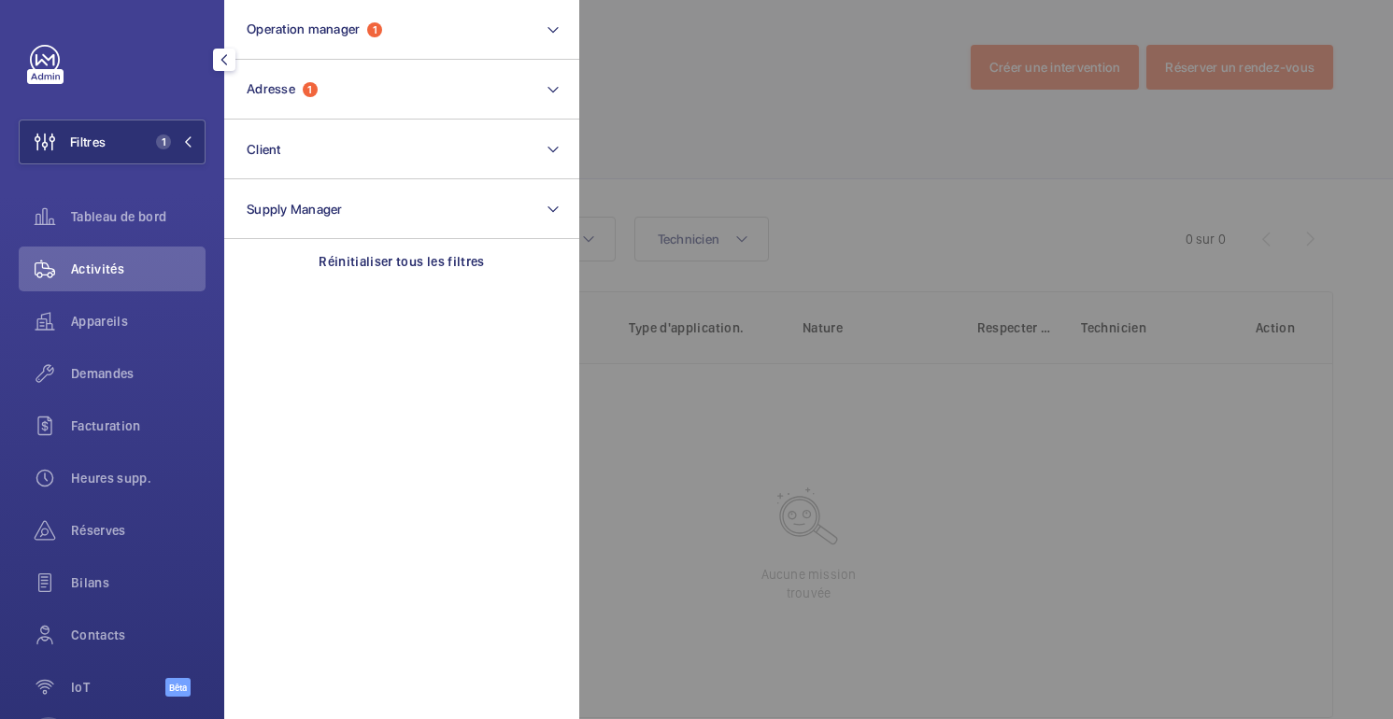
click at [705, 101] on div at bounding box center [1275, 359] width 1393 height 719
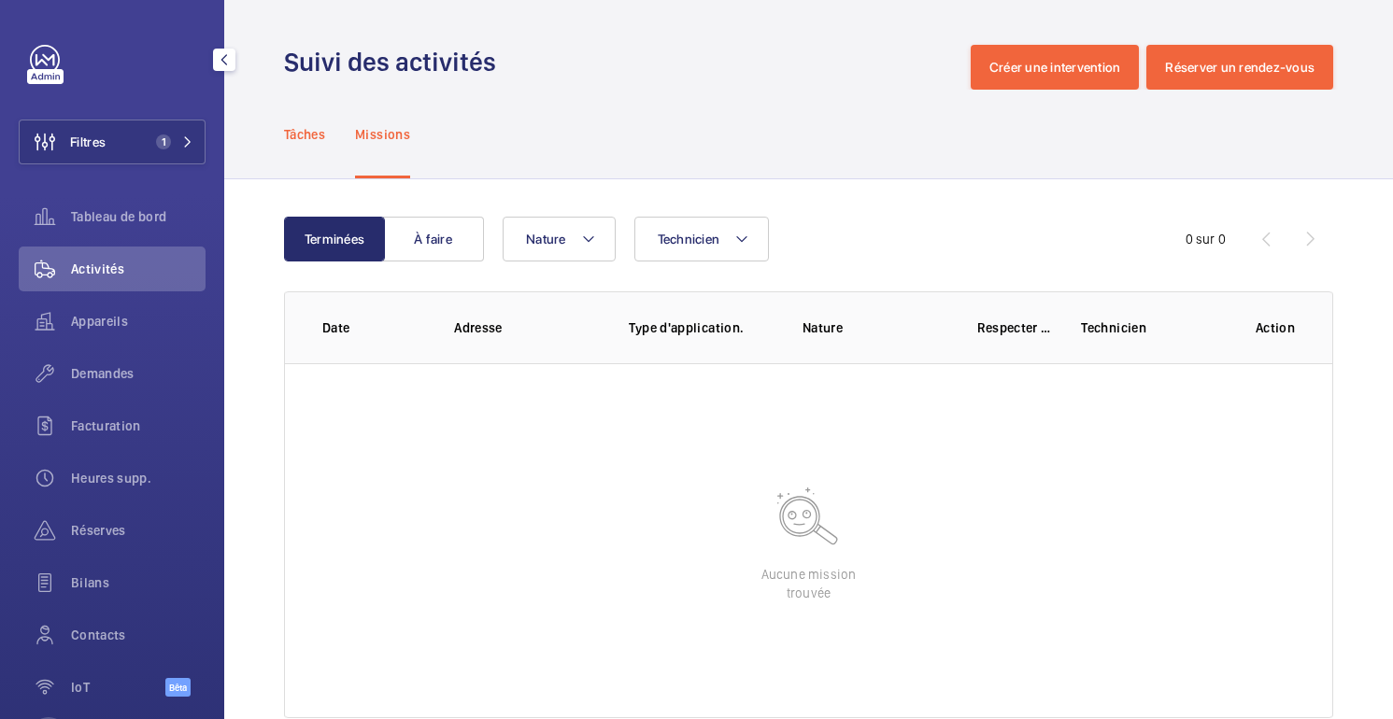
click at [292, 149] on div "Tâches" at bounding box center [304, 134] width 41 height 89
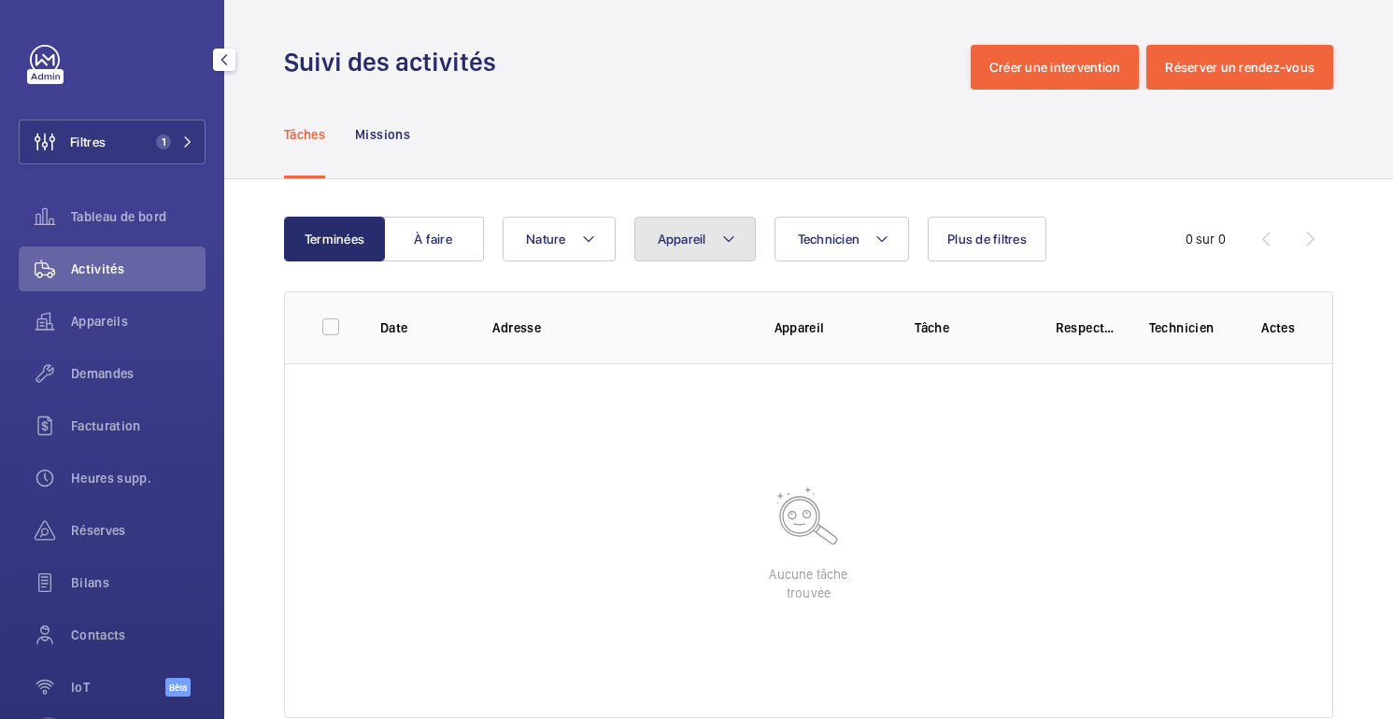
click at [698, 237] on font "Appareil" at bounding box center [682, 239] width 49 height 15
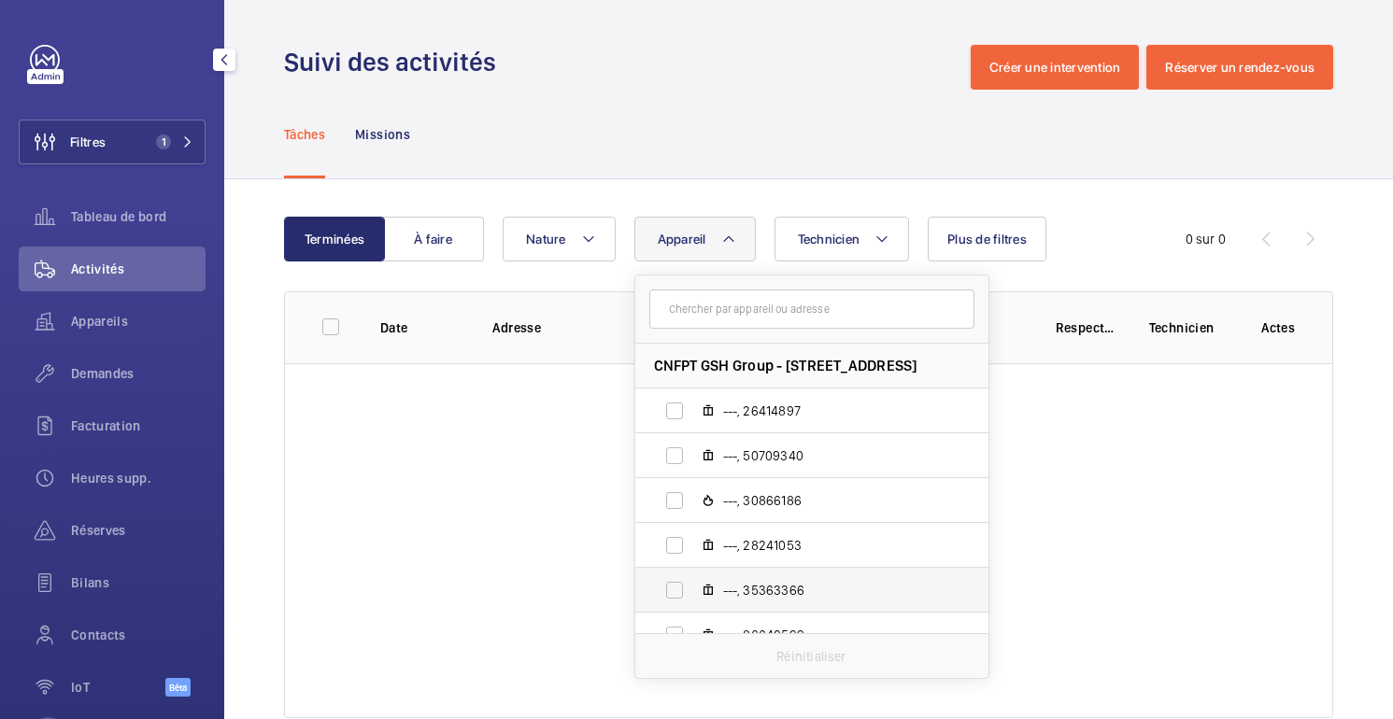
scroll to position [69, 0]
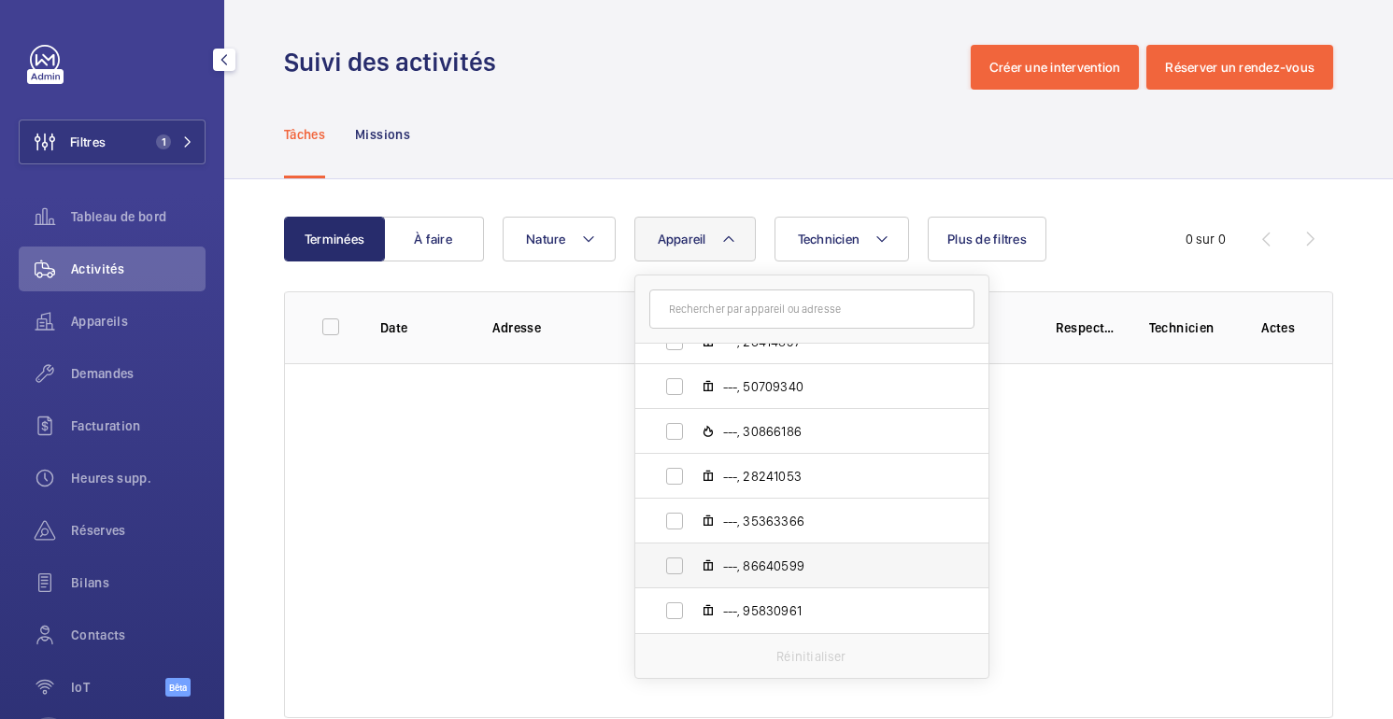
click at [736, 568] on font "---, 86640599" at bounding box center [763, 566] width 81 height 15
click at [693, 568] on input "---, 86640599" at bounding box center [674, 566] width 37 height 37
checkbox input "true"
click at [749, 126] on div "Tâches Missions" at bounding box center [808, 134] width 1049 height 89
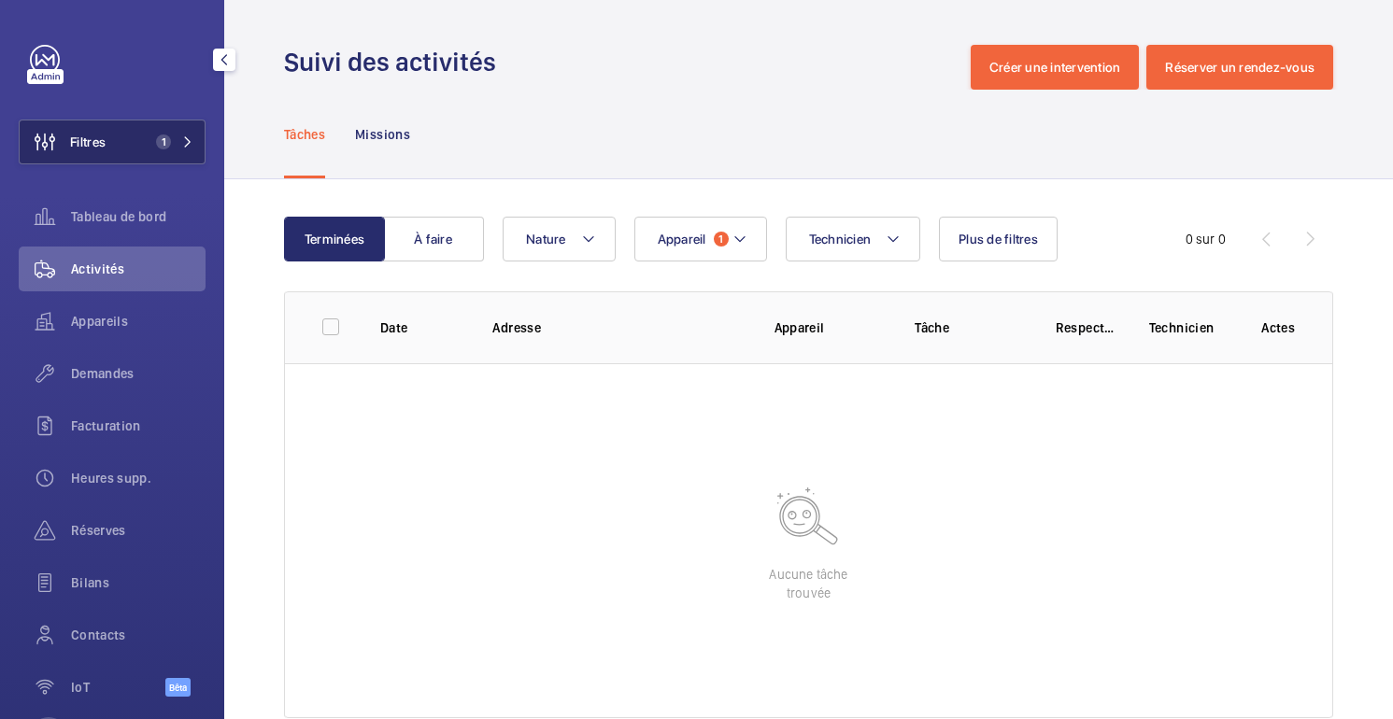
click at [155, 148] on span "1" at bounding box center [160, 142] width 22 height 15
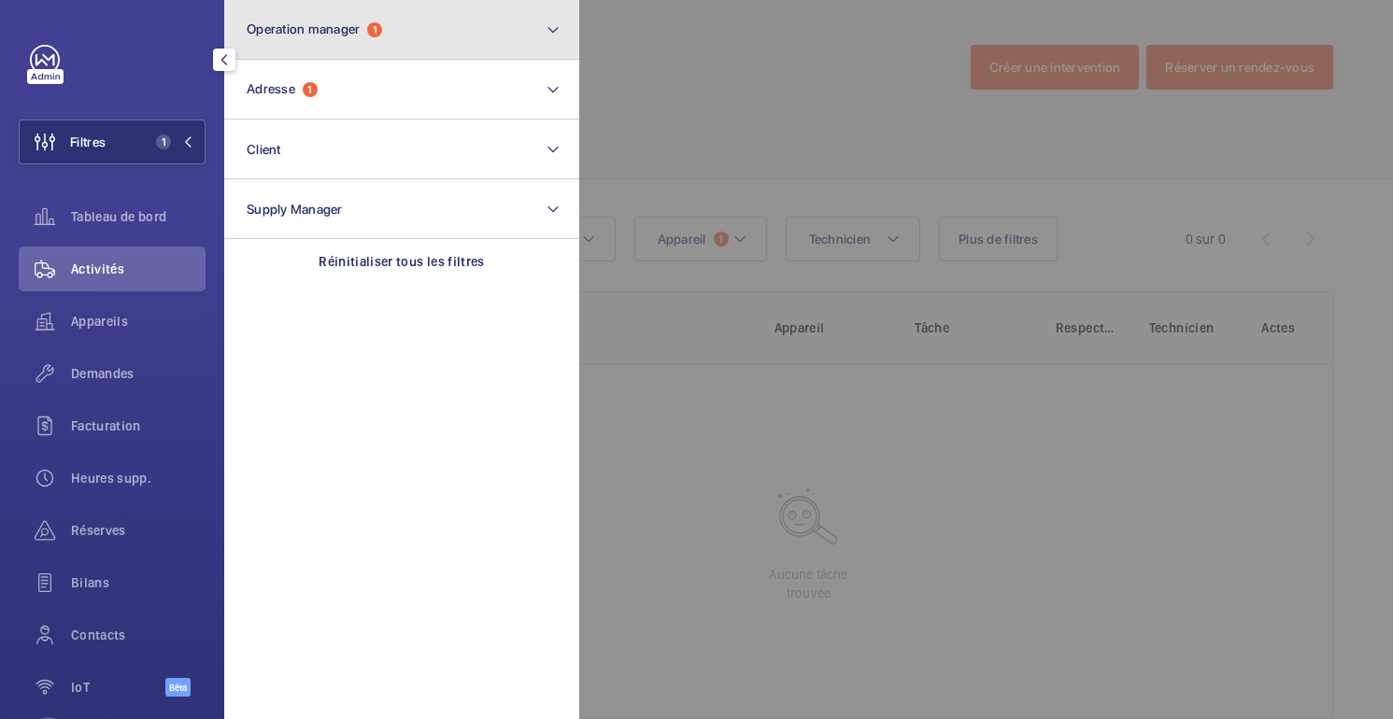
click at [349, 40] on button "Operation manager 1" at bounding box center [401, 30] width 355 height 60
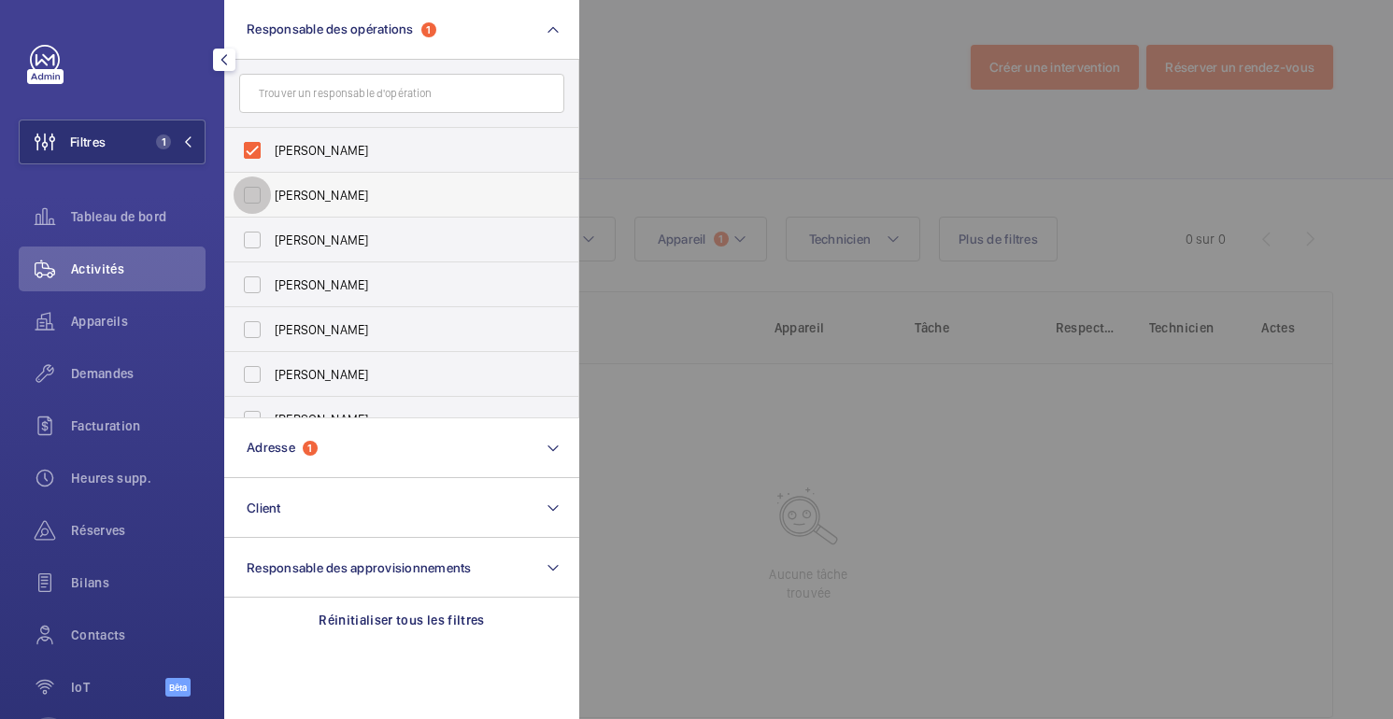
click at [263, 187] on input "[PERSON_NAME]" at bounding box center [252, 195] width 37 height 37
checkbox input "true"
click at [263, 256] on input "[PERSON_NAME]" at bounding box center [252, 239] width 37 height 37
checkbox input "true"
click at [266, 292] on input "[PERSON_NAME]" at bounding box center [252, 284] width 37 height 37
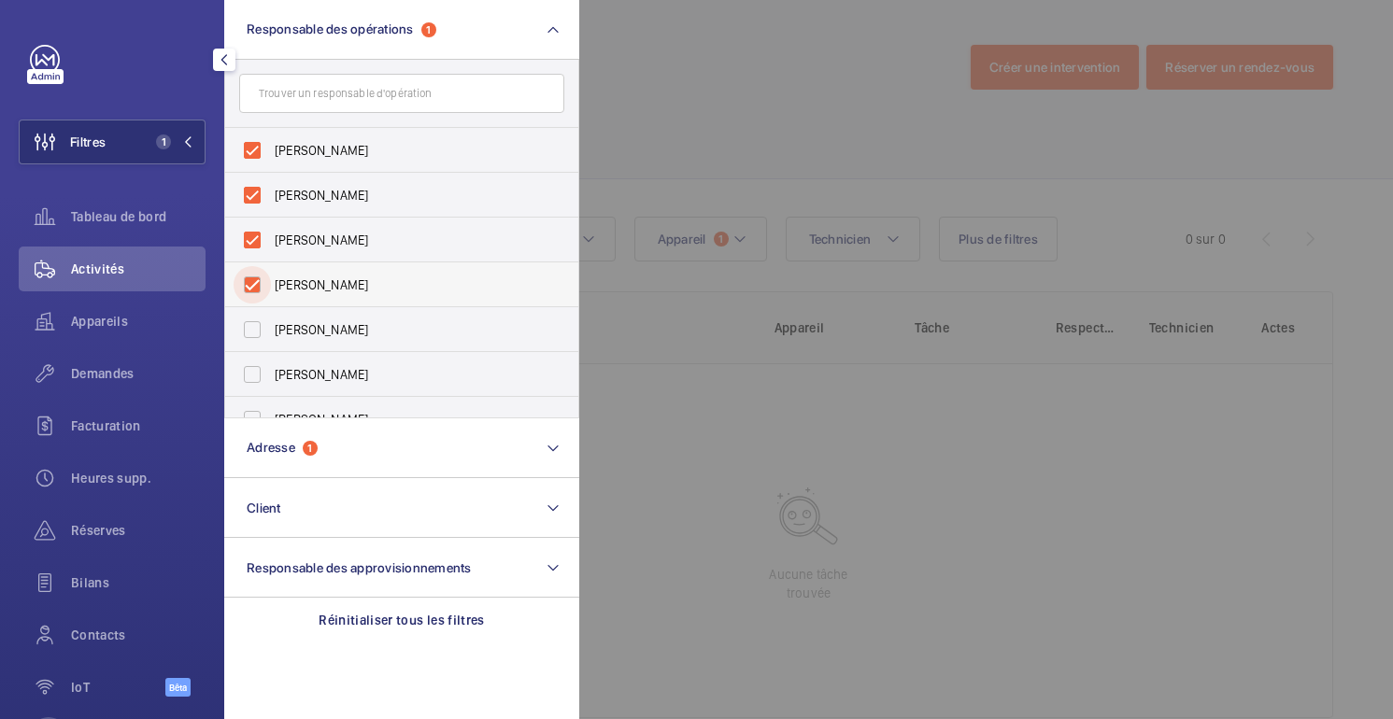
checkbox input "true"
click at [278, 317] on label "[PERSON_NAME]" at bounding box center [387, 329] width 325 height 45
click at [271, 317] on input "[PERSON_NAME]" at bounding box center [252, 329] width 37 height 37
checkbox input "true"
click at [279, 373] on font "[PERSON_NAME]" at bounding box center [321, 374] width 93 height 15
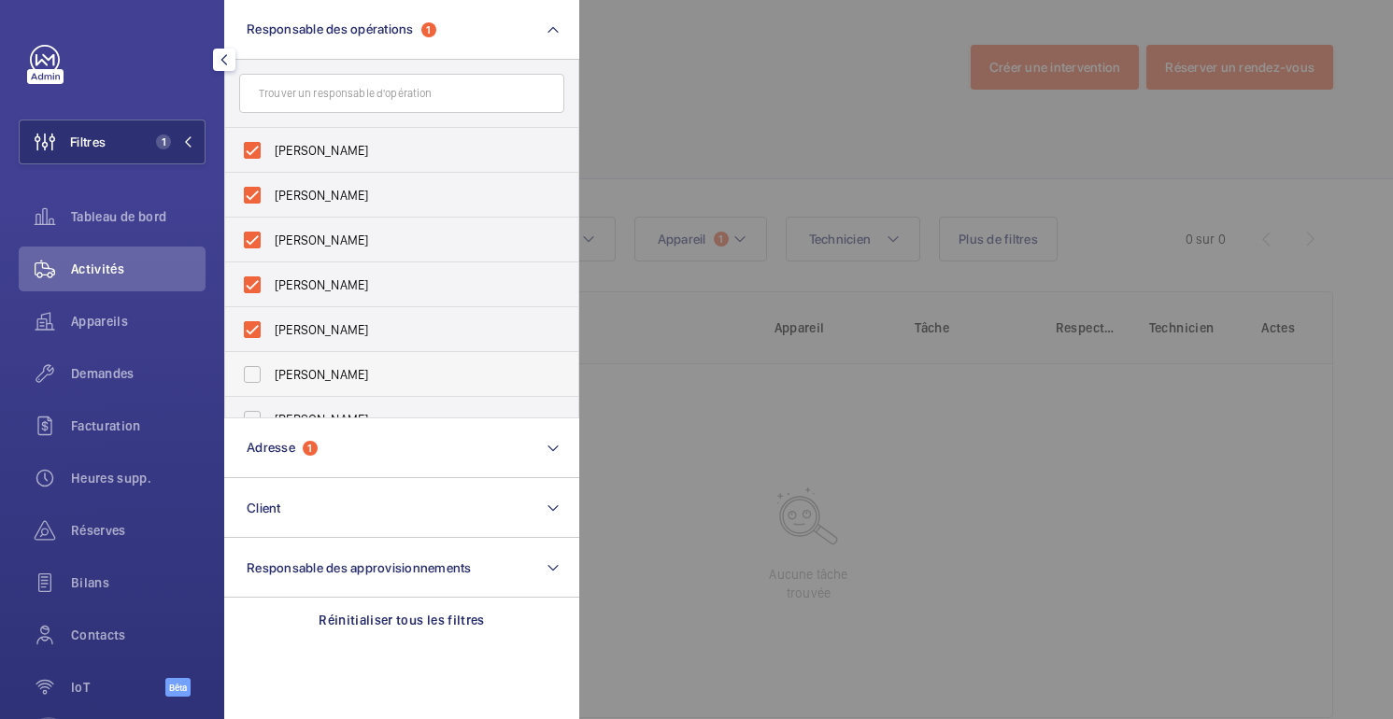
click at [271, 373] on input "[PERSON_NAME]" at bounding box center [252, 374] width 37 height 37
checkbox input "true"
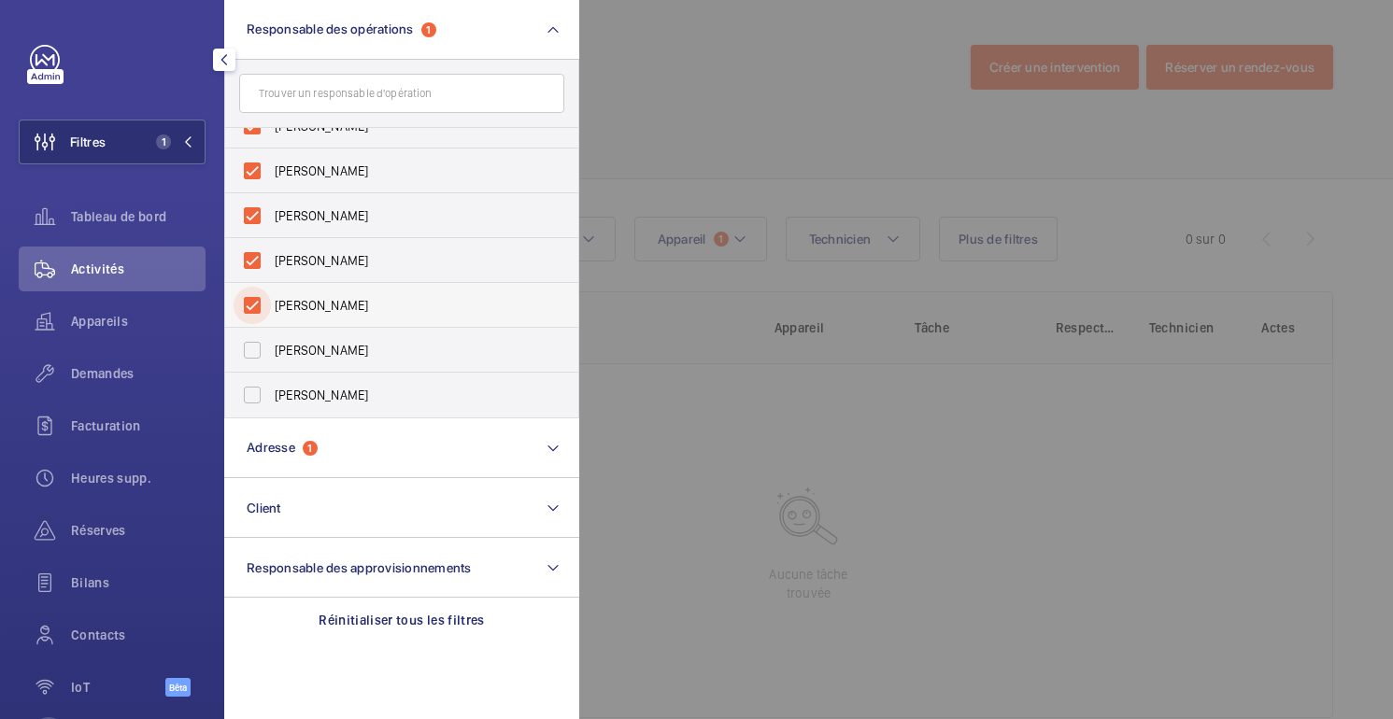
scroll to position [68, 0]
click at [278, 349] on font "[PERSON_NAME]" at bounding box center [321, 351] width 93 height 15
click at [271, 349] on input "[PERSON_NAME]" at bounding box center [252, 351] width 37 height 37
checkbox input "true"
click at [304, 392] on font "[PERSON_NAME]" at bounding box center [321, 396] width 93 height 15
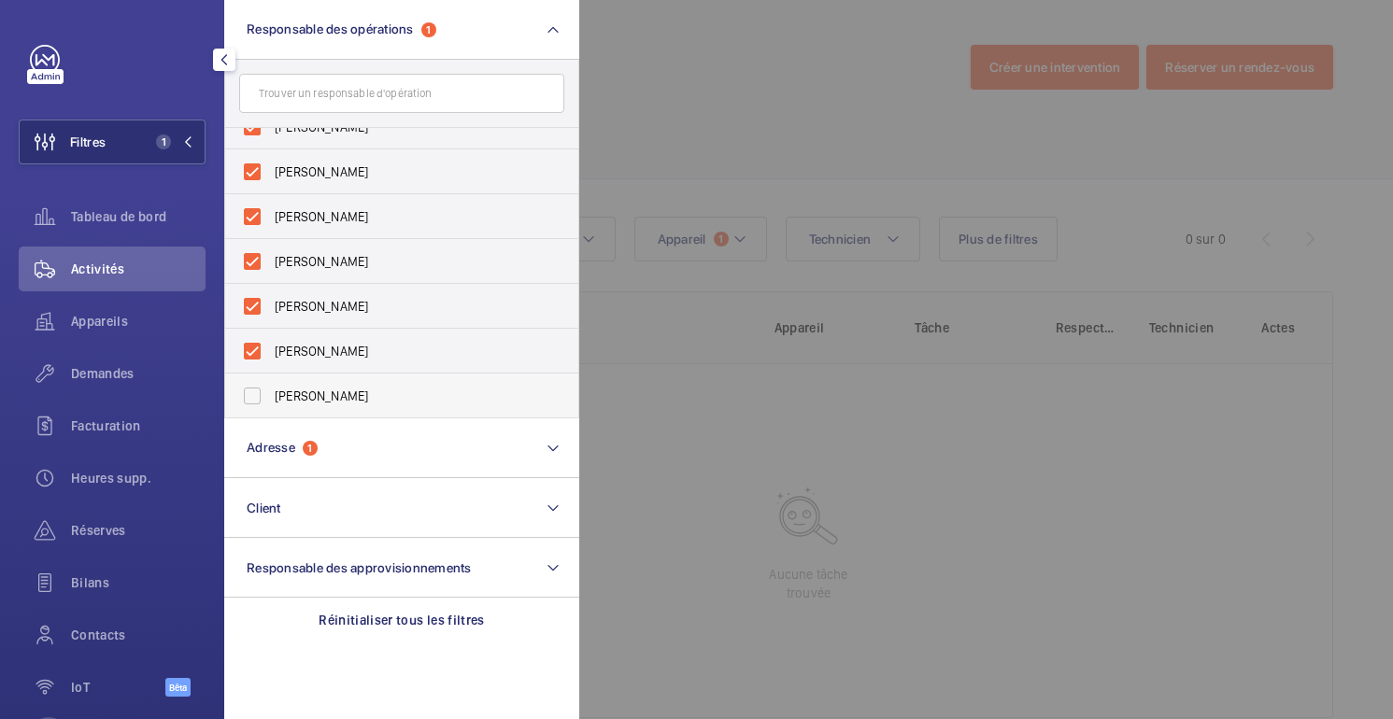
click at [271, 392] on input "[PERSON_NAME]" at bounding box center [252, 395] width 37 height 37
click at [304, 392] on font "[PERSON_NAME]" at bounding box center [321, 396] width 93 height 15
click at [271, 392] on input "[PERSON_NAME]" at bounding box center [252, 395] width 37 height 37
checkbox input "false"
click at [364, 629] on p "Réinitialiser tous les filtres" at bounding box center [402, 620] width 166 height 19
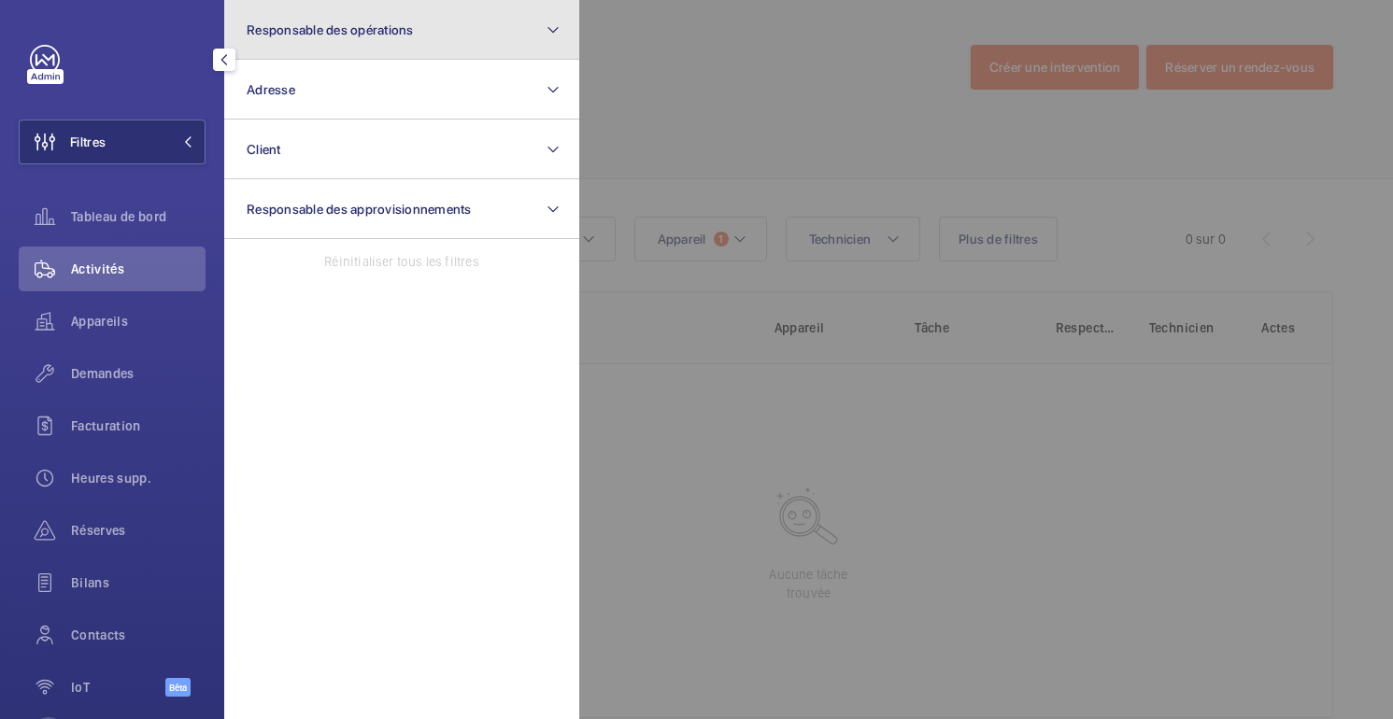
click at [326, 29] on font "Responsable des opérations" at bounding box center [330, 29] width 167 height 15
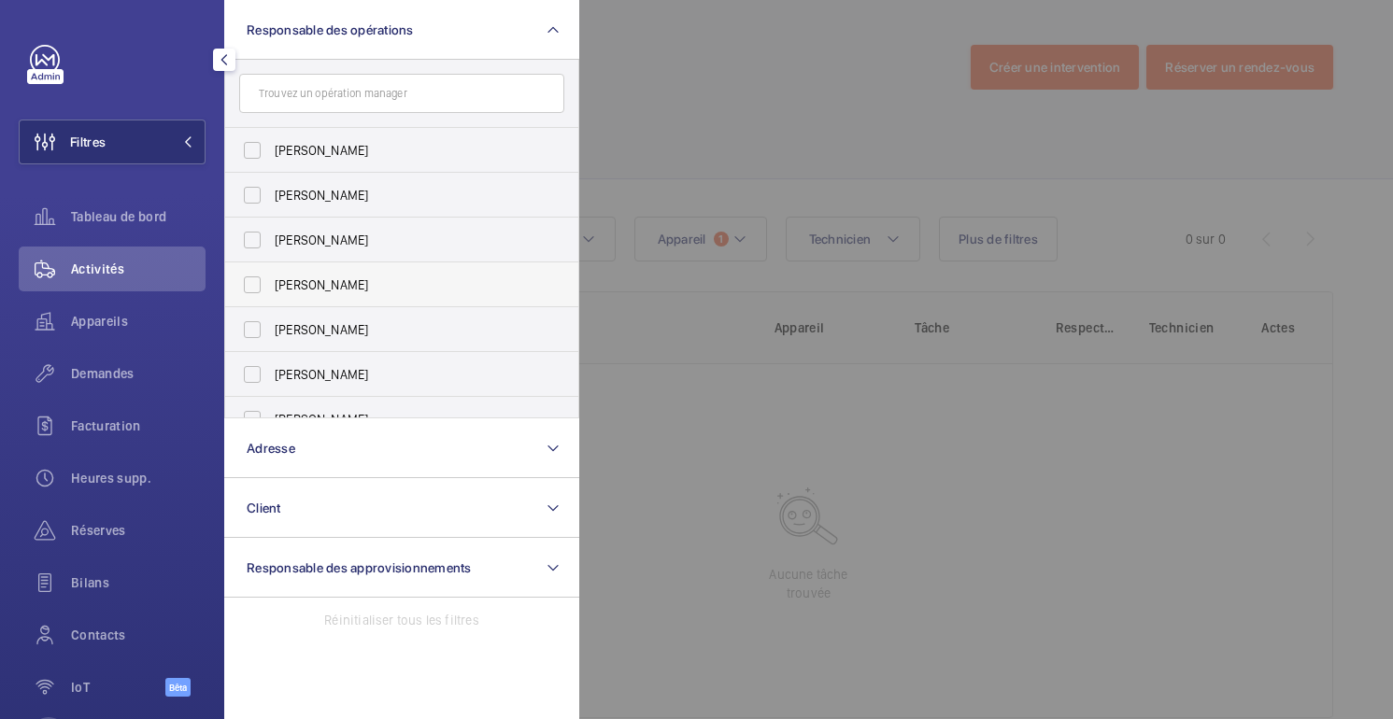
scroll to position [69, 0]
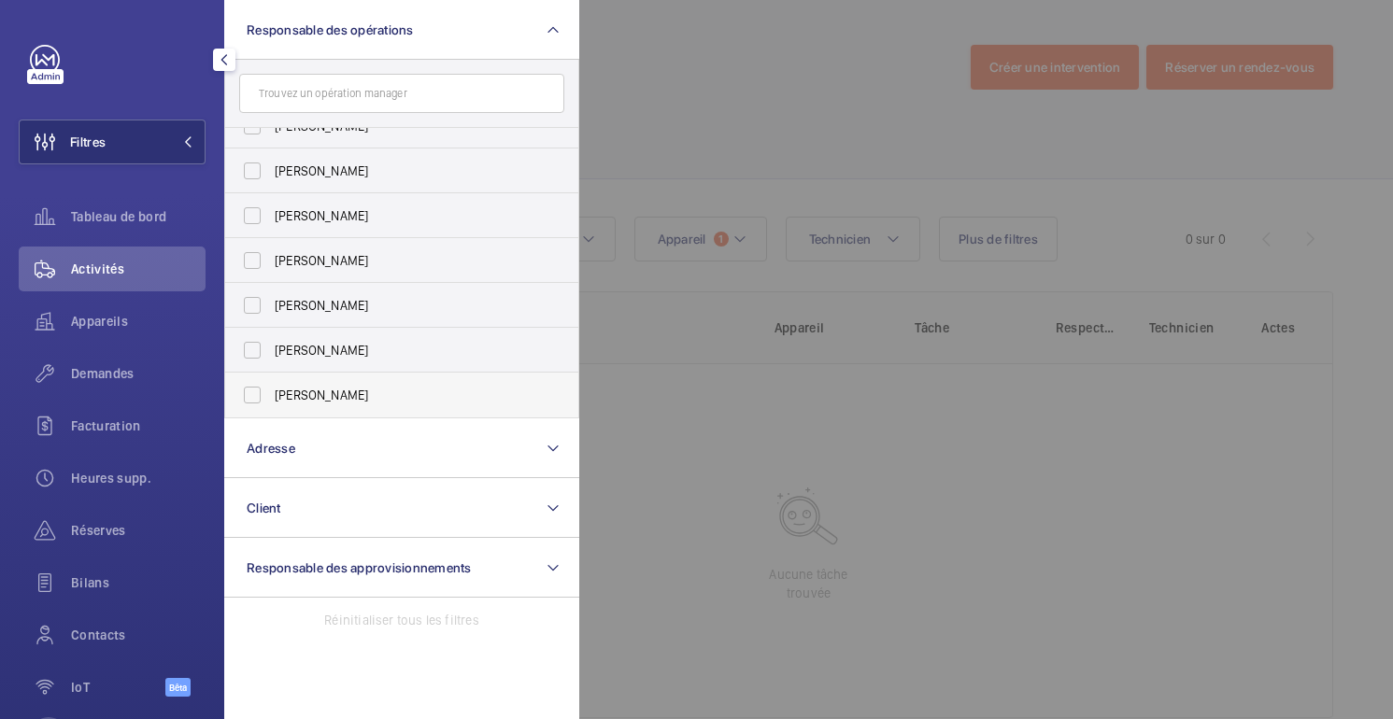
click at [310, 408] on label "[PERSON_NAME]" at bounding box center [387, 395] width 325 height 45
click at [271, 408] on input "[PERSON_NAME]" at bounding box center [252, 395] width 37 height 37
checkbox input "true"
click at [737, 154] on div at bounding box center [1275, 359] width 1393 height 719
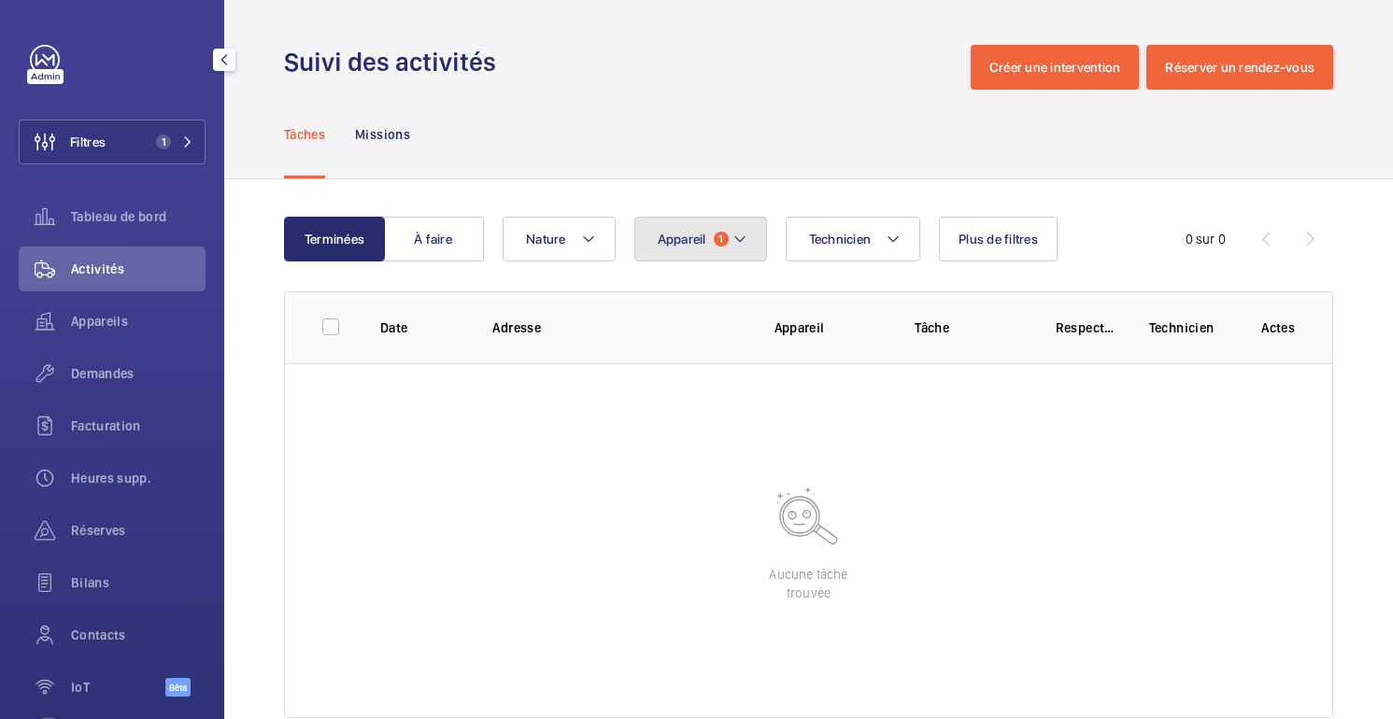
click at [734, 249] on mat-icon at bounding box center [740, 239] width 15 height 22
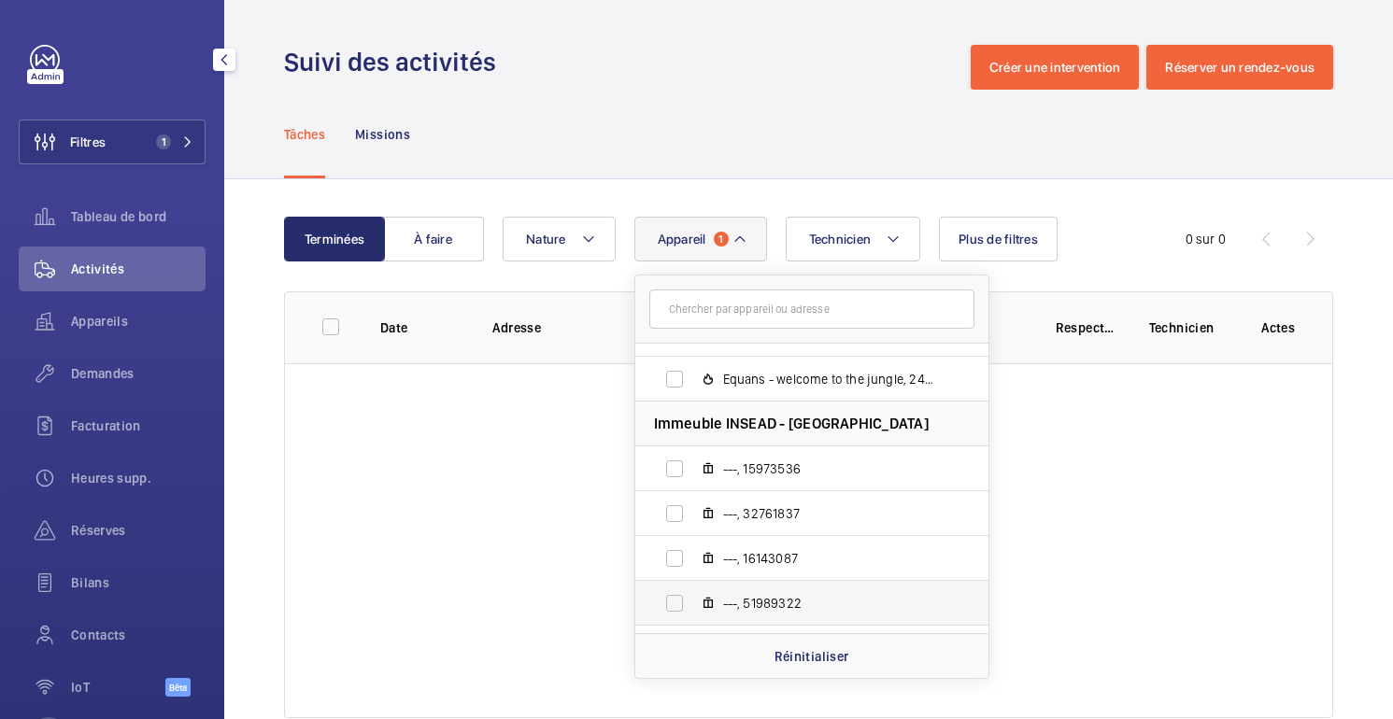
scroll to position [76, 0]
click at [806, 658] on p "Réinitialiser" at bounding box center [812, 657] width 75 height 19
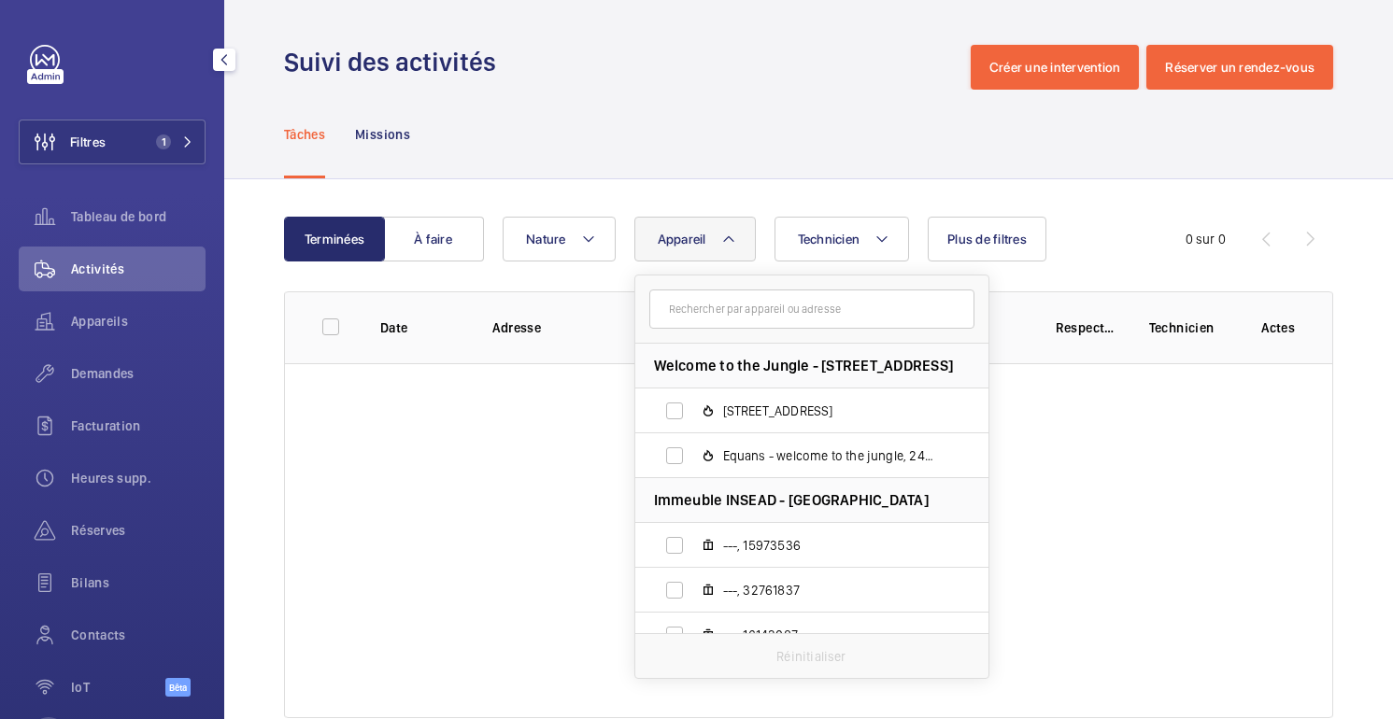
click at [621, 97] on div "Tâches Missions" at bounding box center [808, 134] width 1049 height 89
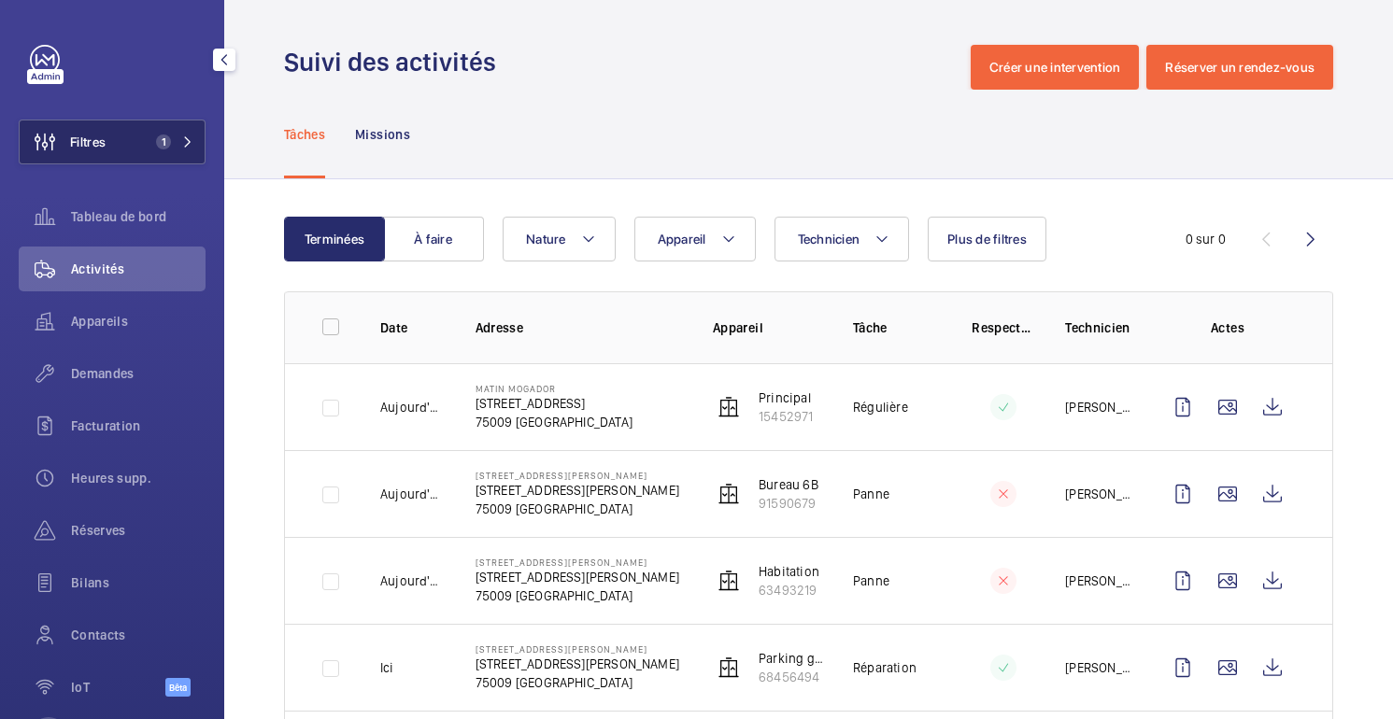
click at [135, 144] on button "Filtres 1" at bounding box center [112, 142] width 187 height 45
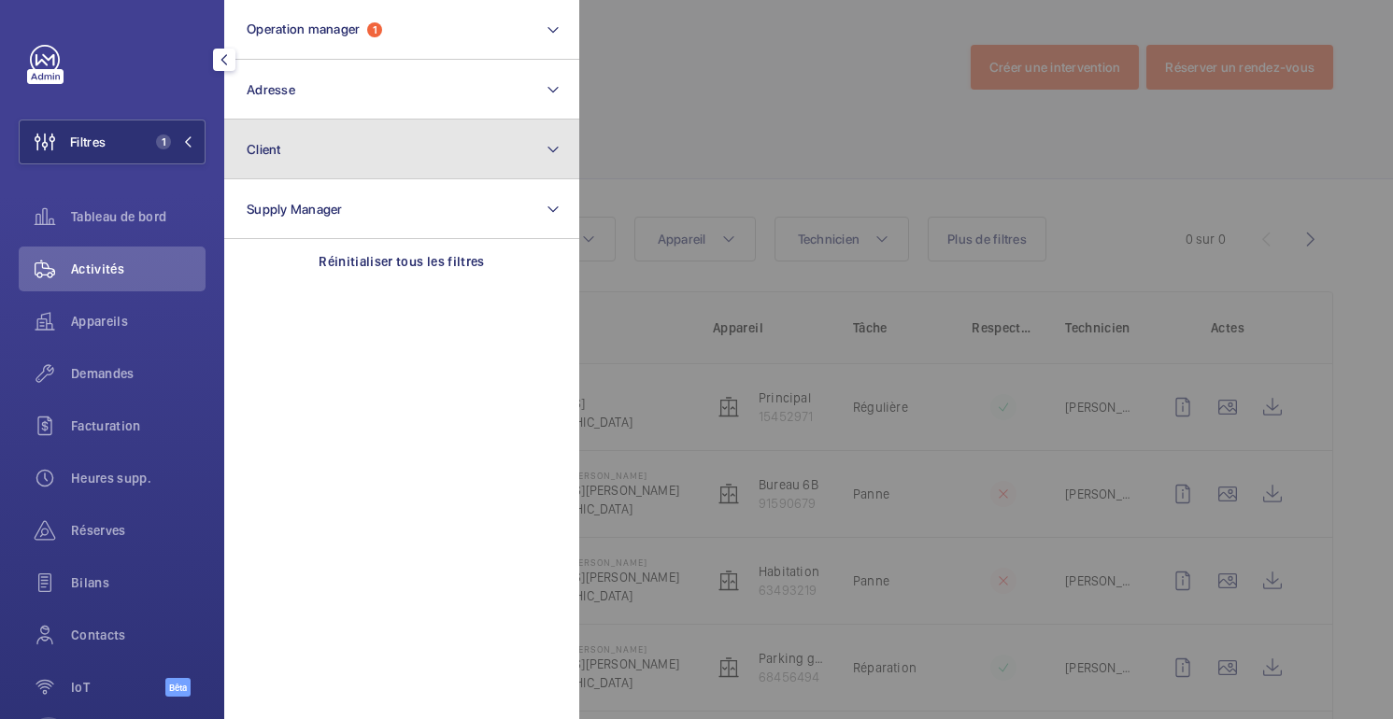
click at [335, 148] on button "Client" at bounding box center [401, 150] width 355 height 60
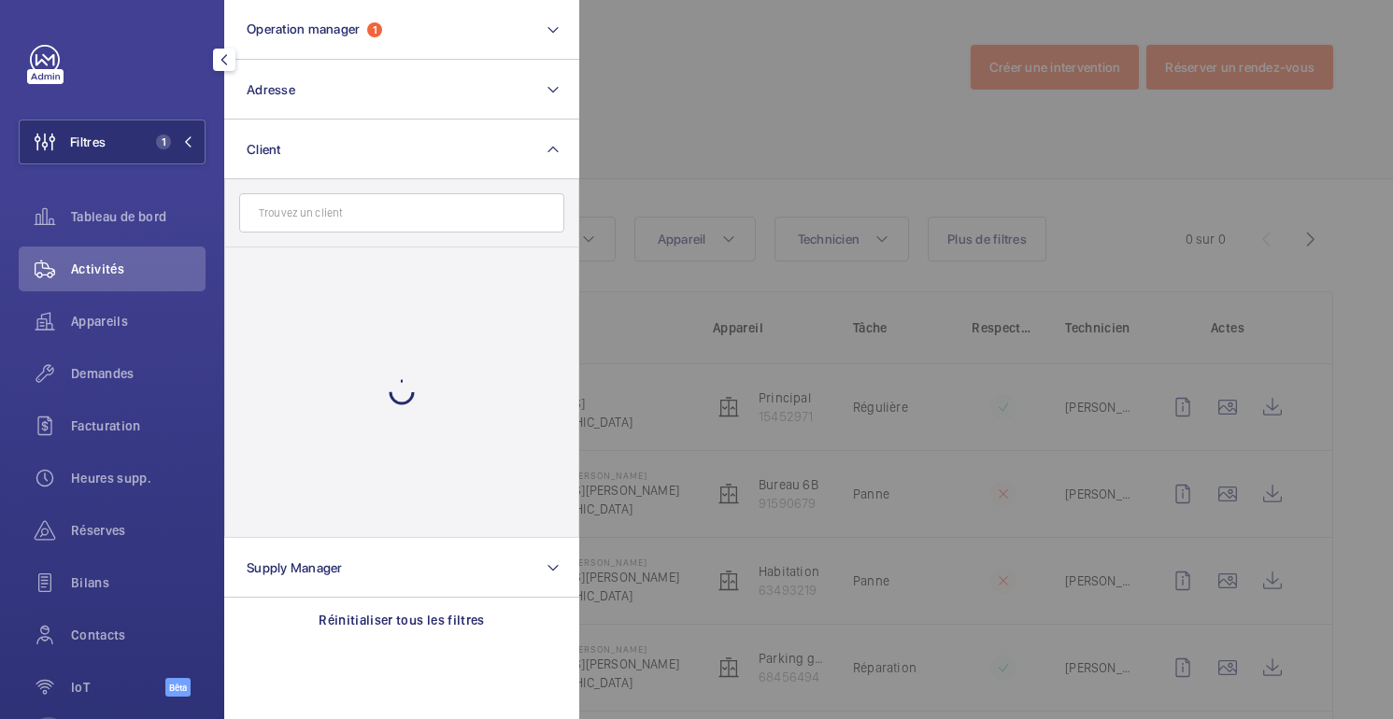
click at [359, 207] on input "text" at bounding box center [401, 212] width 325 height 39
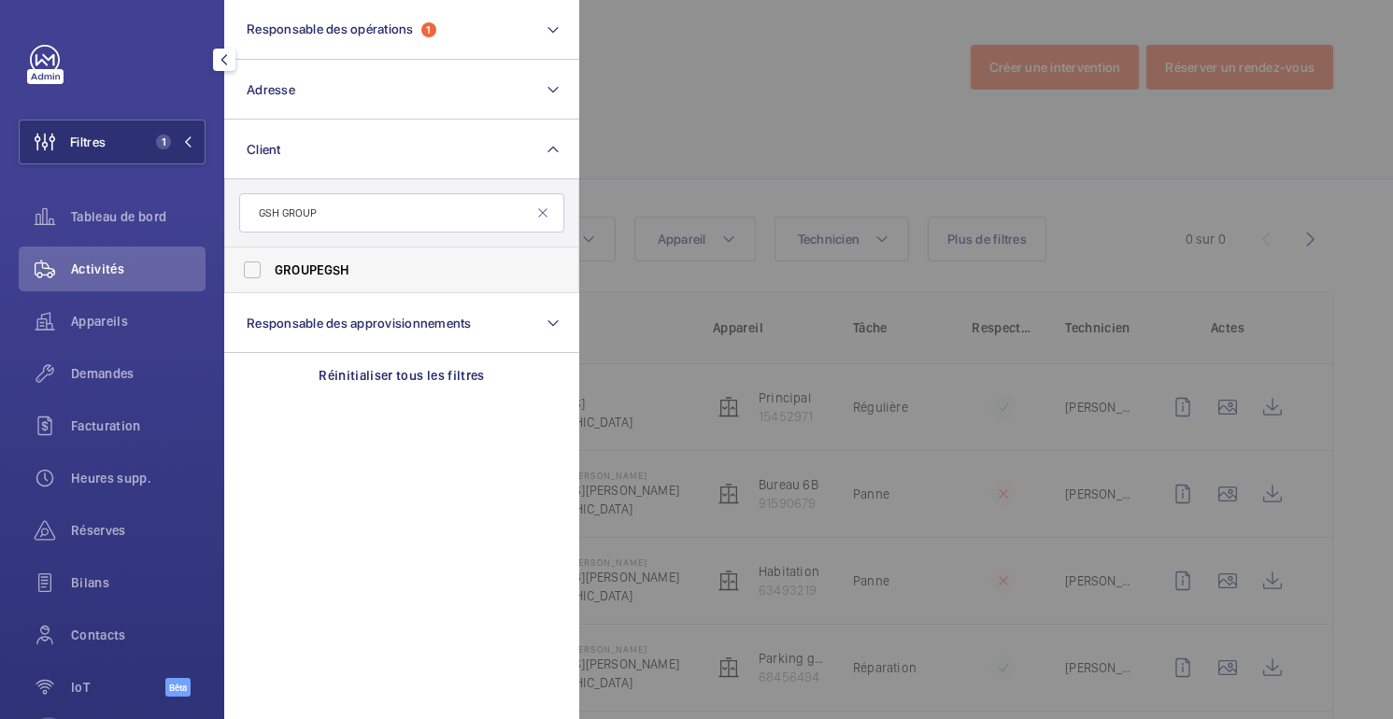
type input "GSH GROUP"
click at [362, 262] on span "GROUPE GSH" at bounding box center [403, 270] width 257 height 19
click at [271, 262] on input "GROUPE GSH" at bounding box center [252, 269] width 37 height 37
checkbox input "true"
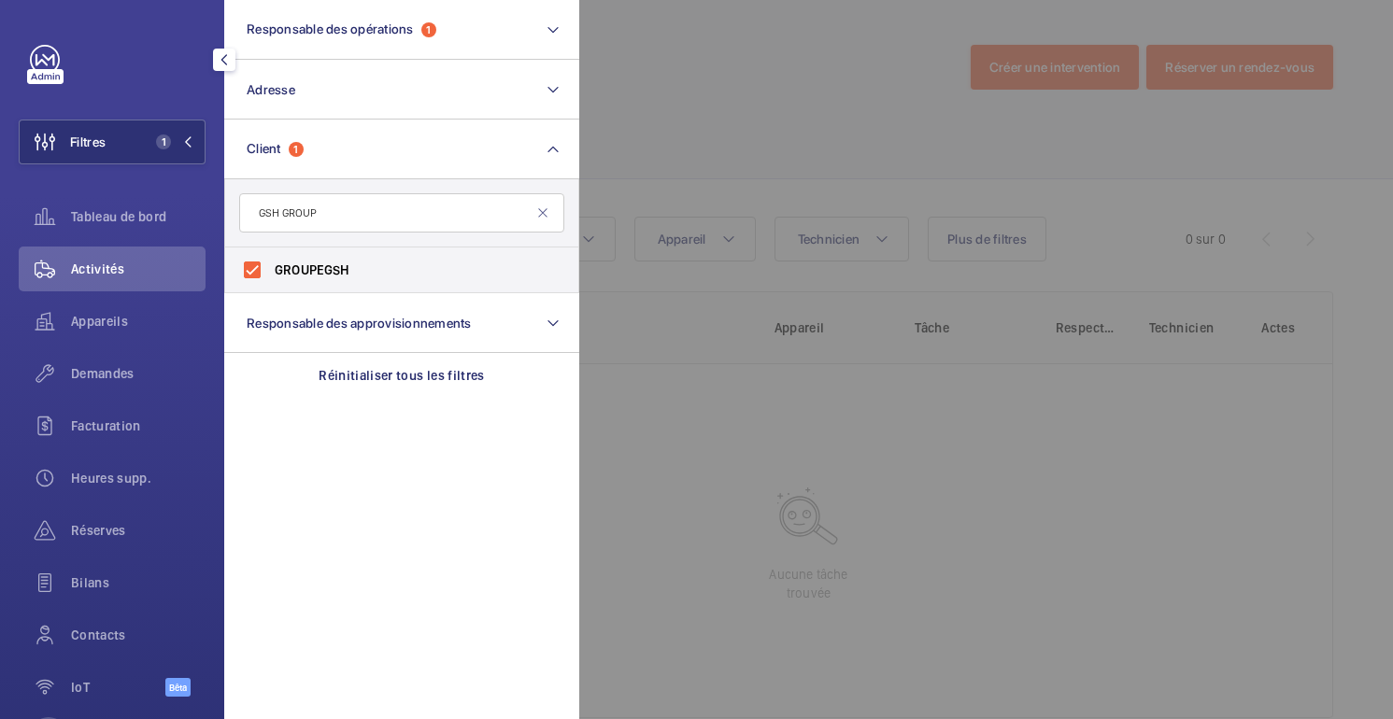
click at [769, 94] on div at bounding box center [1275, 359] width 1393 height 719
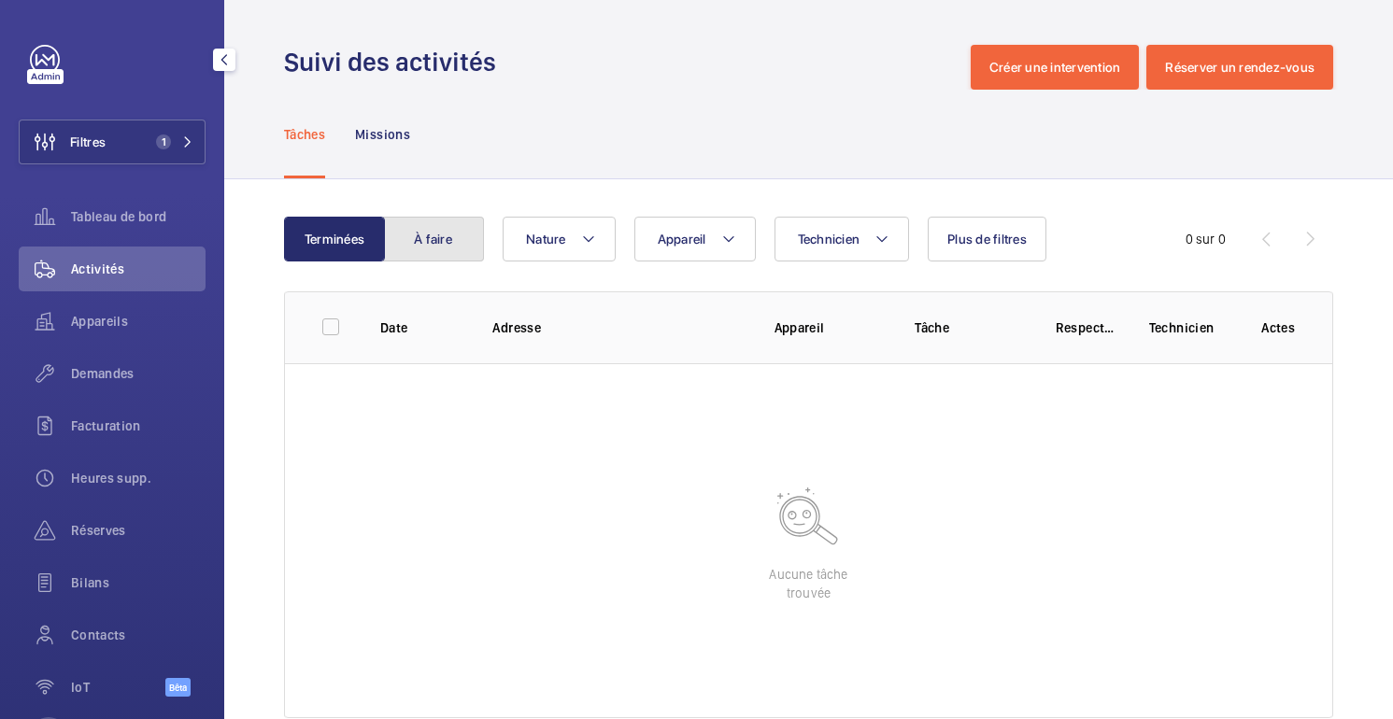
click at [456, 241] on button "À faire" at bounding box center [433, 239] width 101 height 45
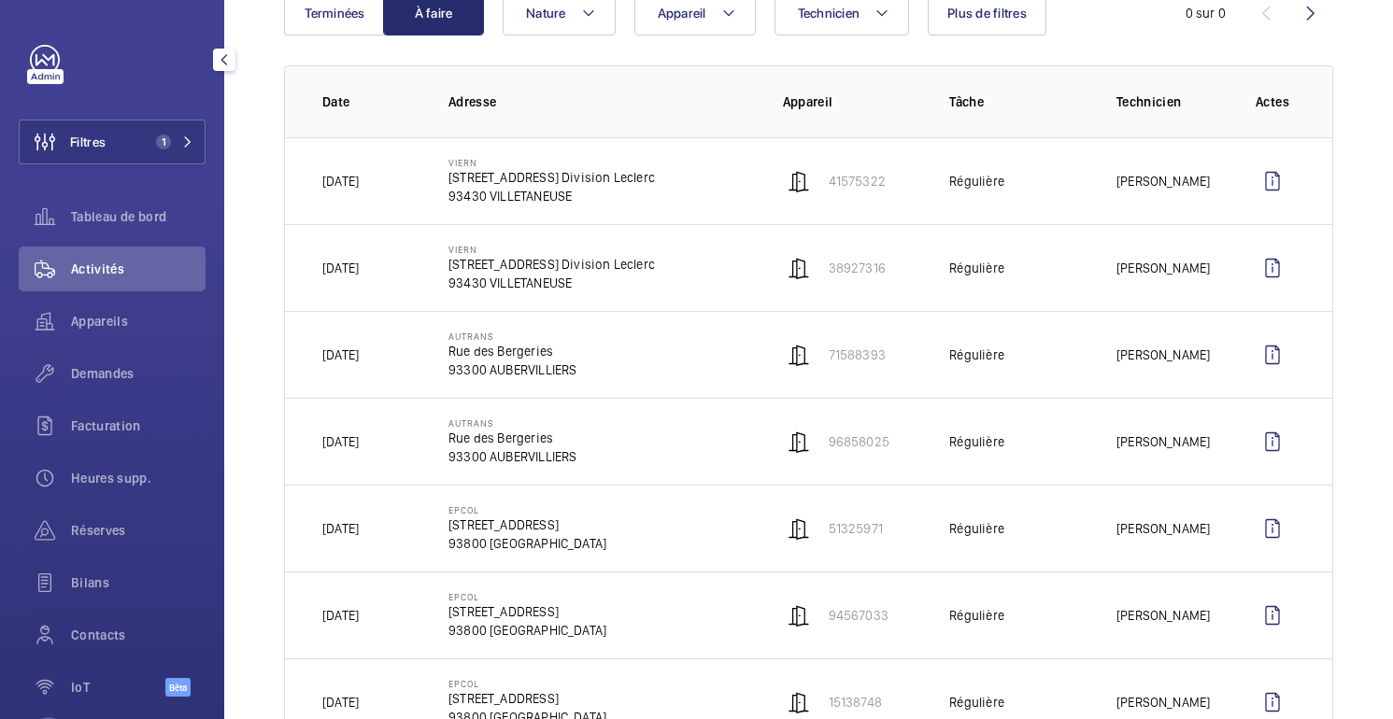
scroll to position [232, 0]
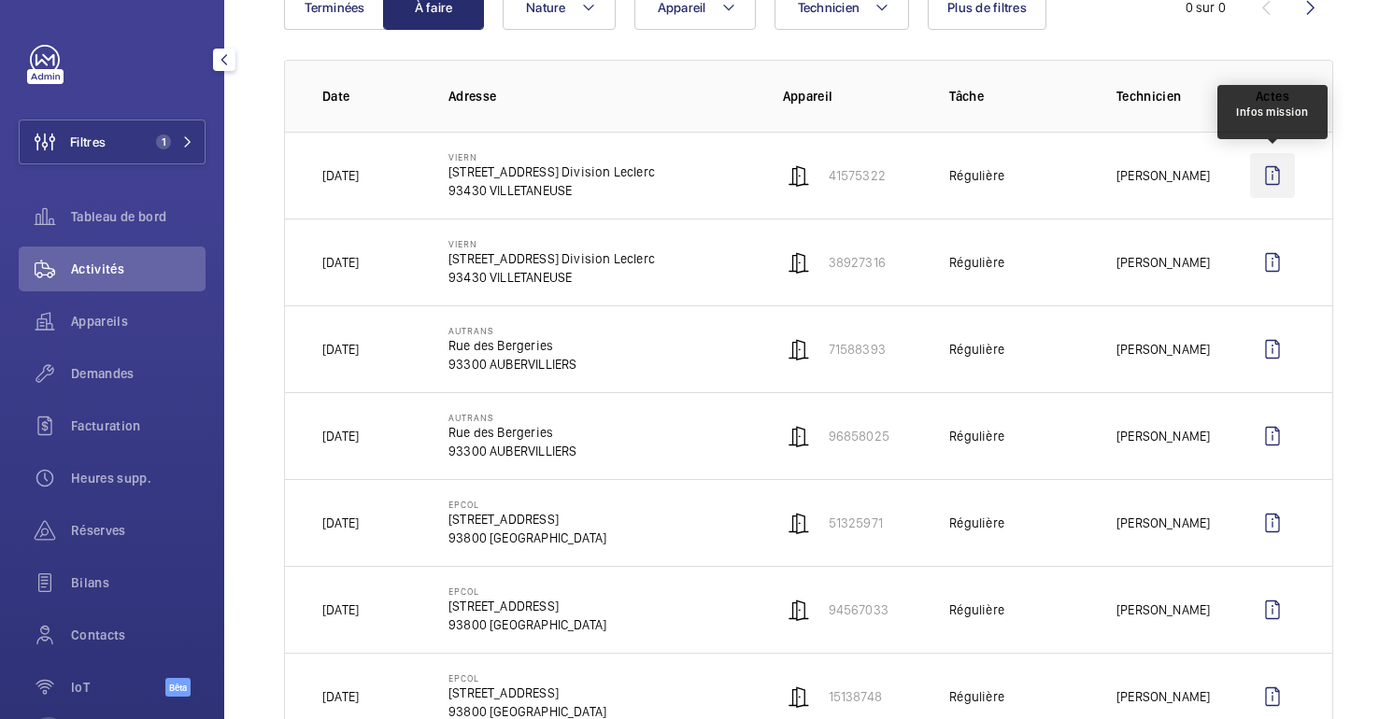
click at [1274, 178] on wm-front-icon-button at bounding box center [1272, 175] width 45 height 45
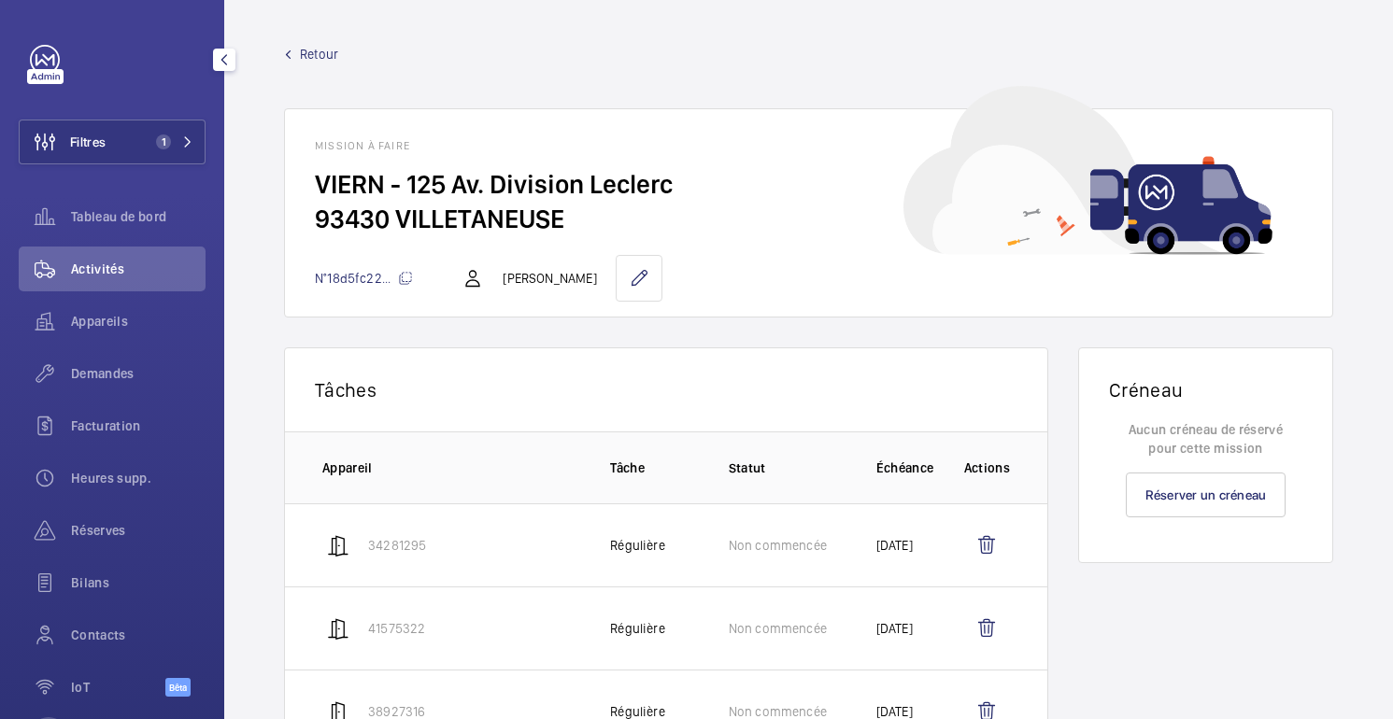
click at [306, 57] on span "Retour" at bounding box center [319, 54] width 38 height 19
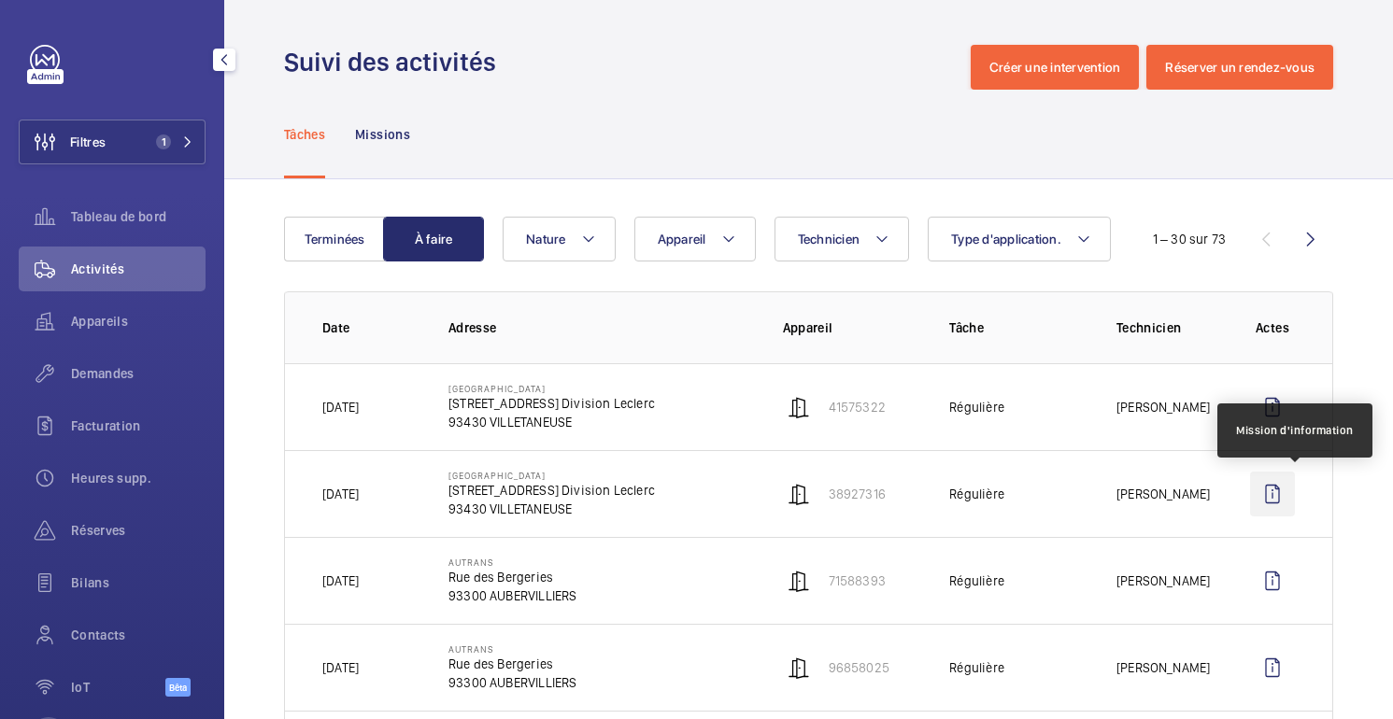
click at [1279, 487] on wm-front-icon-button at bounding box center [1272, 494] width 45 height 45
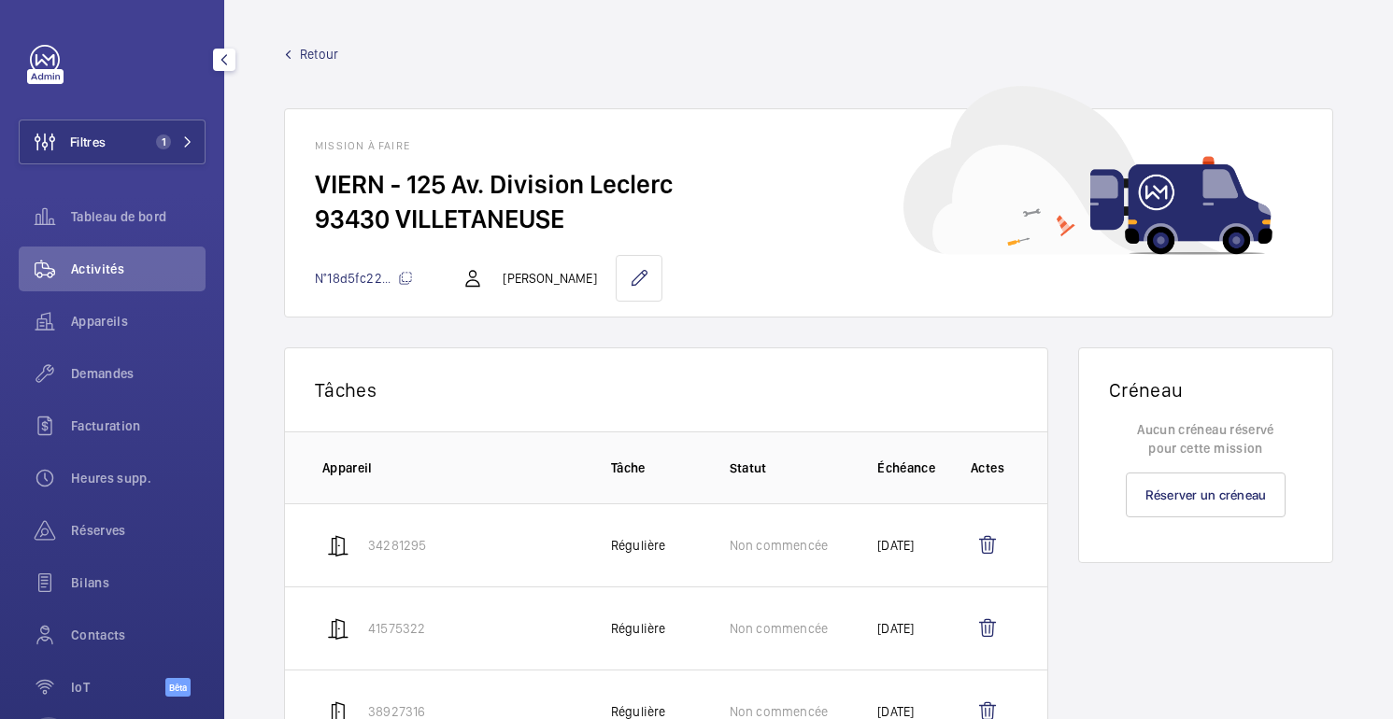
click at [309, 59] on font "Retour" at bounding box center [319, 54] width 38 height 15
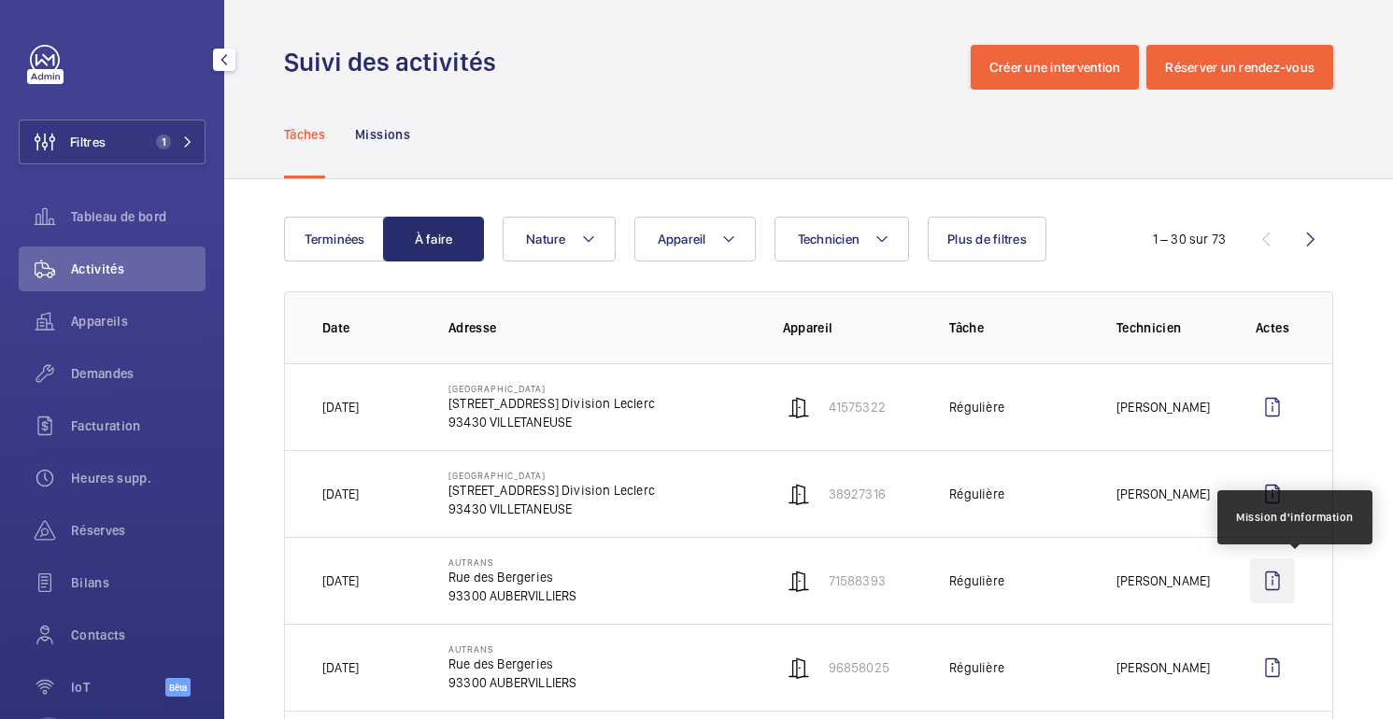
click at [1283, 586] on wm-front-icon-button at bounding box center [1272, 581] width 45 height 45
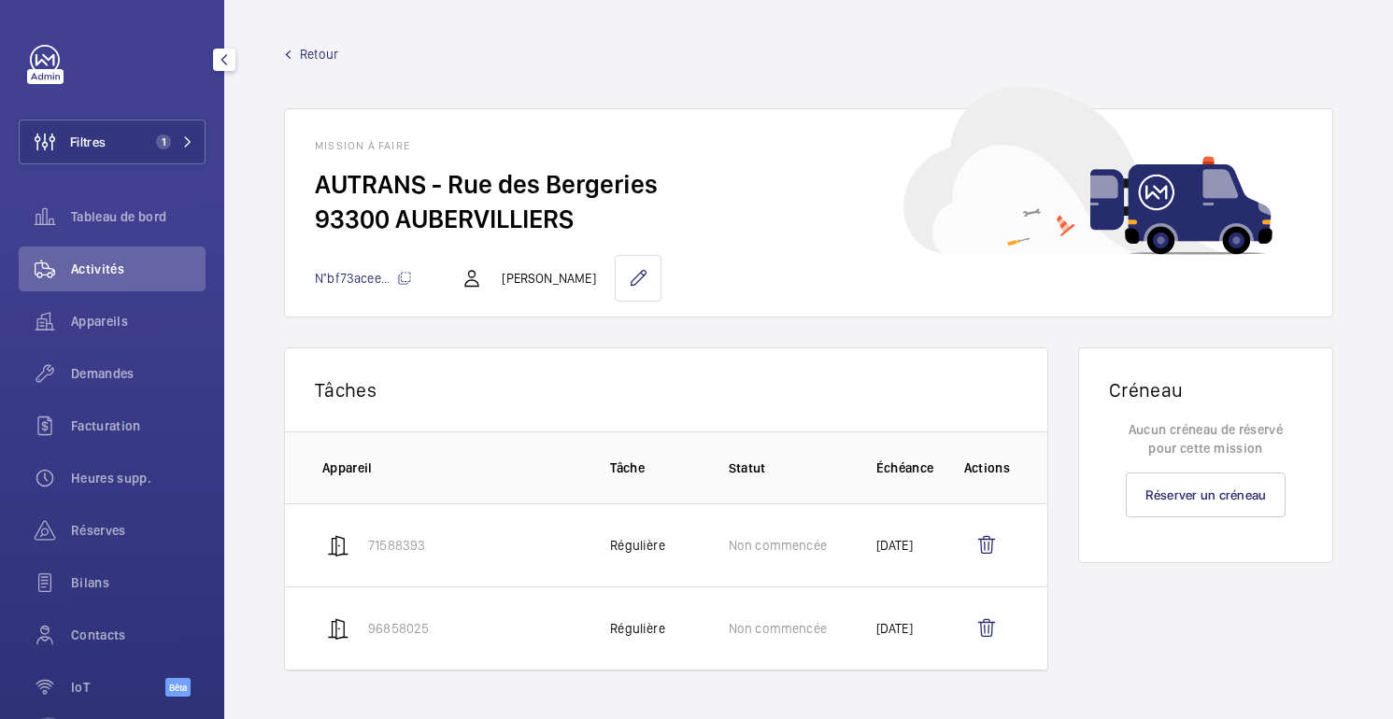
scroll to position [27, 0]
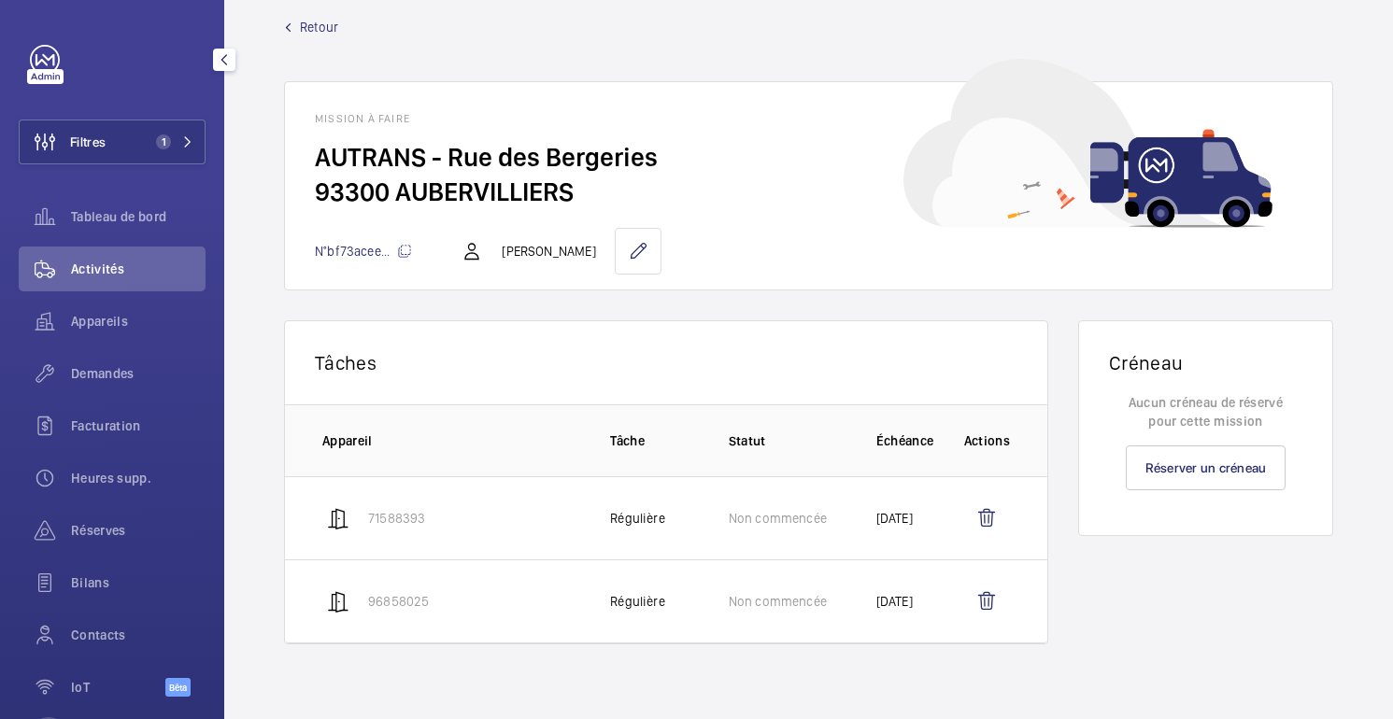
click at [309, 28] on span "Retour" at bounding box center [319, 27] width 38 height 19
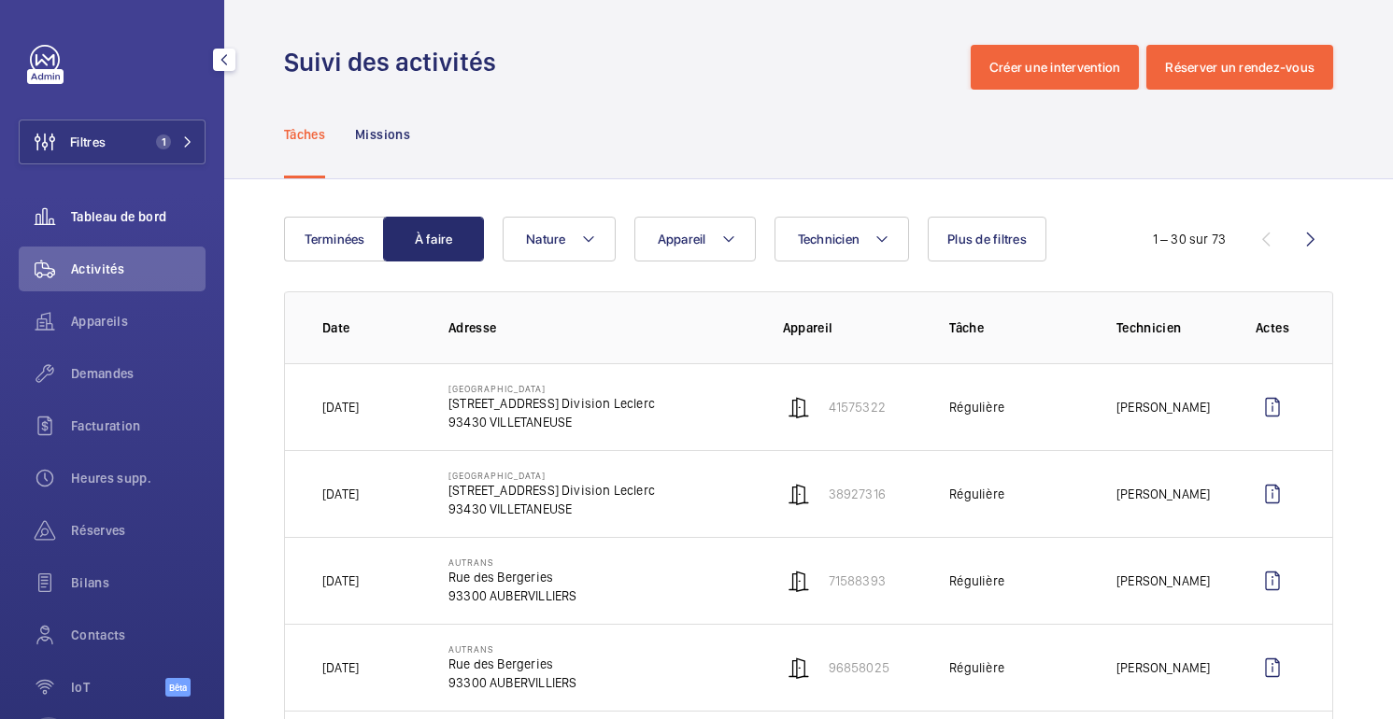
click at [114, 235] on div "Tableau de bord" at bounding box center [112, 216] width 187 height 45
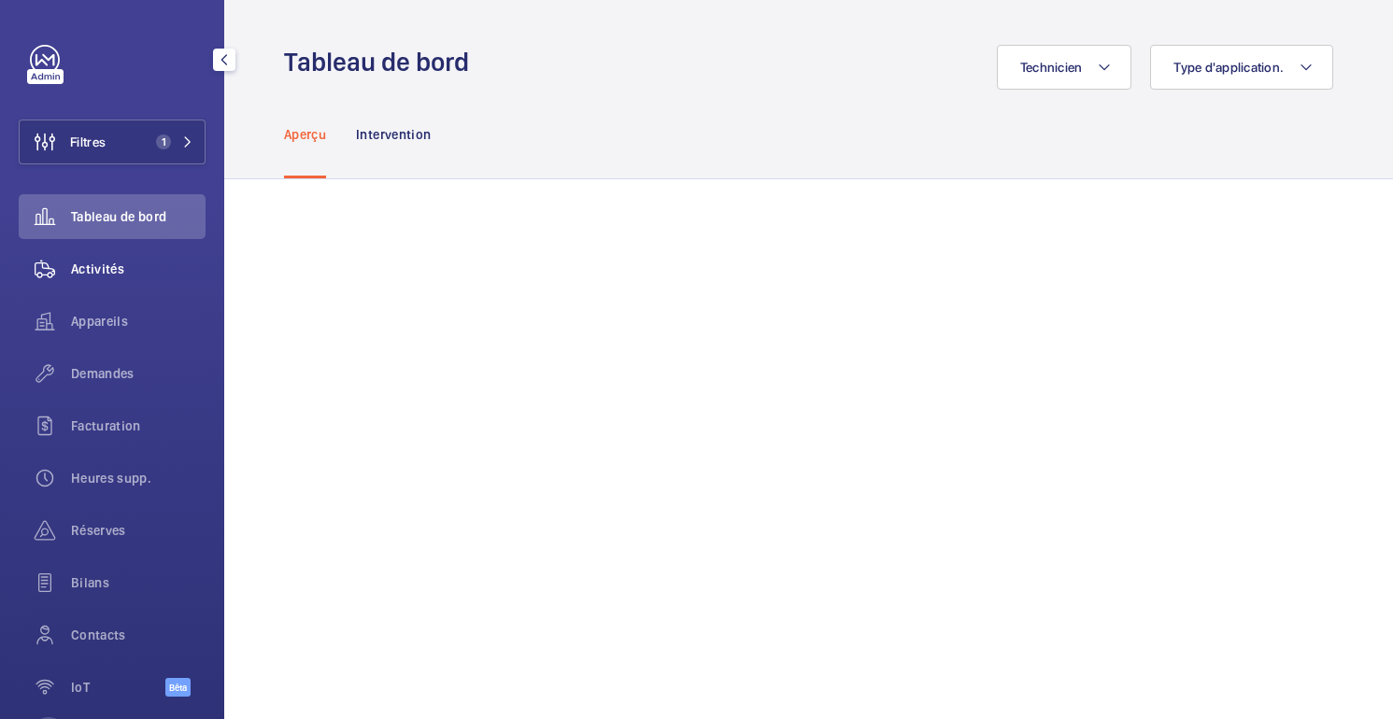
click at [102, 272] on font "Activités" at bounding box center [97, 269] width 53 height 15
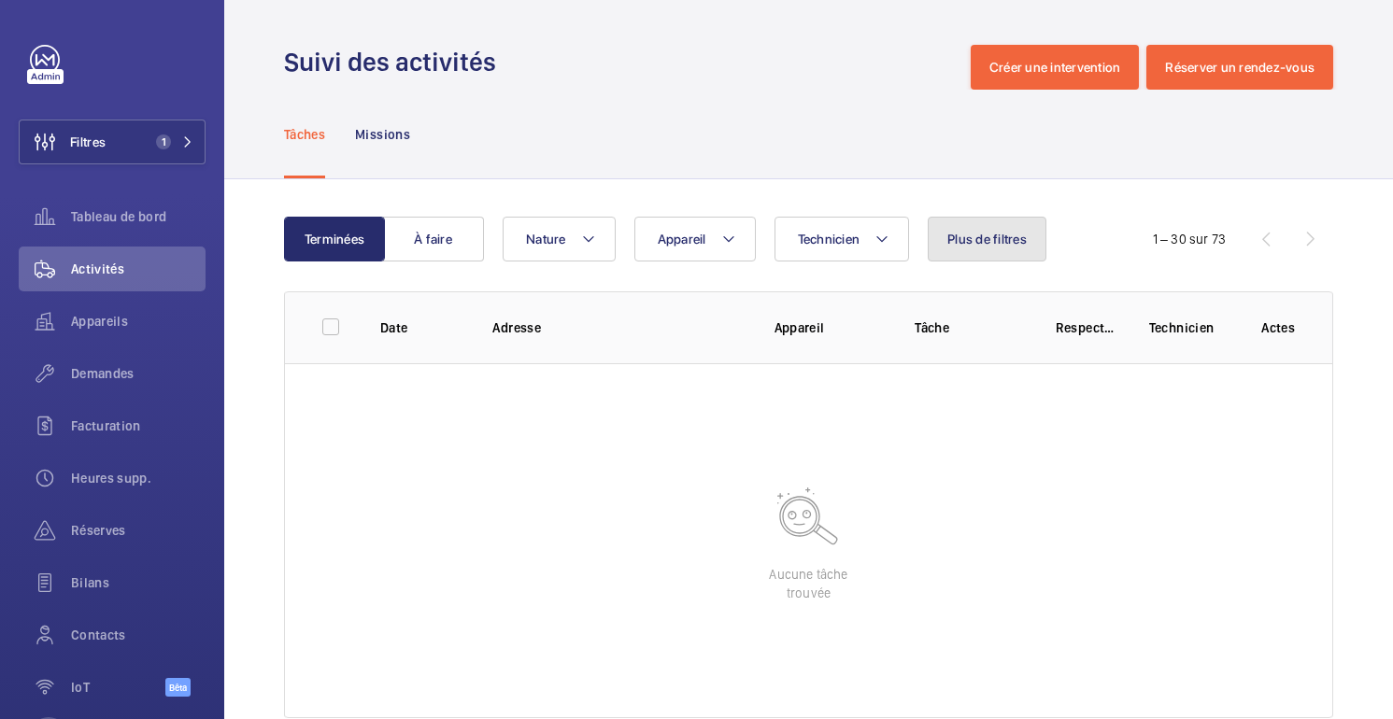
click at [998, 222] on button "Plus de filtres" at bounding box center [987, 239] width 119 height 45
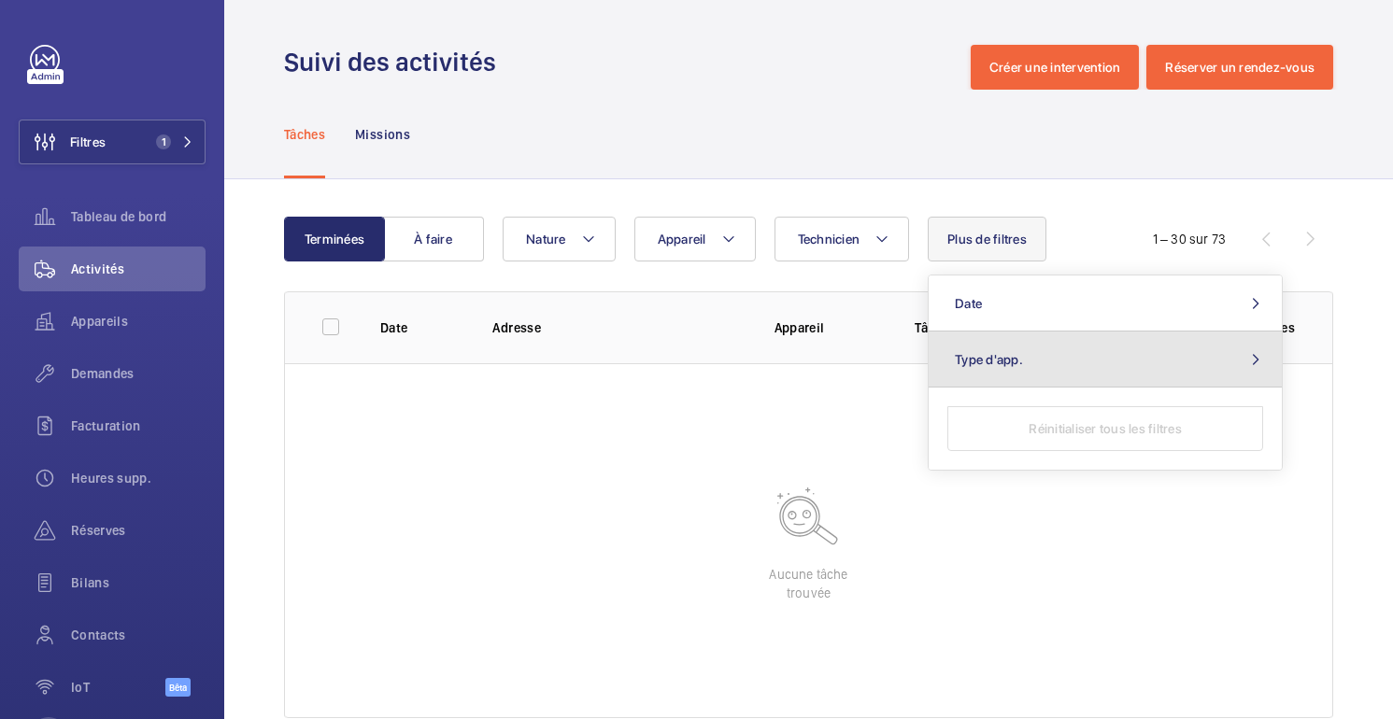
click at [1032, 349] on button "Type d'app." at bounding box center [1105, 360] width 353 height 56
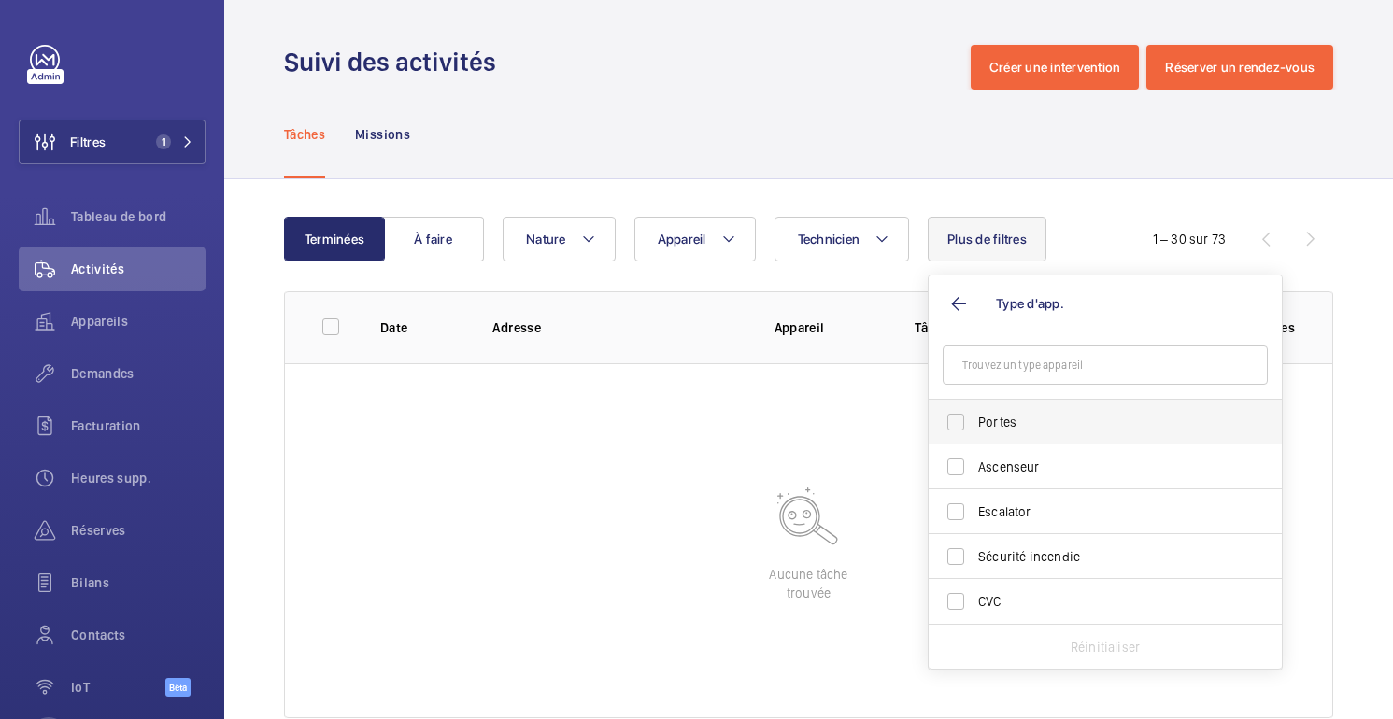
click at [1003, 428] on span "Portes" at bounding box center [1106, 422] width 257 height 19
click at [975, 428] on input "Portes" at bounding box center [955, 422] width 37 height 37
checkbox input "true"
click at [777, 113] on div "Tâches Missions" at bounding box center [808, 134] width 1049 height 89
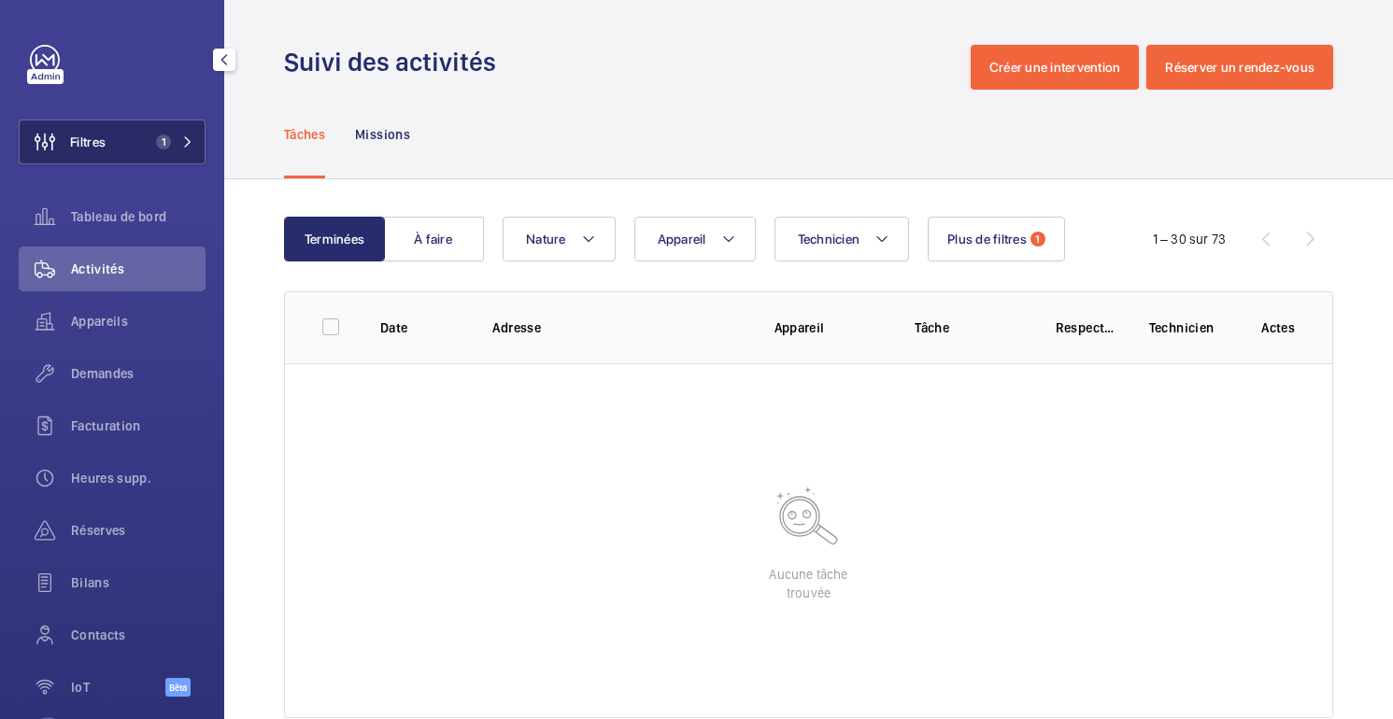
click at [143, 152] on button "Filtres 1" at bounding box center [112, 142] width 187 height 45
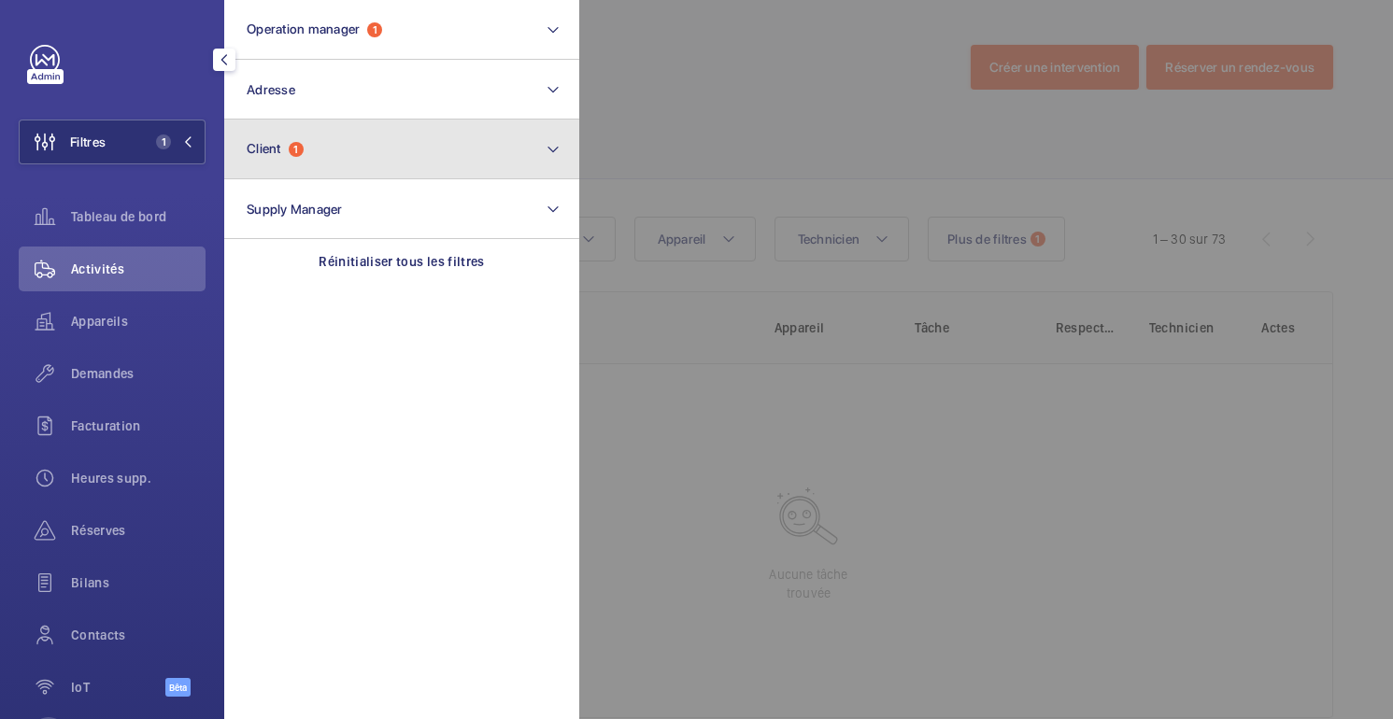
click at [288, 149] on span "Client 1" at bounding box center [275, 149] width 57 height 16
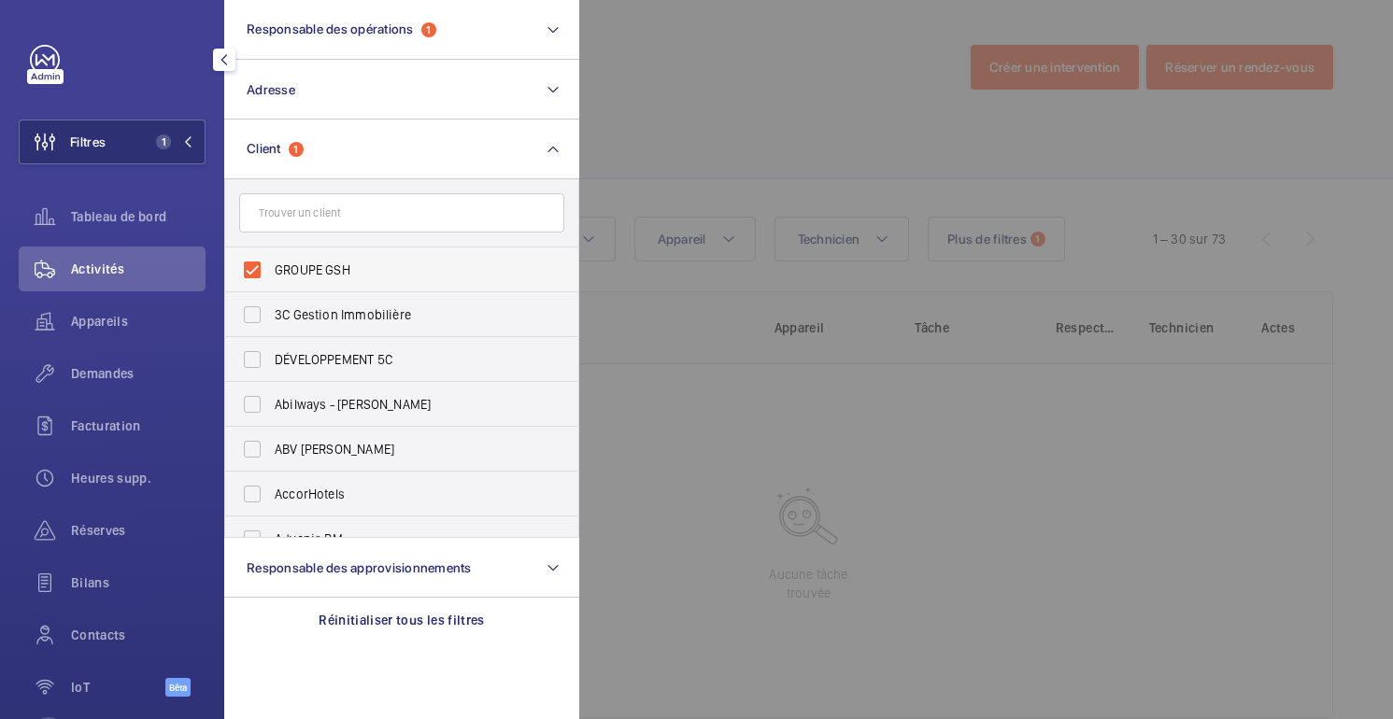
click at [292, 268] on font "GROUPE GSH" at bounding box center [313, 270] width 76 height 15
click at [271, 268] on input "GROUPE GSH" at bounding box center [252, 269] width 37 height 37
checkbox input "false"
click at [819, 25] on div at bounding box center [1275, 359] width 1393 height 719
